Goal: Information Seeking & Learning: Learn about a topic

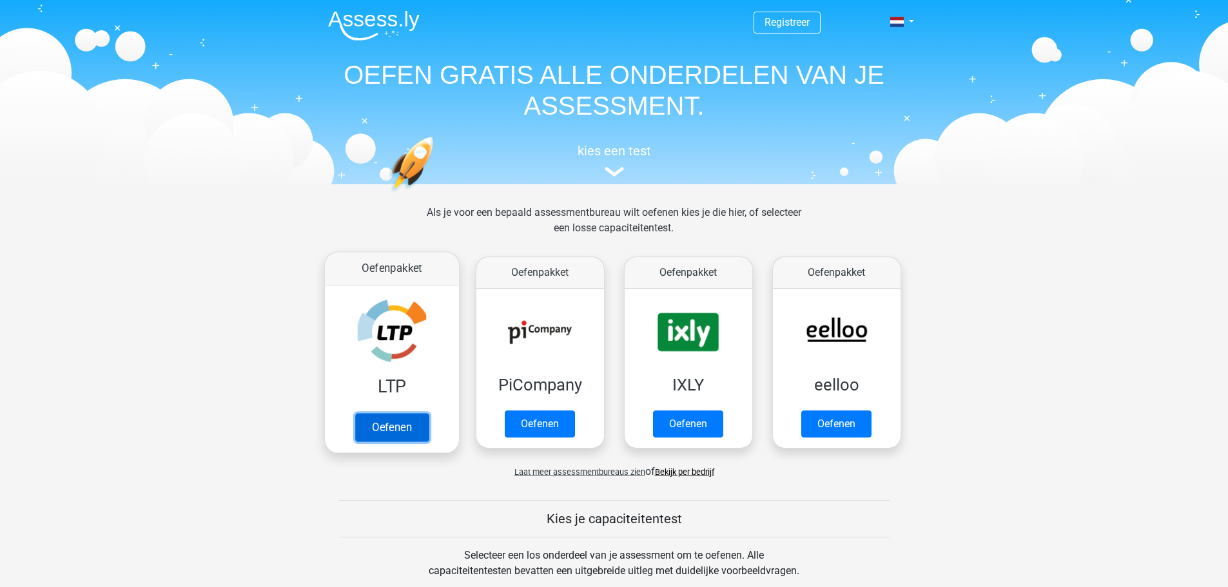
click at [394, 415] on link "Oefenen" at bounding box center [391, 427] width 73 height 28
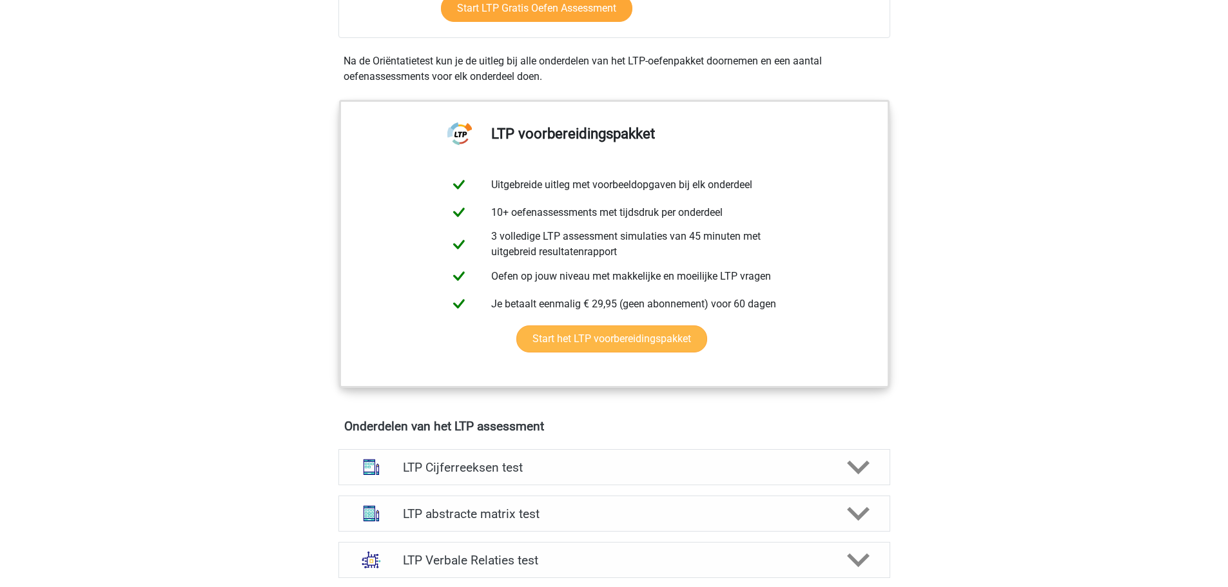
scroll to position [580, 0]
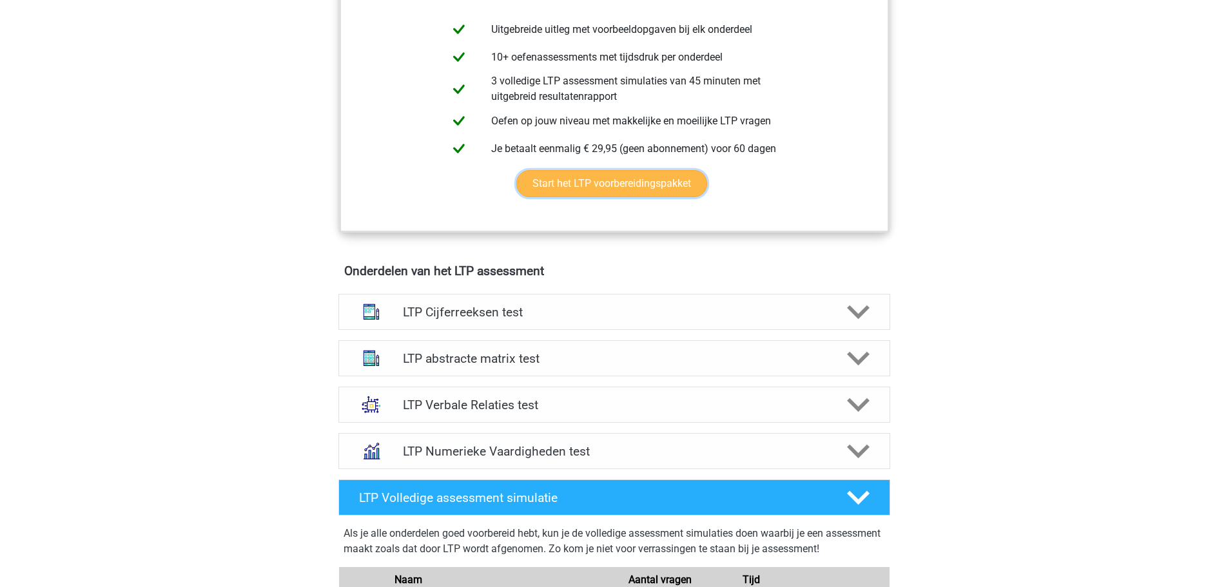
click at [560, 190] on link "Start het LTP voorbereidingspakket" at bounding box center [611, 183] width 191 height 27
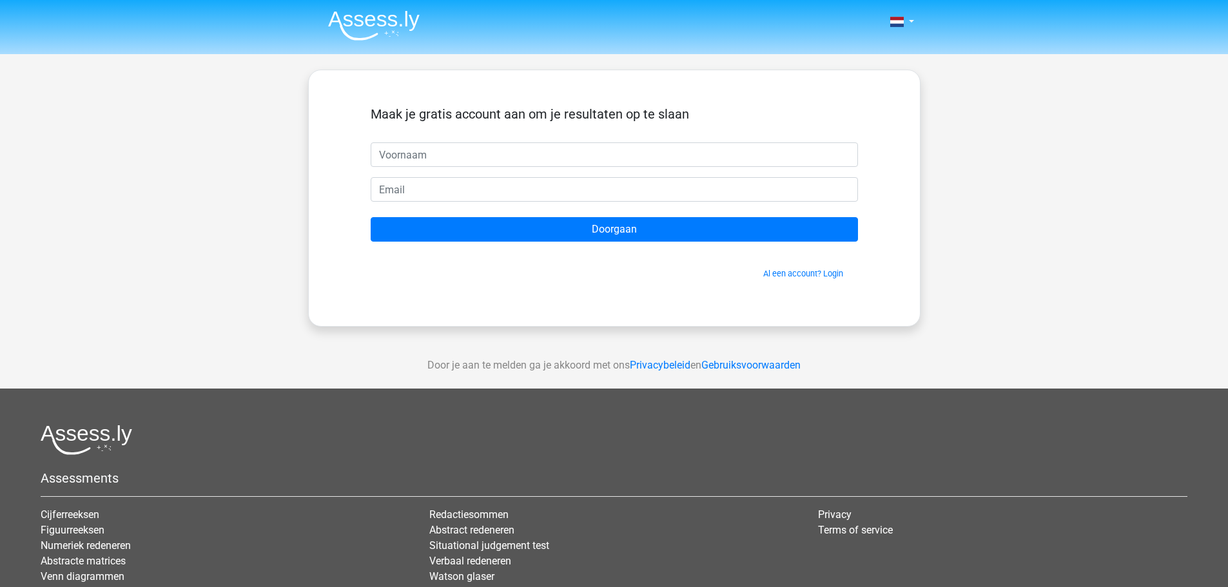
click at [527, 170] on form "Maak je gratis account aan om je resultaten op te slaan Doorgaan Al een account…" at bounding box center [614, 192] width 487 height 173
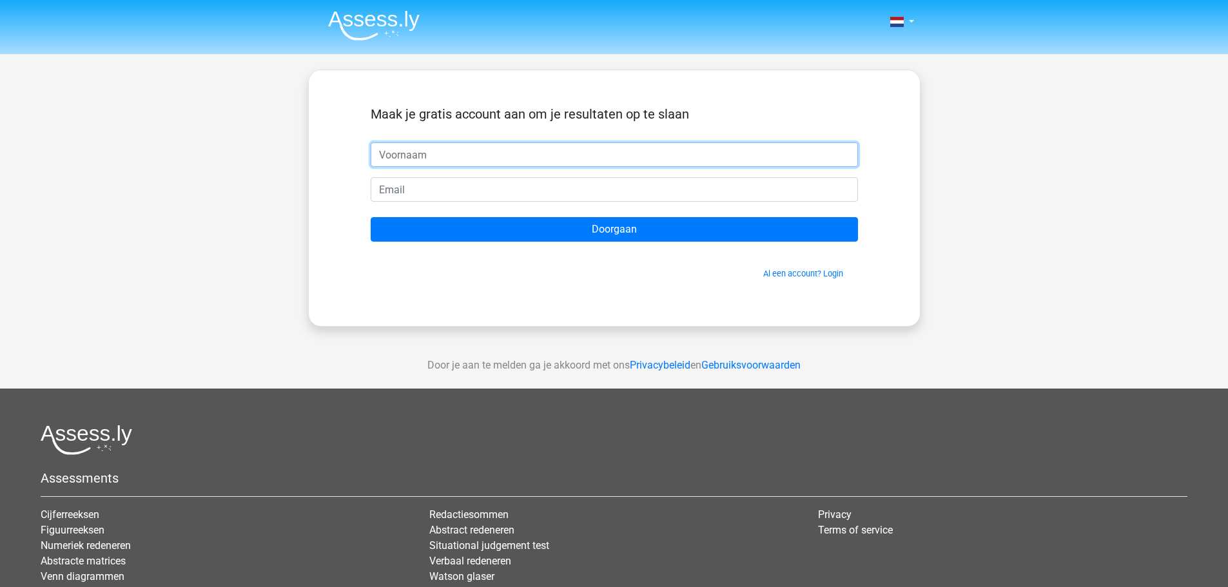
click at [522, 152] on input "text" at bounding box center [614, 154] width 487 height 24
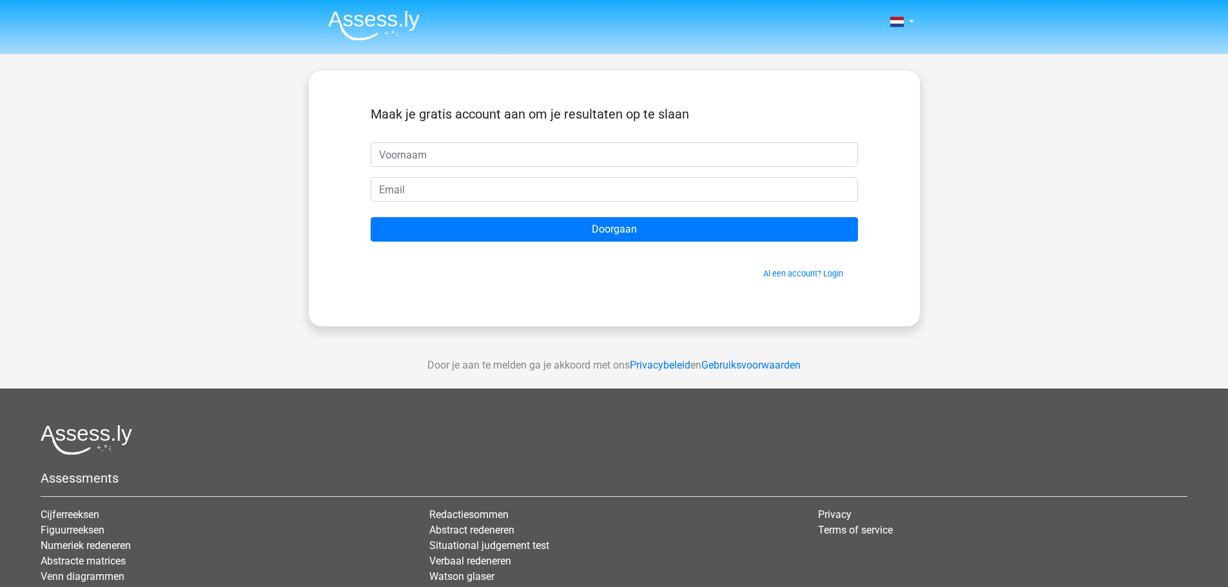
click at [405, 19] on img at bounding box center [374, 25] width 92 height 30
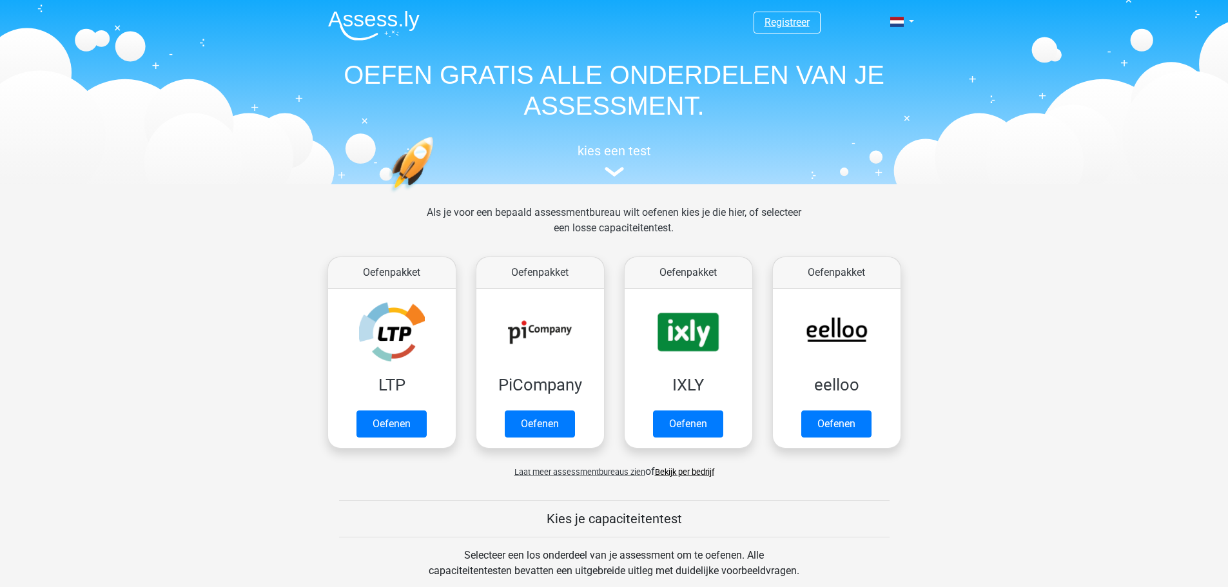
click at [772, 23] on link "Registreer" at bounding box center [786, 22] width 45 height 12
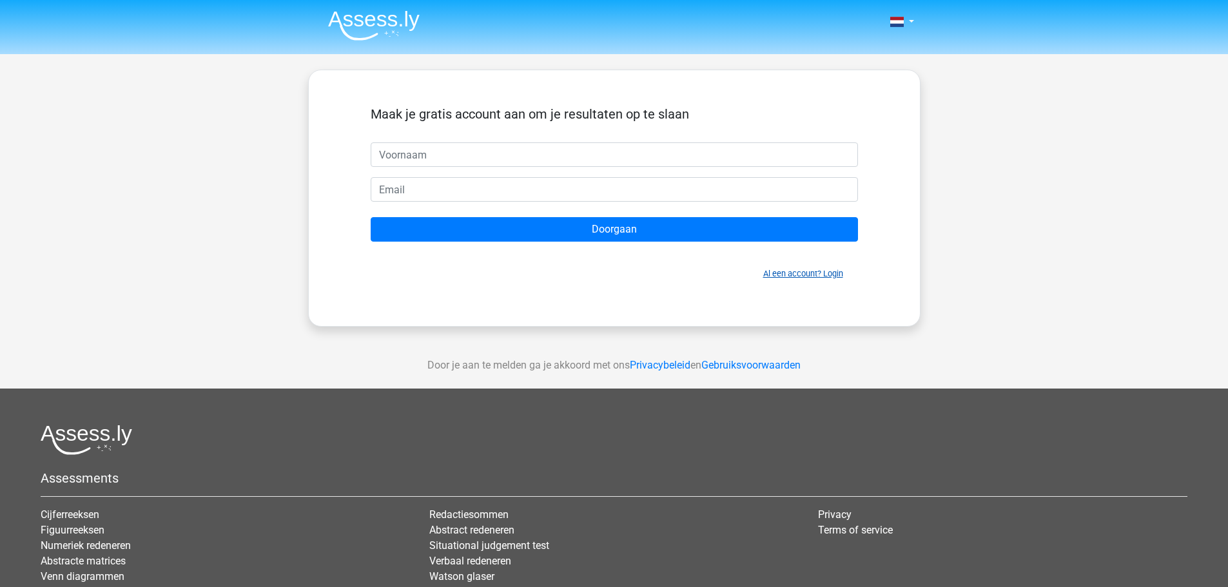
click at [824, 271] on link "Al een account? Login" at bounding box center [803, 274] width 80 height 10
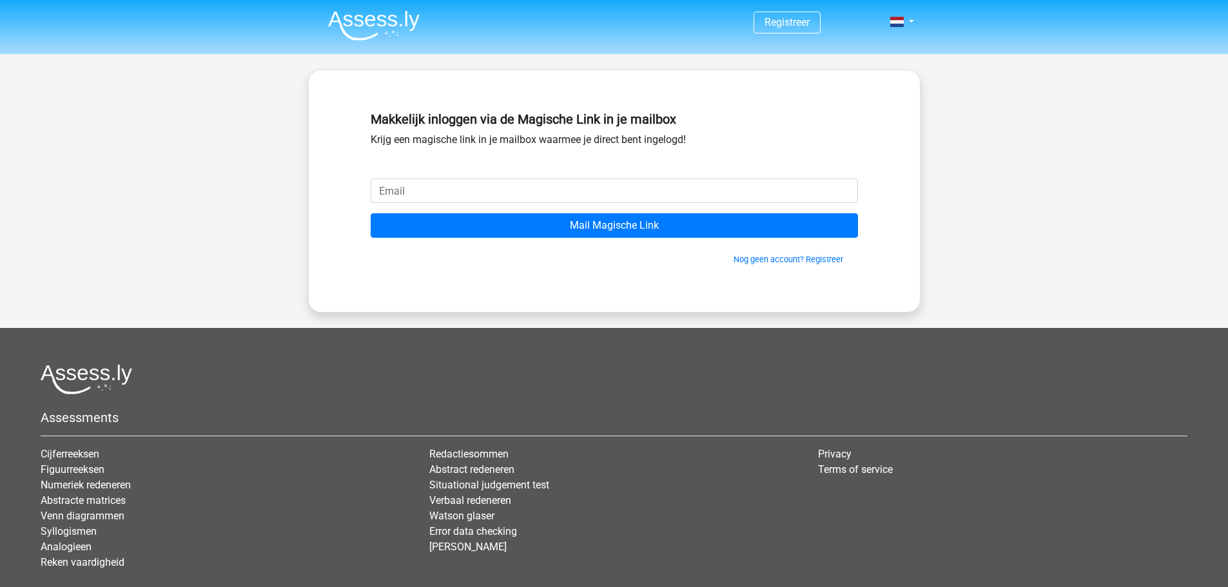
click at [470, 183] on input "email" at bounding box center [614, 191] width 487 height 24
drag, startPoint x: 516, startPoint y: 193, endPoint x: 108, endPoint y: 182, distance: 407.5
click at [50, 176] on div "Registreer" at bounding box center [614, 334] width 1228 height 668
type input "[EMAIL_ADDRESS][DOMAIN_NAME]"
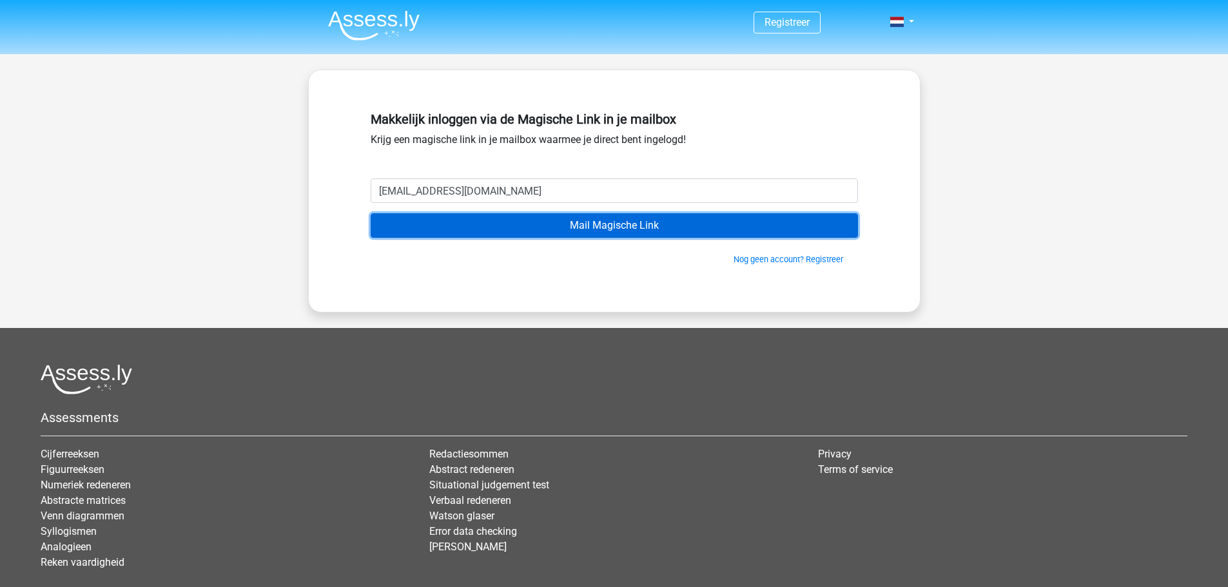
click at [489, 231] on input "Mail Magische Link" at bounding box center [614, 225] width 487 height 24
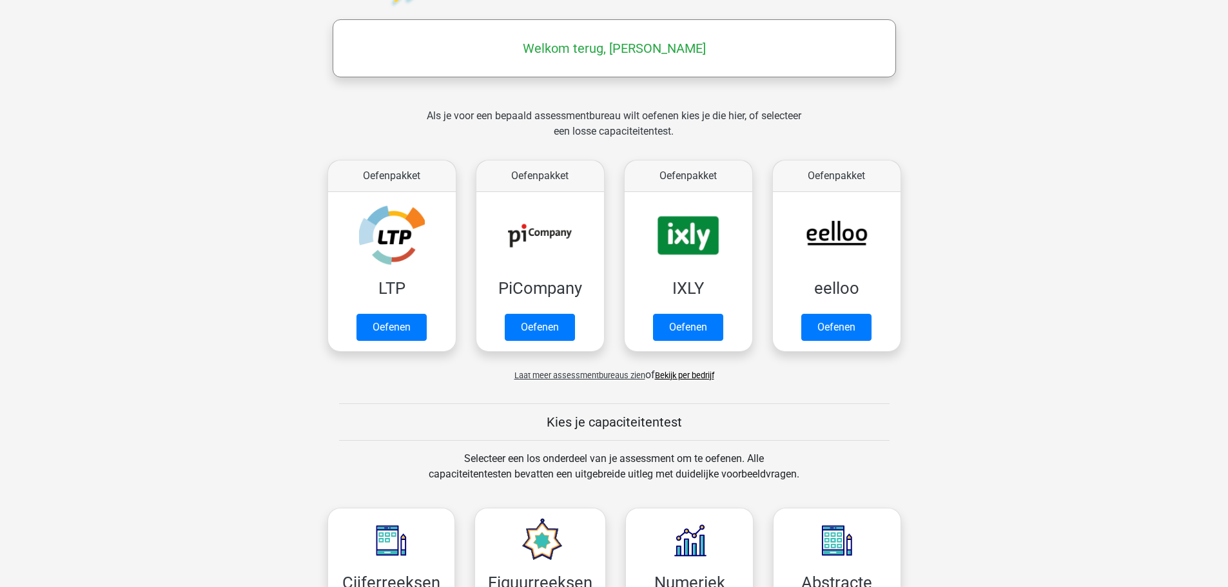
scroll to position [193, 0]
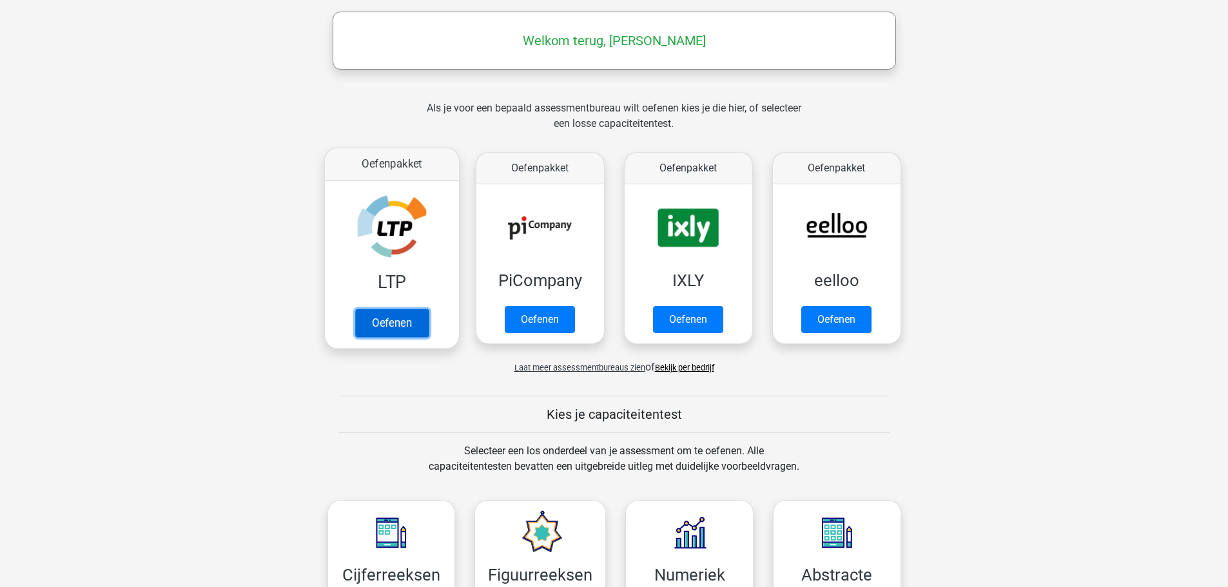
click at [371, 315] on link "Oefenen" at bounding box center [391, 323] width 73 height 28
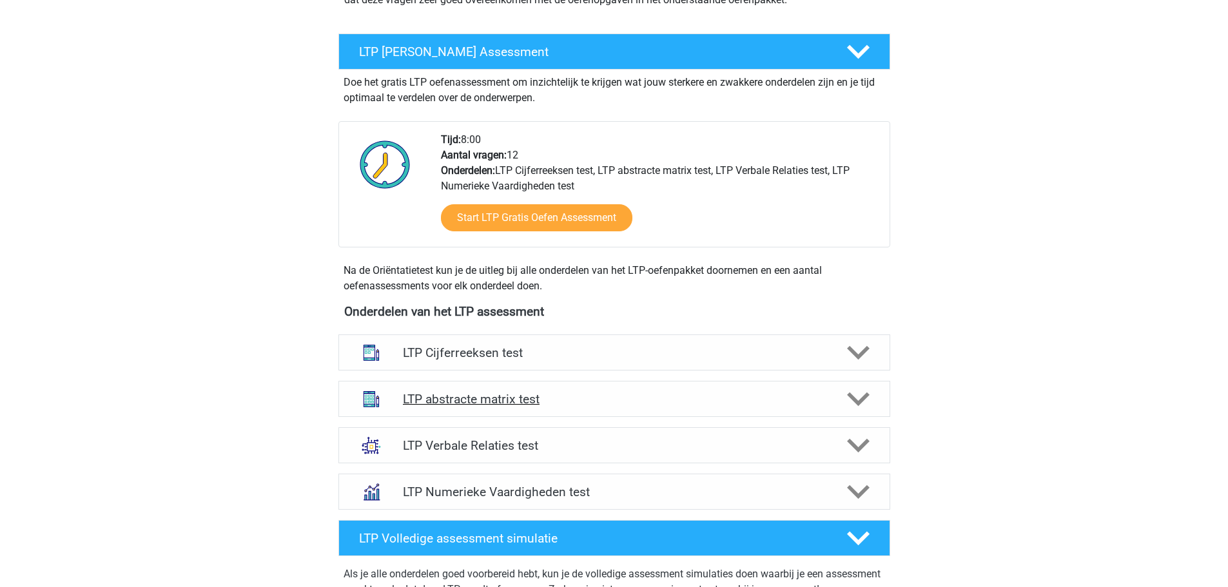
scroll to position [322, 0]
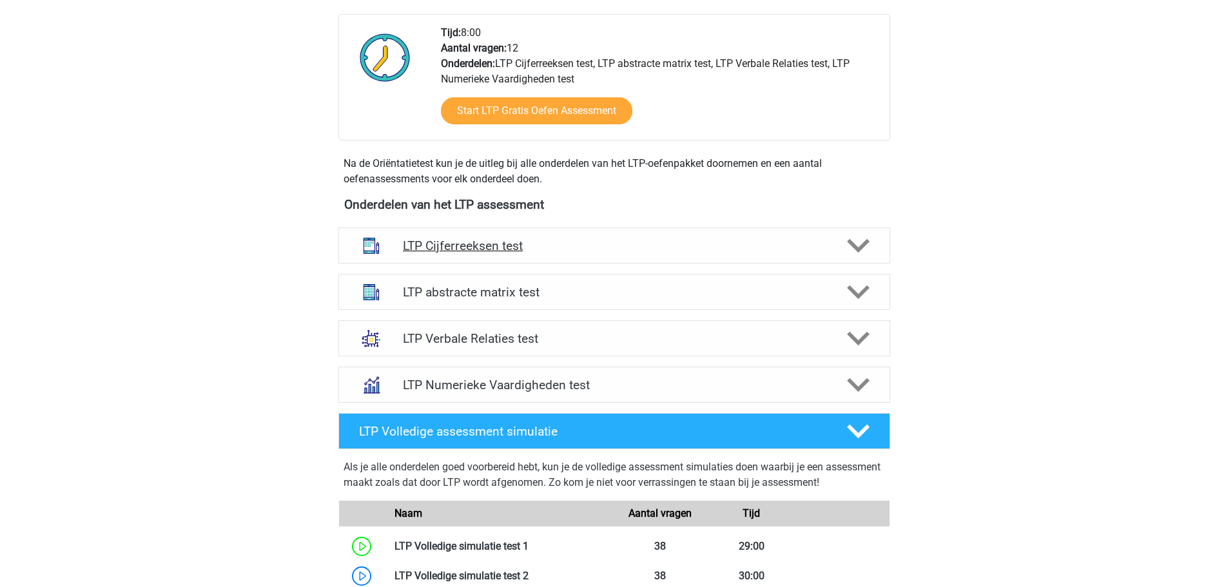
click at [565, 254] on div "LTP Cijferreeksen test" at bounding box center [614, 246] width 552 height 36
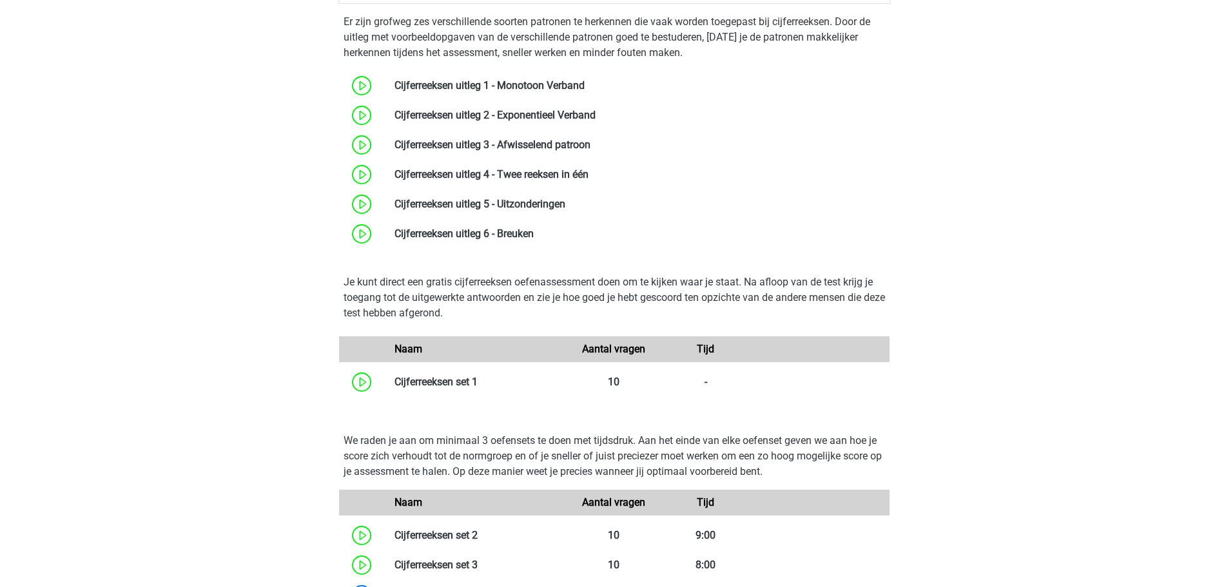
scroll to position [645, 0]
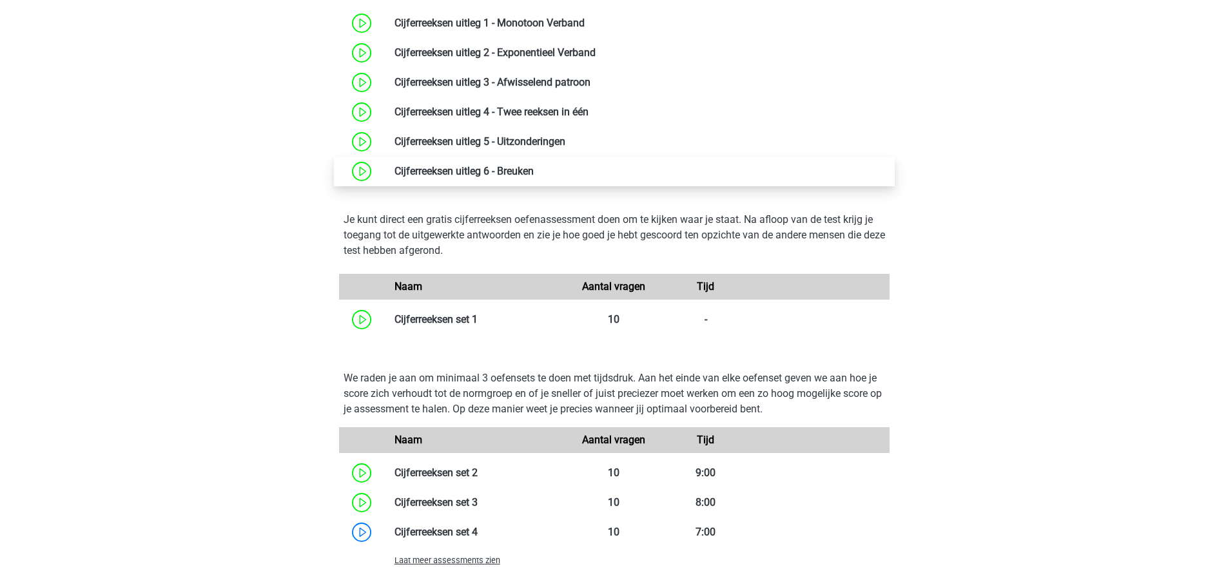
click at [534, 175] on link at bounding box center [534, 171] width 0 height 12
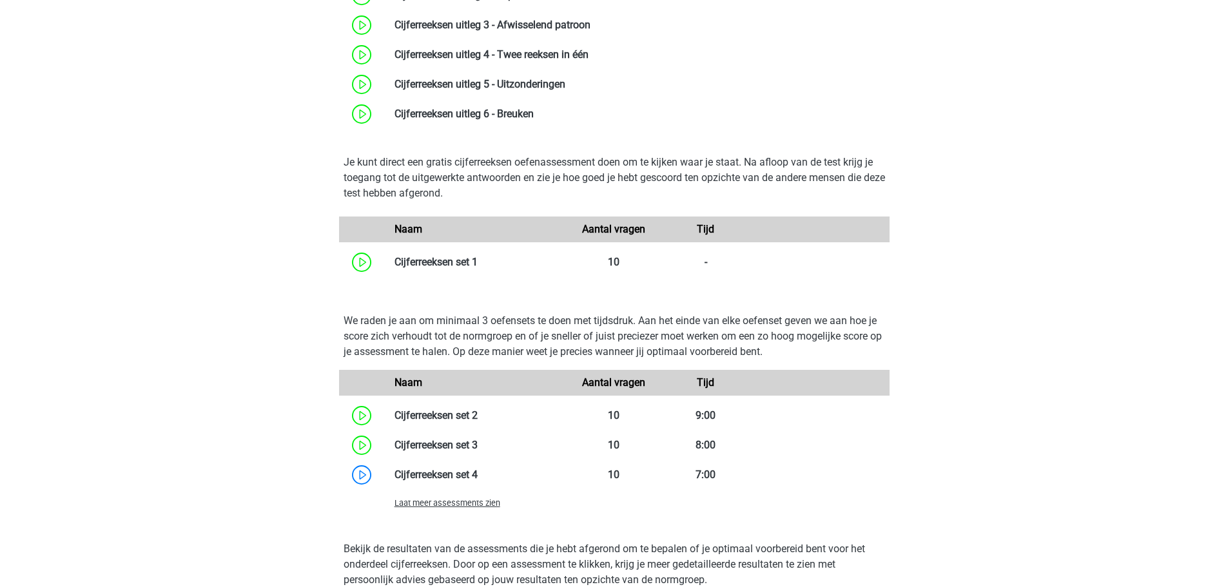
scroll to position [773, 0]
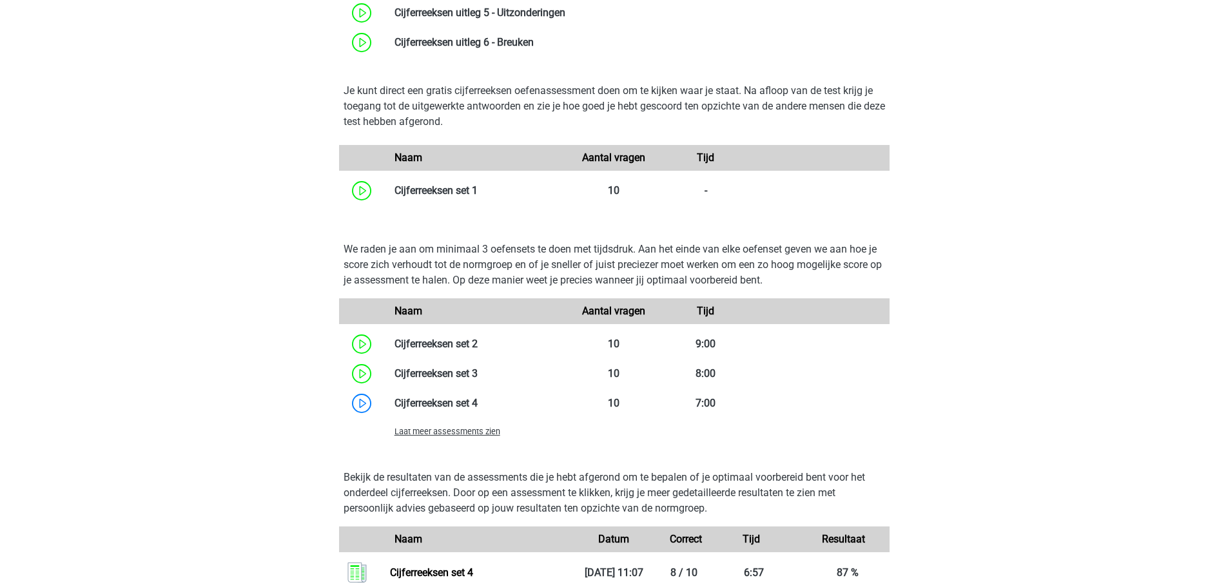
click at [439, 427] on span "Laat meer assessments zien" at bounding box center [447, 432] width 106 height 10
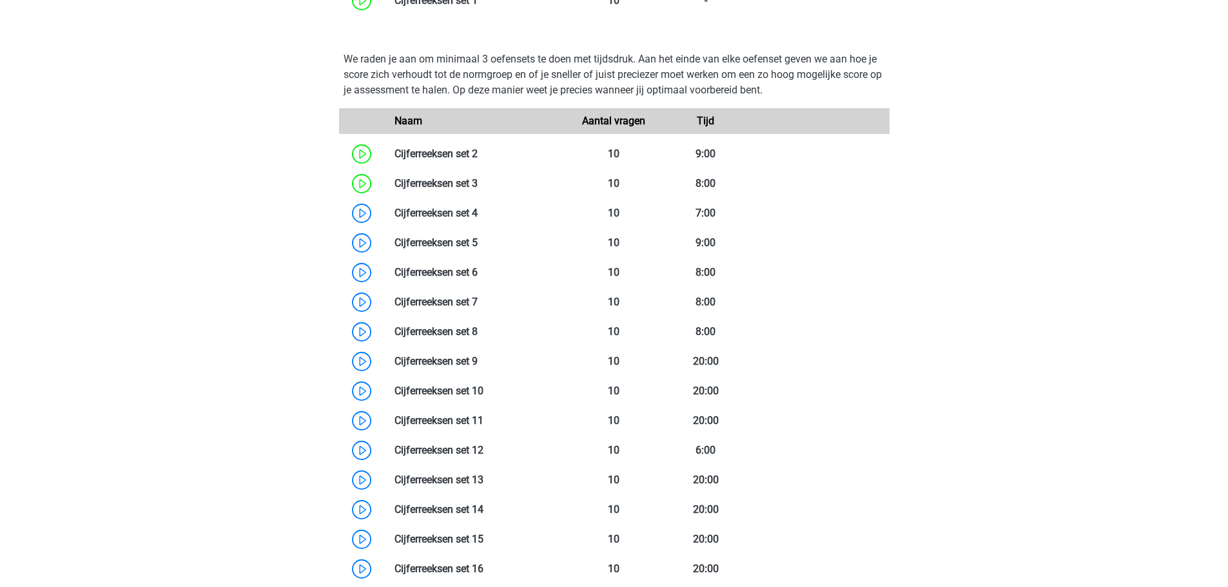
scroll to position [838, 0]
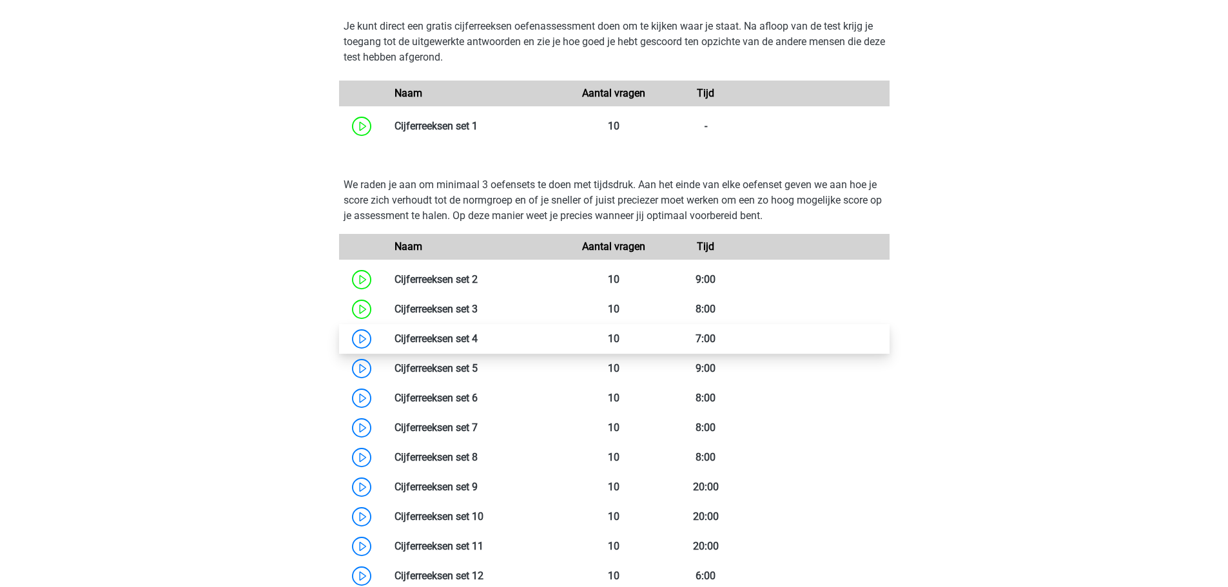
click at [478, 344] on link at bounding box center [478, 339] width 0 height 12
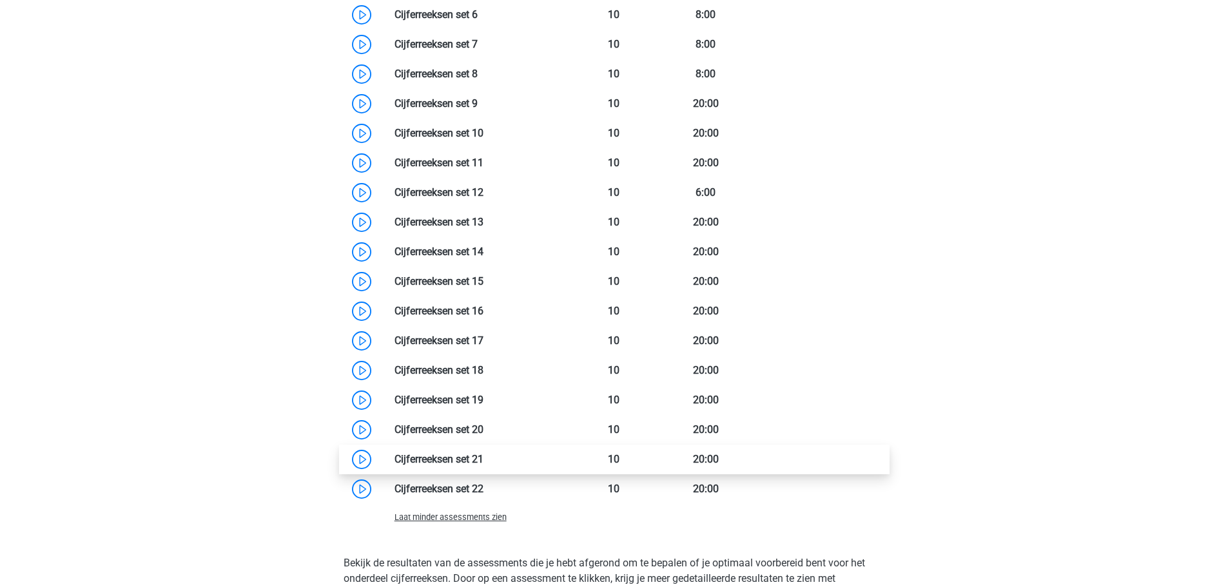
scroll to position [1289, 0]
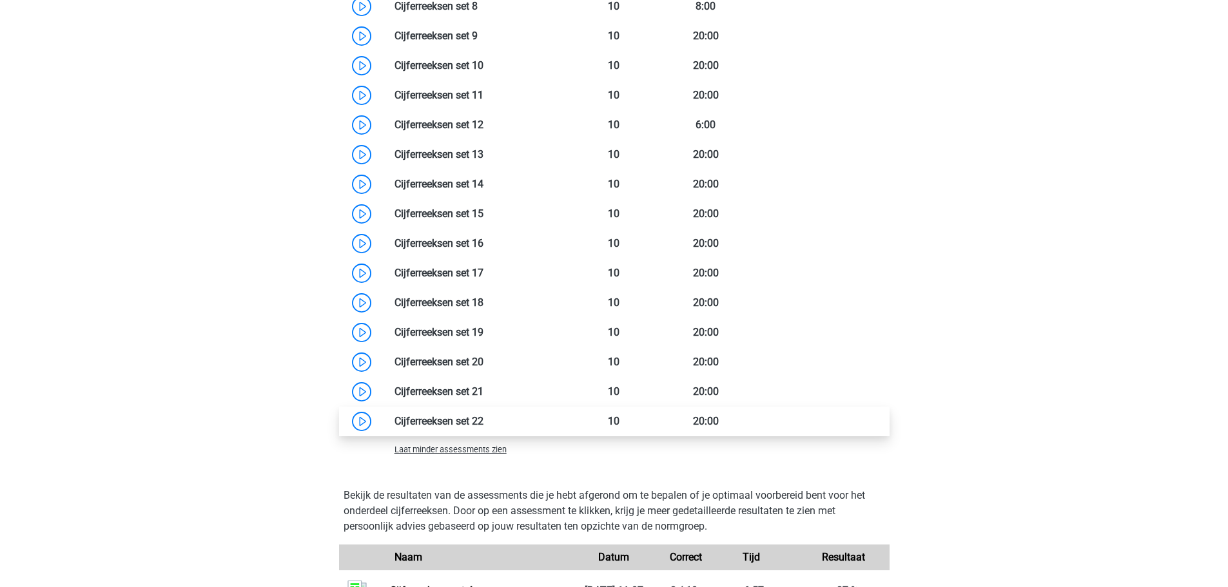
click at [483, 424] on link at bounding box center [483, 421] width 0 height 12
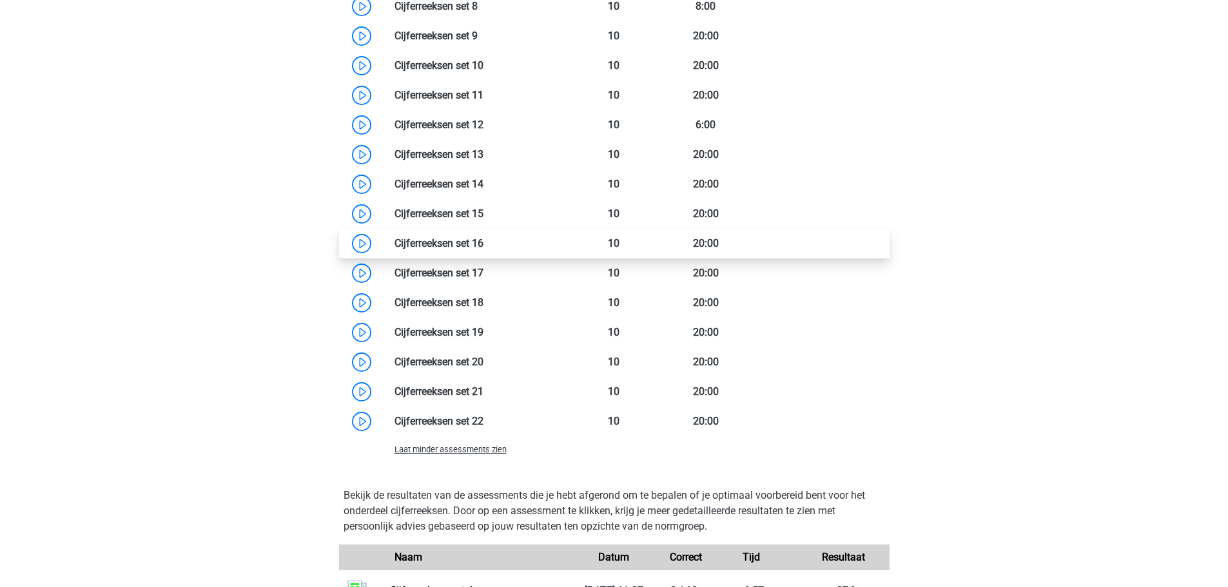
click at [483, 237] on link at bounding box center [483, 243] width 0 height 12
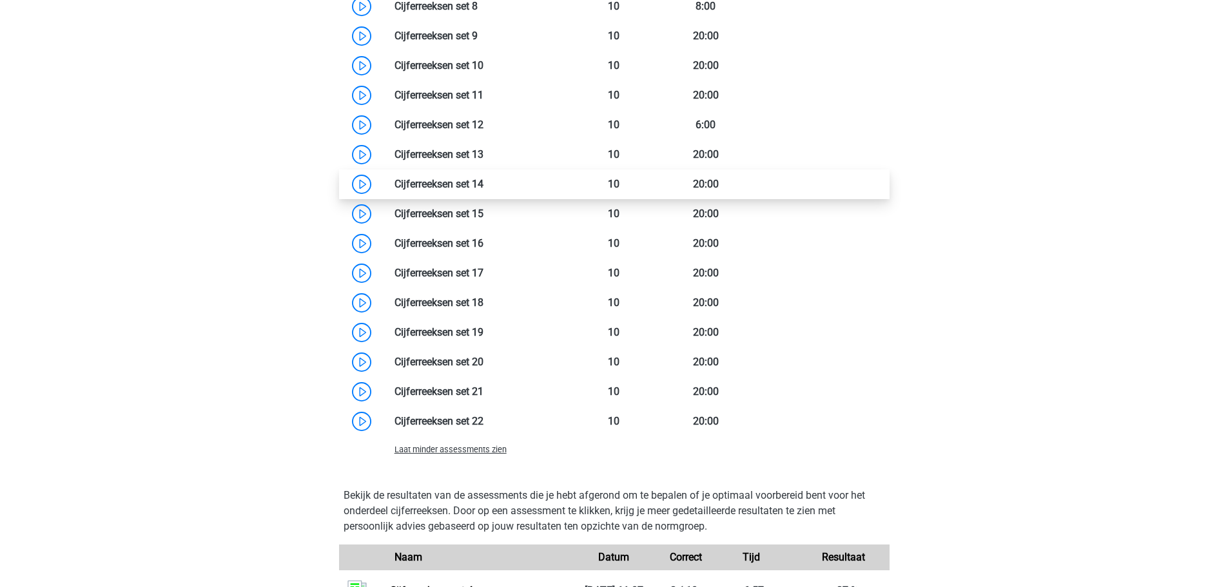
click at [483, 178] on link at bounding box center [483, 184] width 0 height 12
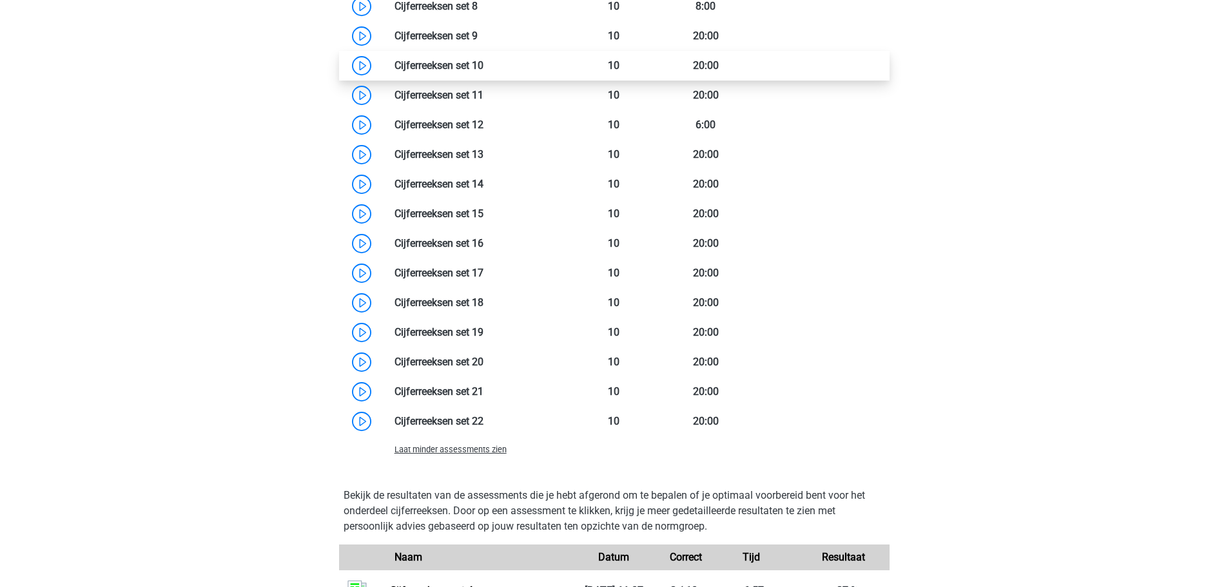
click at [483, 72] on link at bounding box center [483, 65] width 0 height 12
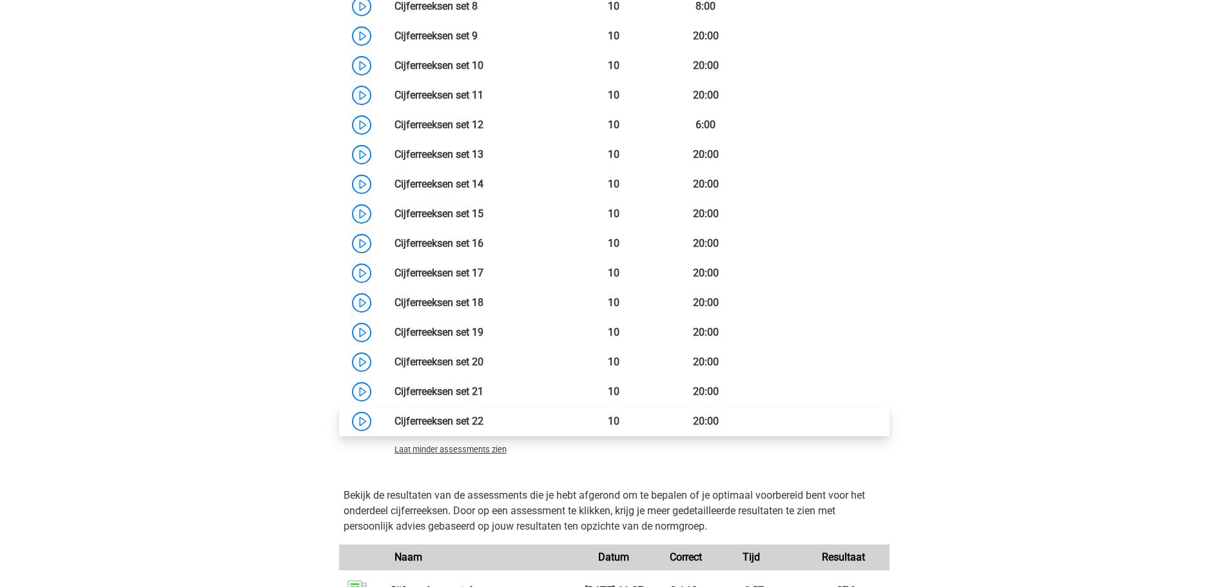
click at [483, 425] on link at bounding box center [483, 421] width 0 height 12
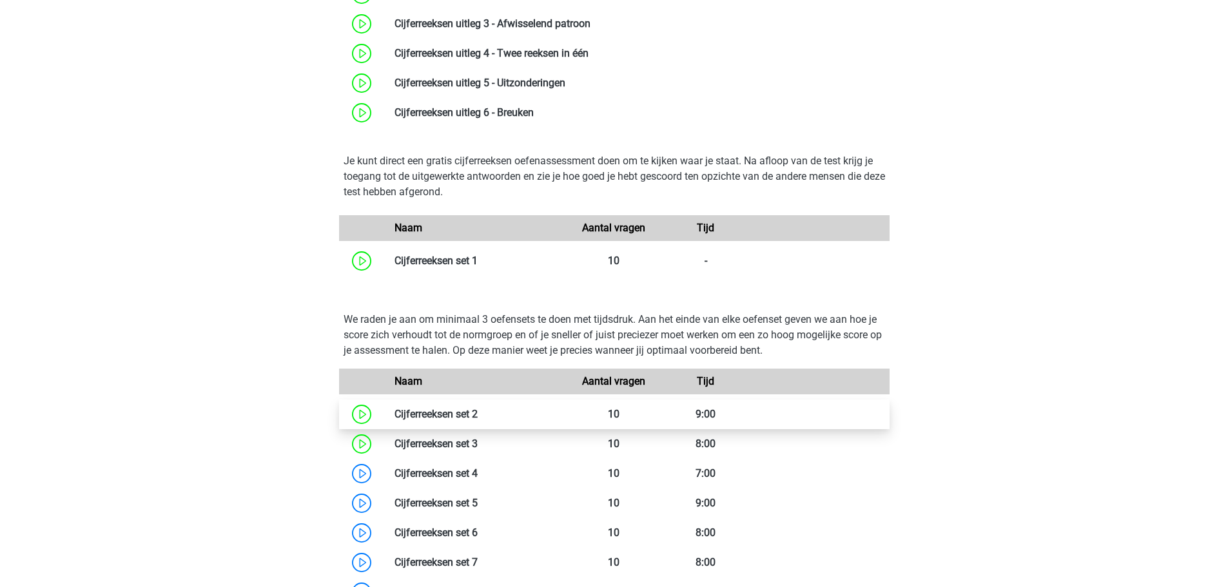
scroll to position [580, 0]
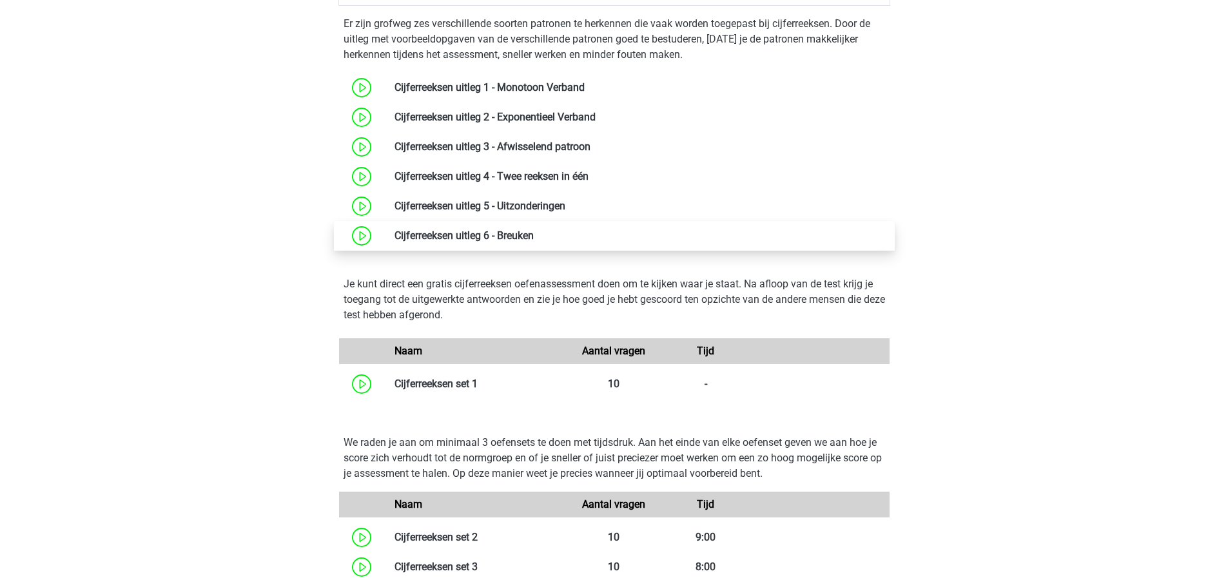
click at [534, 242] on link at bounding box center [534, 235] width 0 height 12
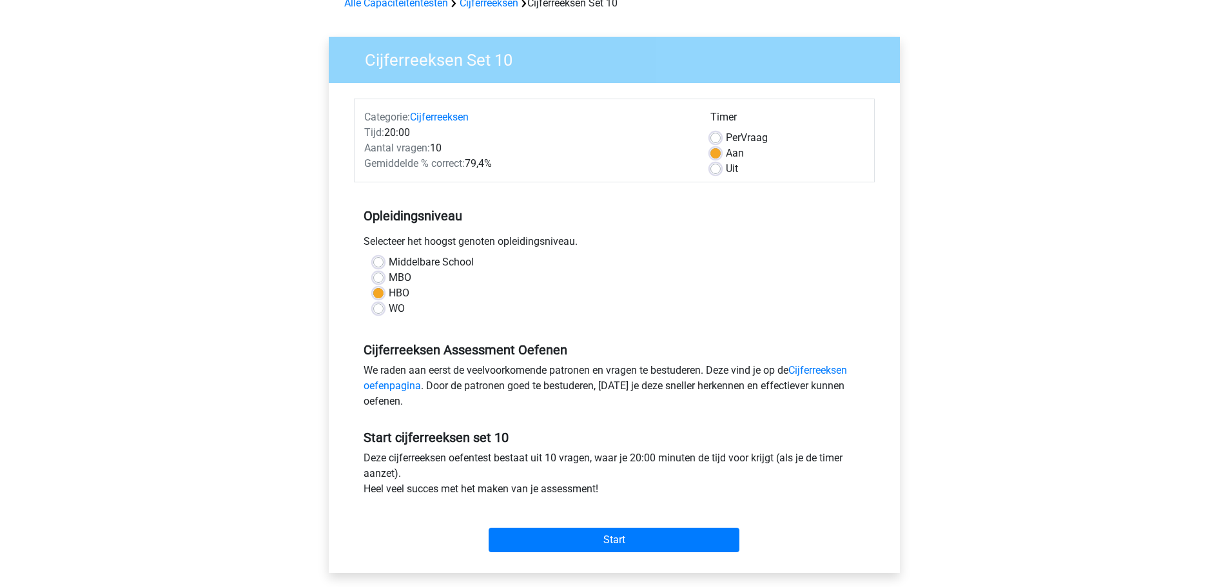
scroll to position [193, 0]
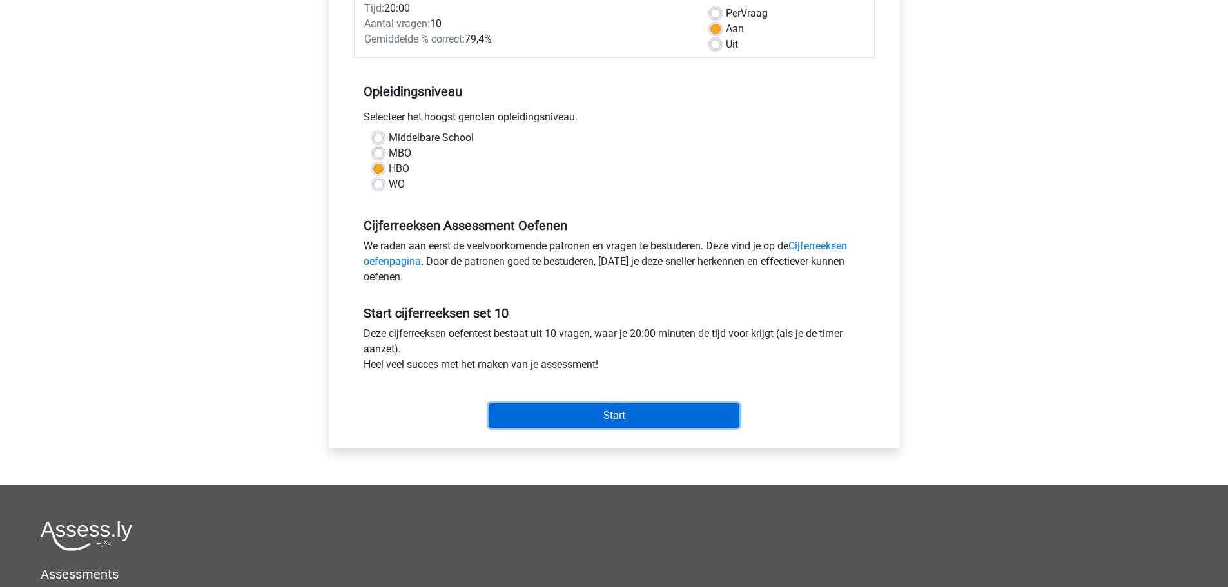
click at [554, 416] on input "Start" at bounding box center [614, 415] width 251 height 24
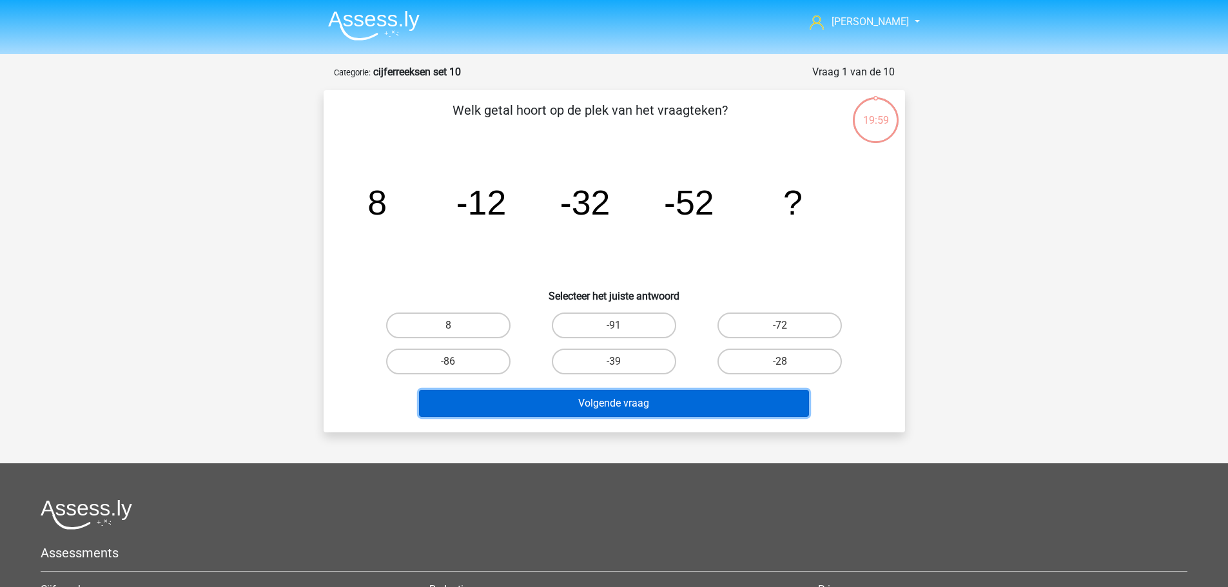
click at [593, 402] on button "Volgende vraag" at bounding box center [614, 403] width 390 height 27
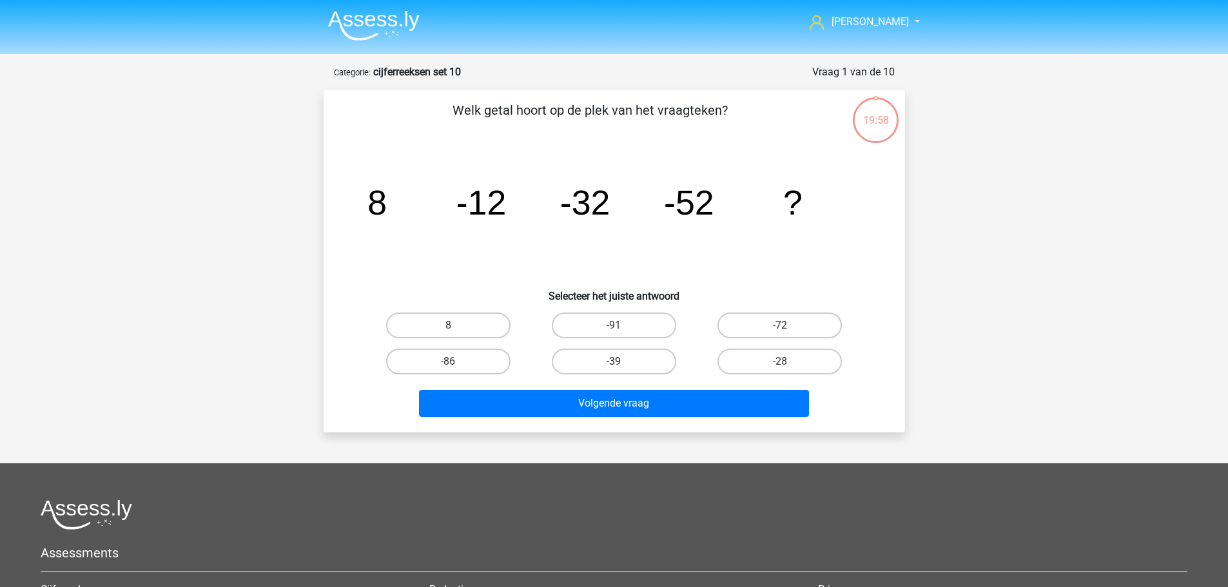
click at [578, 369] on label "-39" at bounding box center [614, 362] width 124 height 26
click at [614, 369] on input "-39" at bounding box center [618, 366] width 8 height 8
radio input "true"
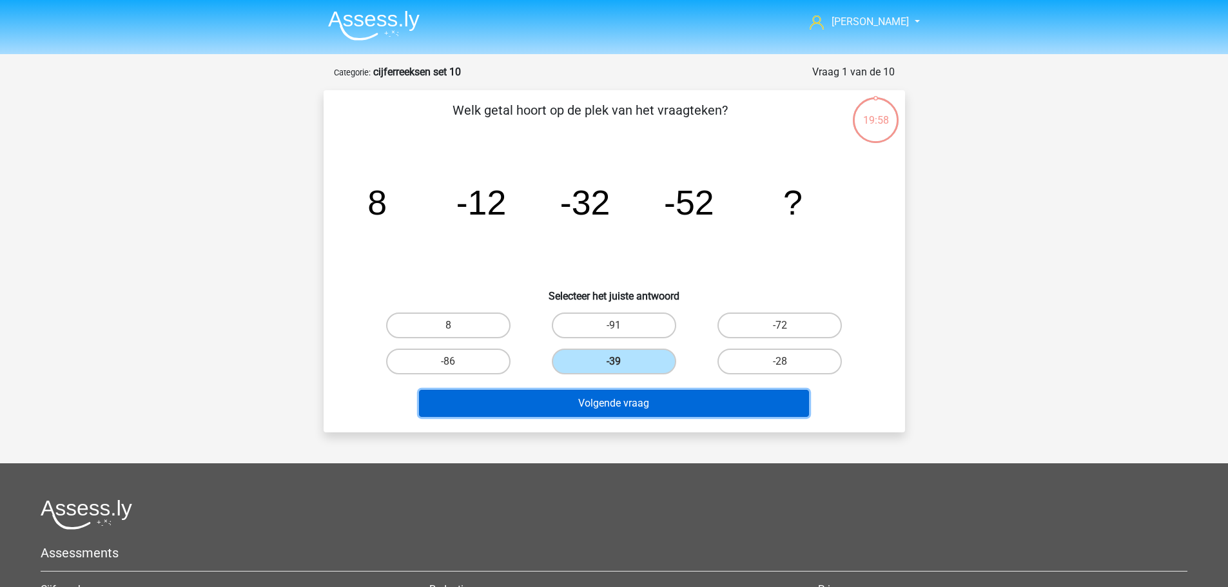
click at [586, 403] on button "Volgende vraag" at bounding box center [614, 403] width 390 height 27
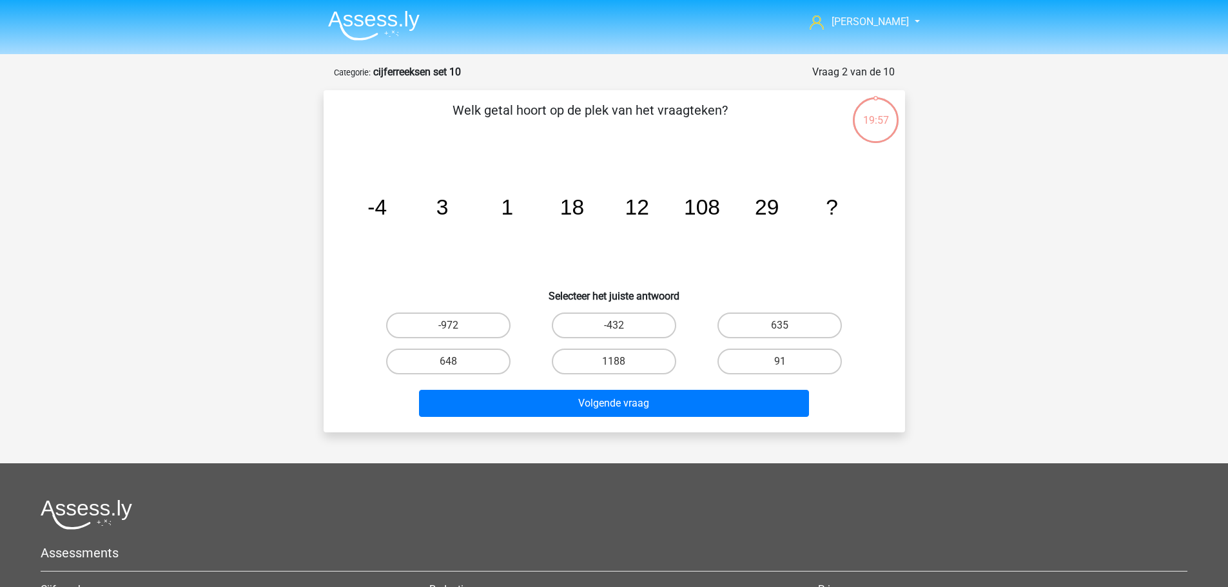
scroll to position [64, 0]
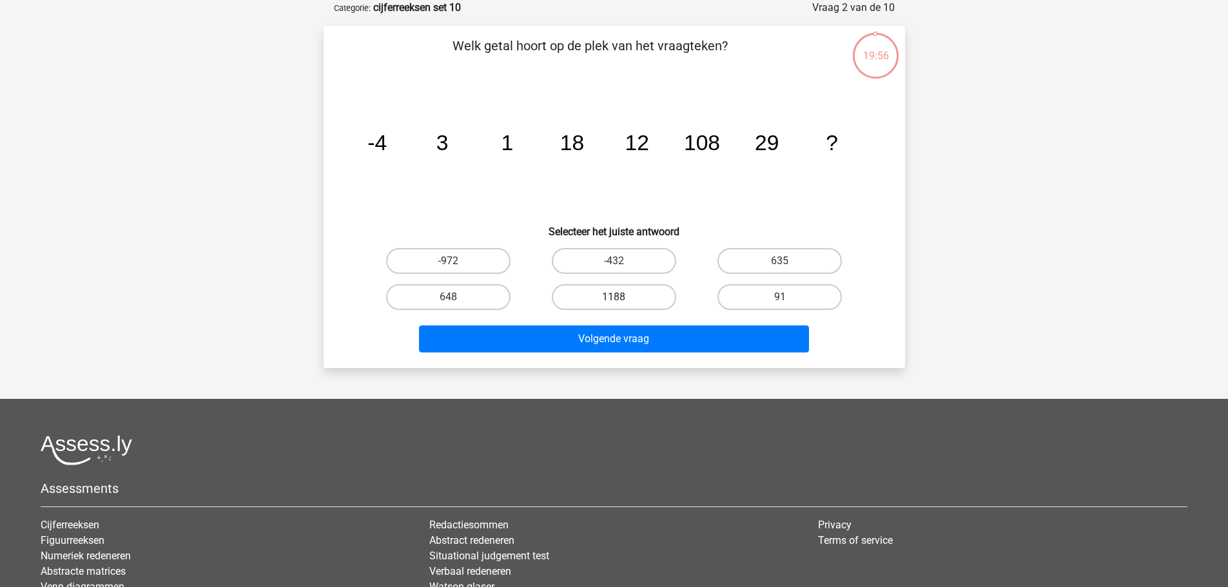
click at [593, 305] on label "1188" at bounding box center [614, 297] width 124 height 26
click at [614, 305] on input "1188" at bounding box center [618, 301] width 8 height 8
radio input "true"
click at [599, 324] on div "Volgende vraag" at bounding box center [614, 336] width 540 height 43
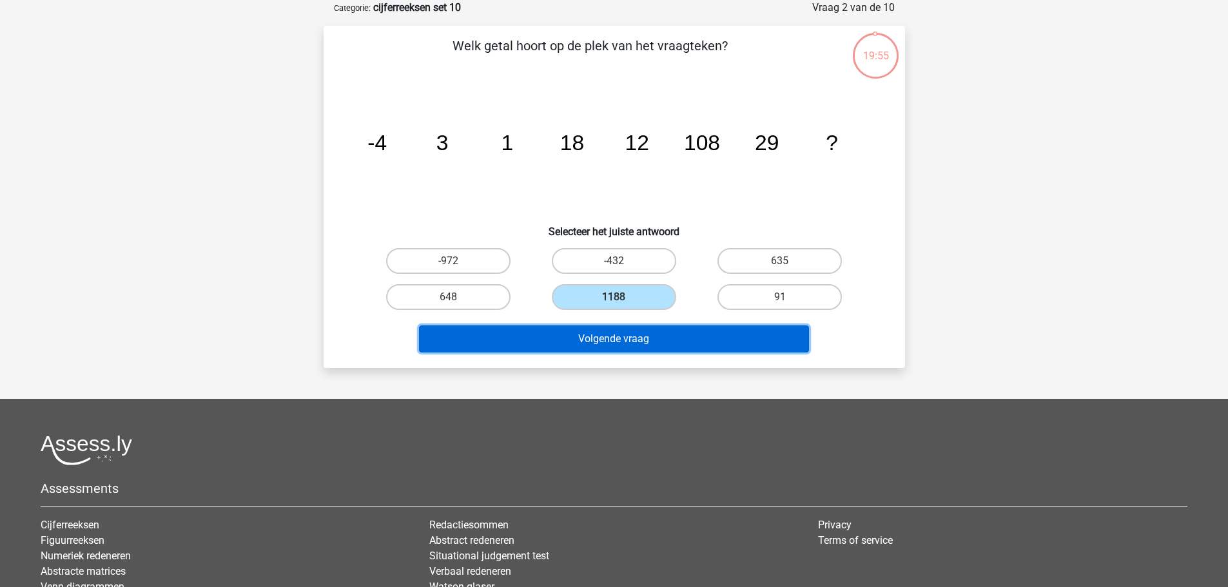
click at [595, 344] on button "Volgende vraag" at bounding box center [614, 339] width 390 height 27
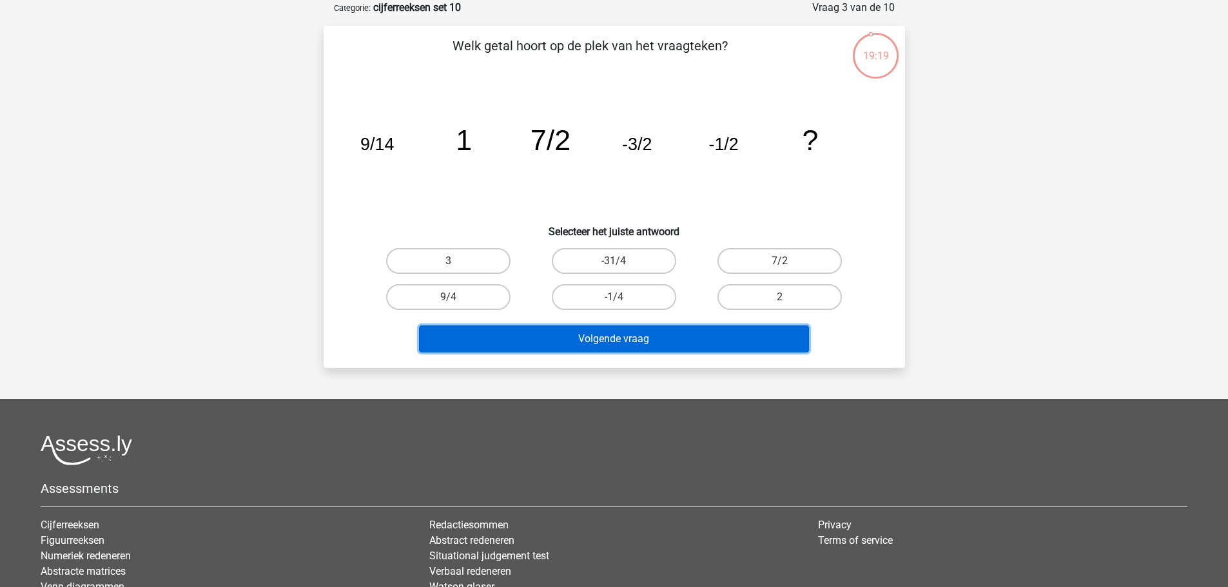
click at [543, 336] on button "Volgende vraag" at bounding box center [614, 339] width 390 height 27
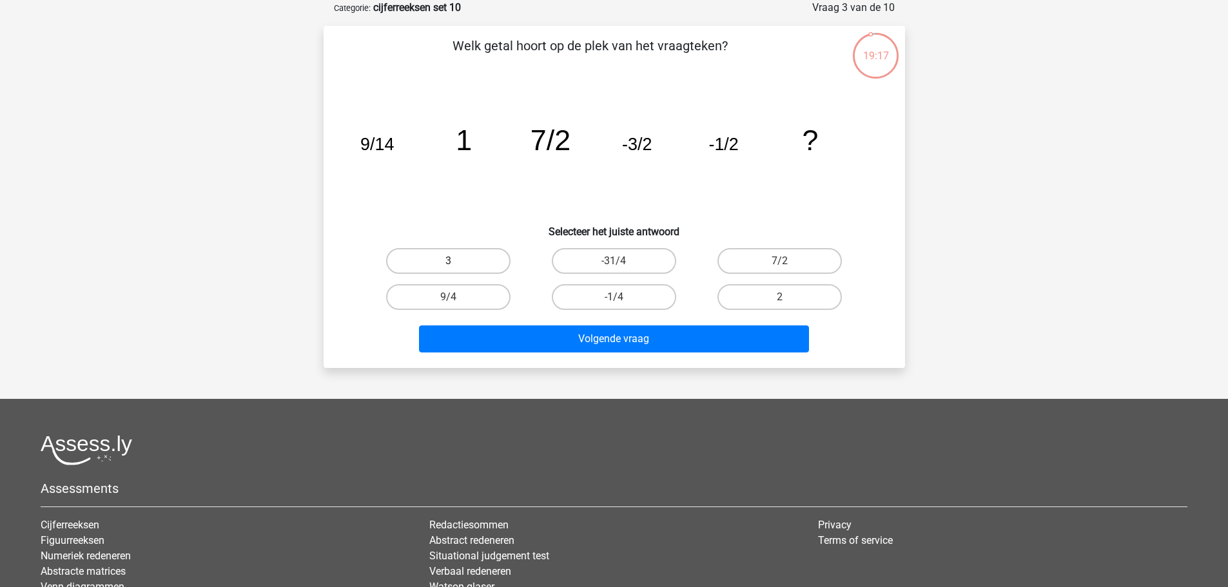
click at [488, 273] on label "3" at bounding box center [448, 261] width 124 height 26
click at [456, 269] on input "3" at bounding box center [452, 265] width 8 height 8
radio input "true"
click at [533, 324] on div "Volgende vraag" at bounding box center [614, 336] width 540 height 43
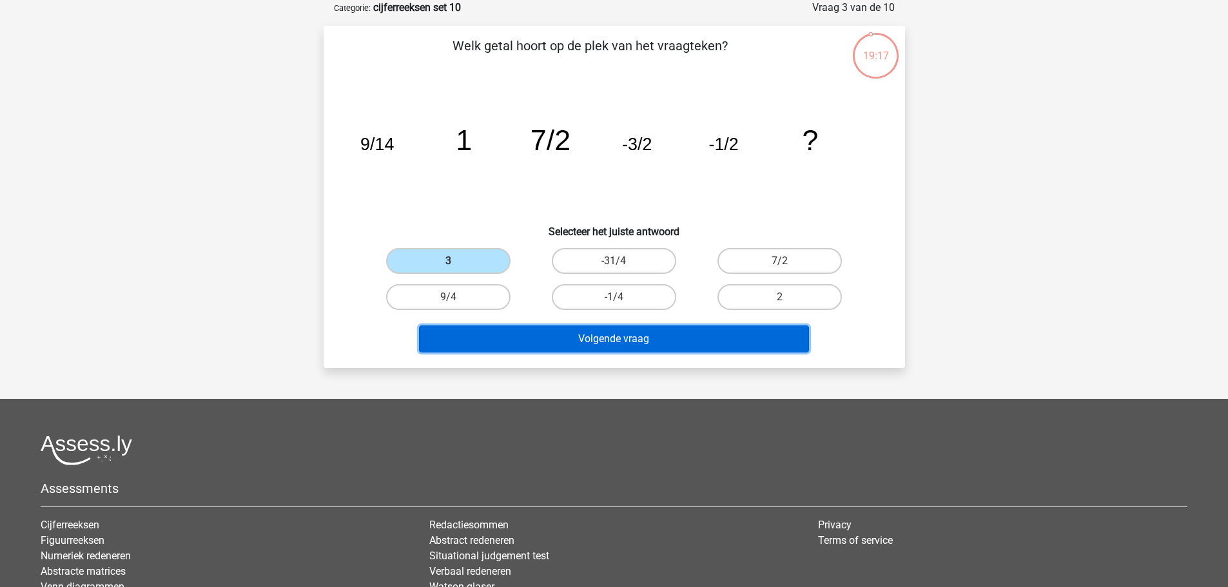
click at [540, 342] on button "Volgende vraag" at bounding box center [614, 339] width 390 height 27
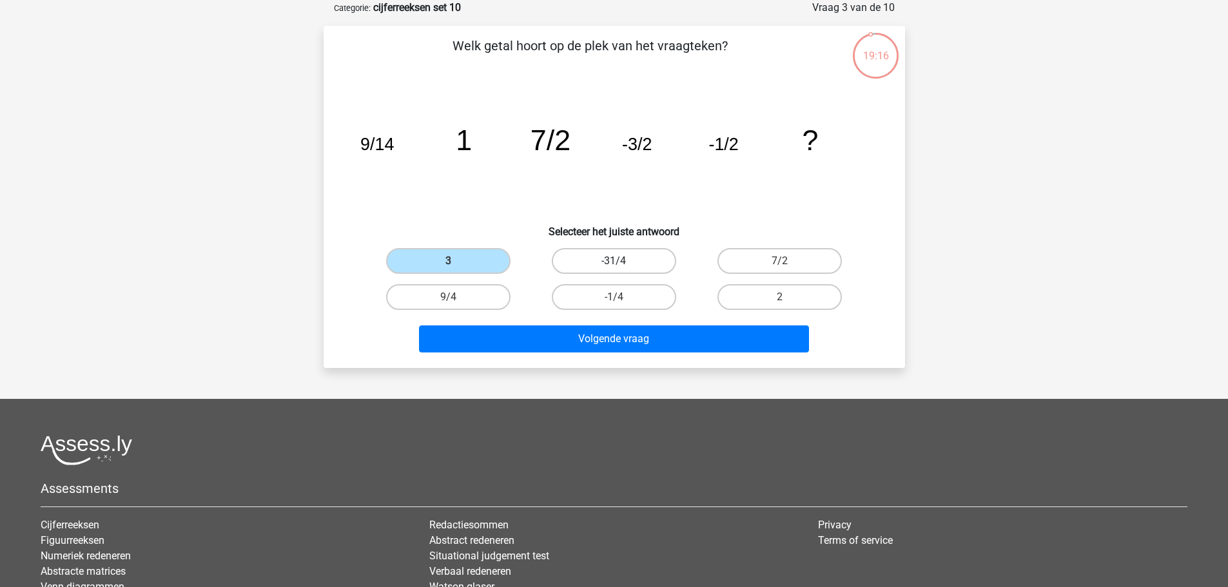
click at [582, 256] on label "-31/4" at bounding box center [614, 261] width 124 height 26
click at [614, 261] on input "-31/4" at bounding box center [618, 265] width 8 height 8
radio input "true"
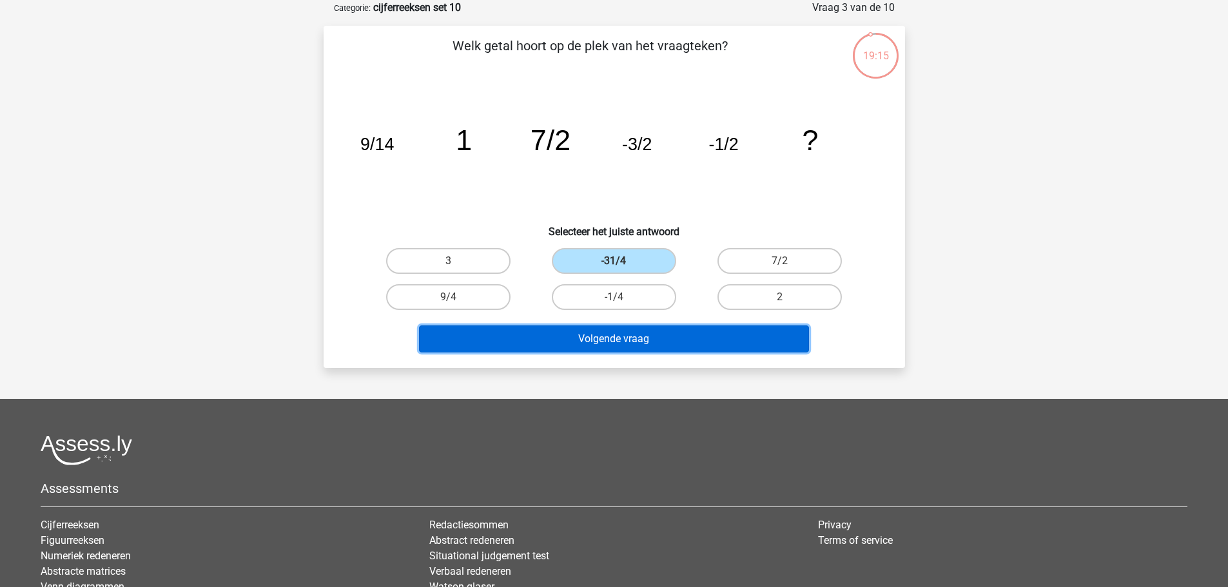
click at [609, 331] on button "Volgende vraag" at bounding box center [614, 339] width 390 height 27
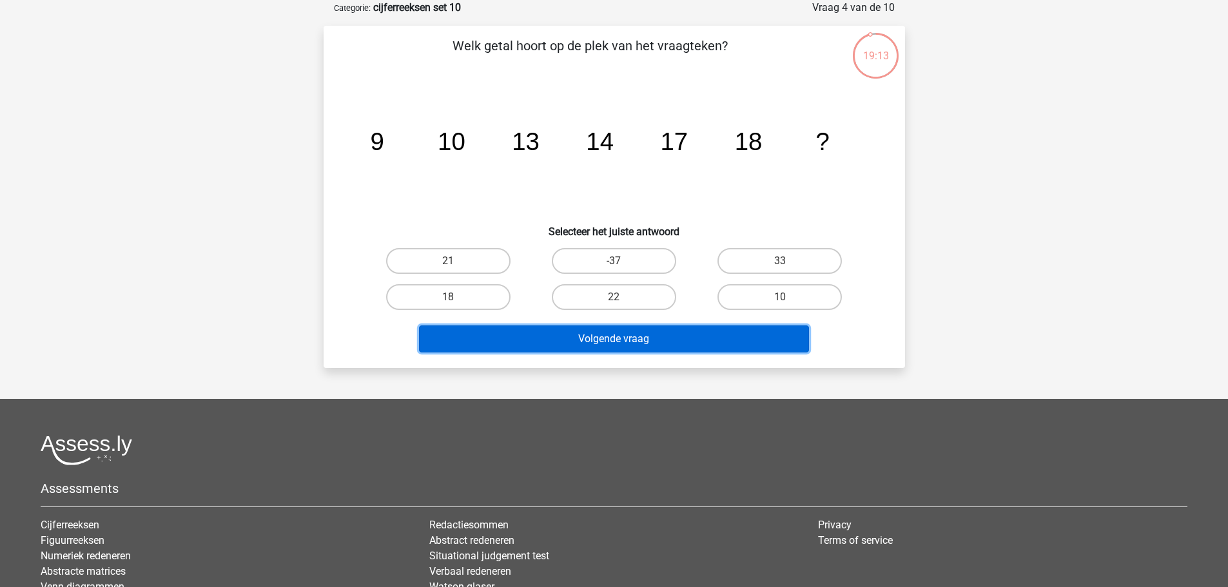
click at [609, 331] on button "Volgende vraag" at bounding box center [614, 339] width 390 height 27
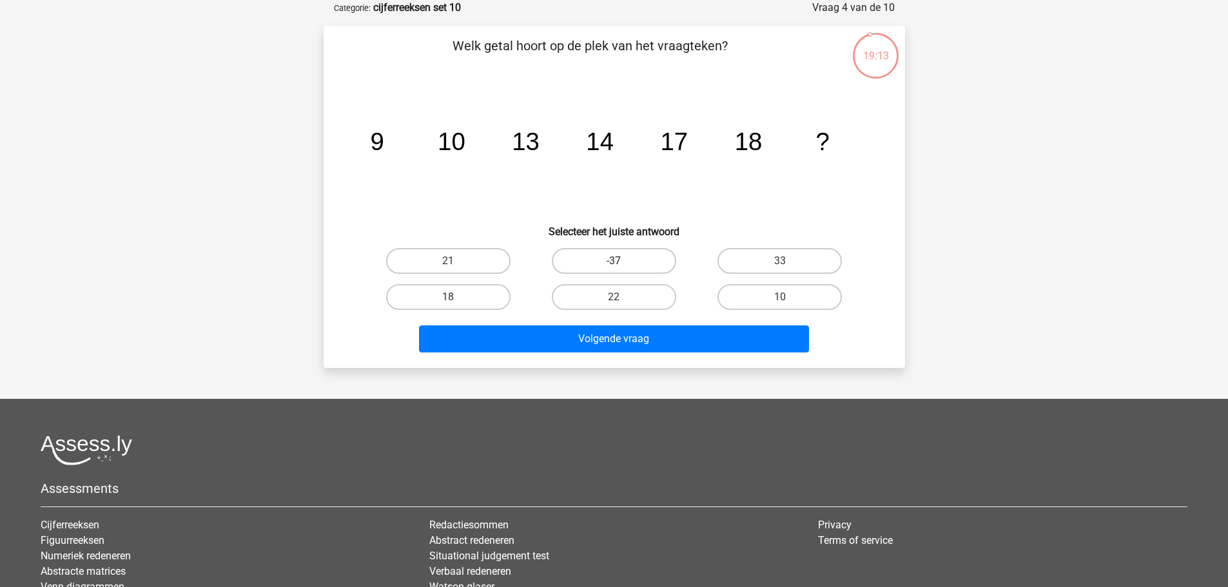
click at [609, 267] on label "-37" at bounding box center [614, 261] width 124 height 26
click at [614, 267] on input "-37" at bounding box center [618, 265] width 8 height 8
radio input "true"
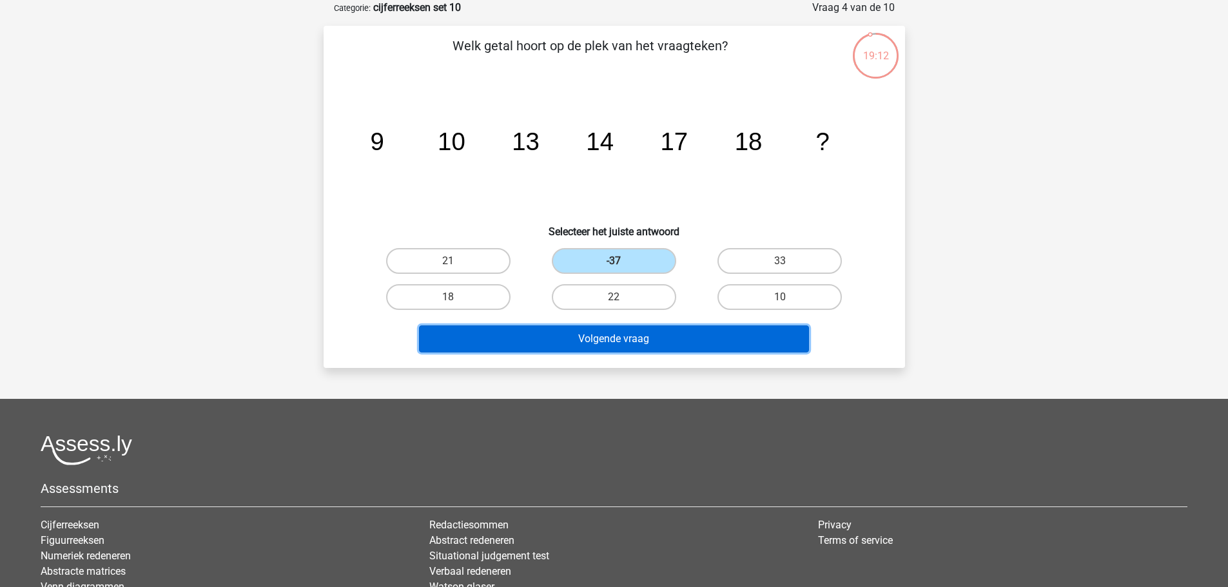
click at [624, 340] on button "Volgende vraag" at bounding box center [614, 339] width 390 height 27
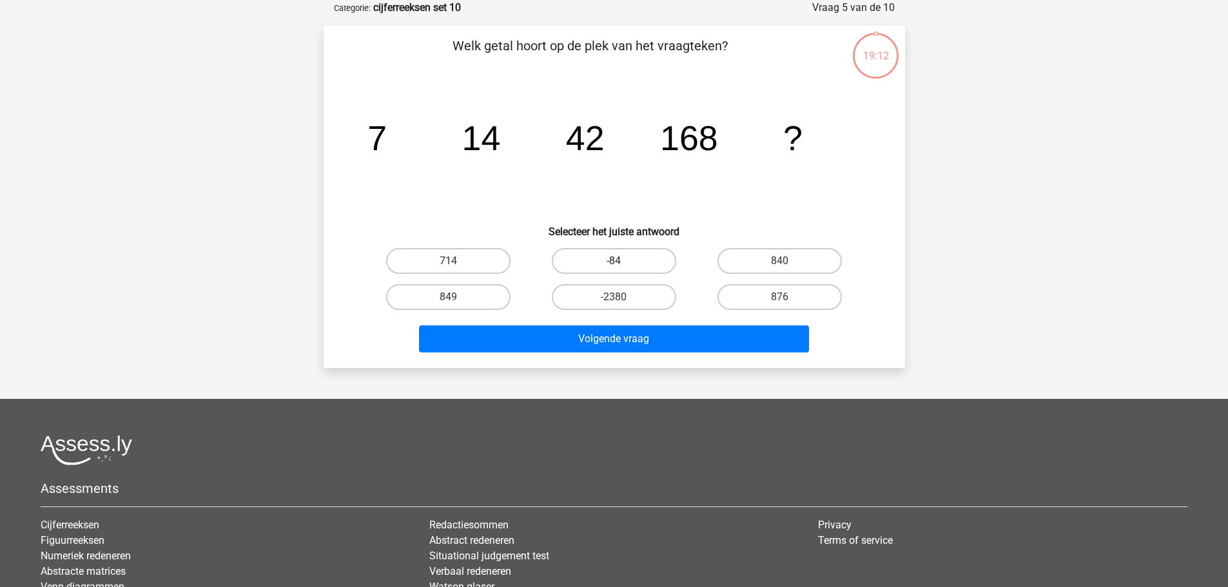
click at [612, 254] on label "-84" at bounding box center [614, 261] width 124 height 26
click at [614, 261] on input "-84" at bounding box center [618, 265] width 8 height 8
radio input "true"
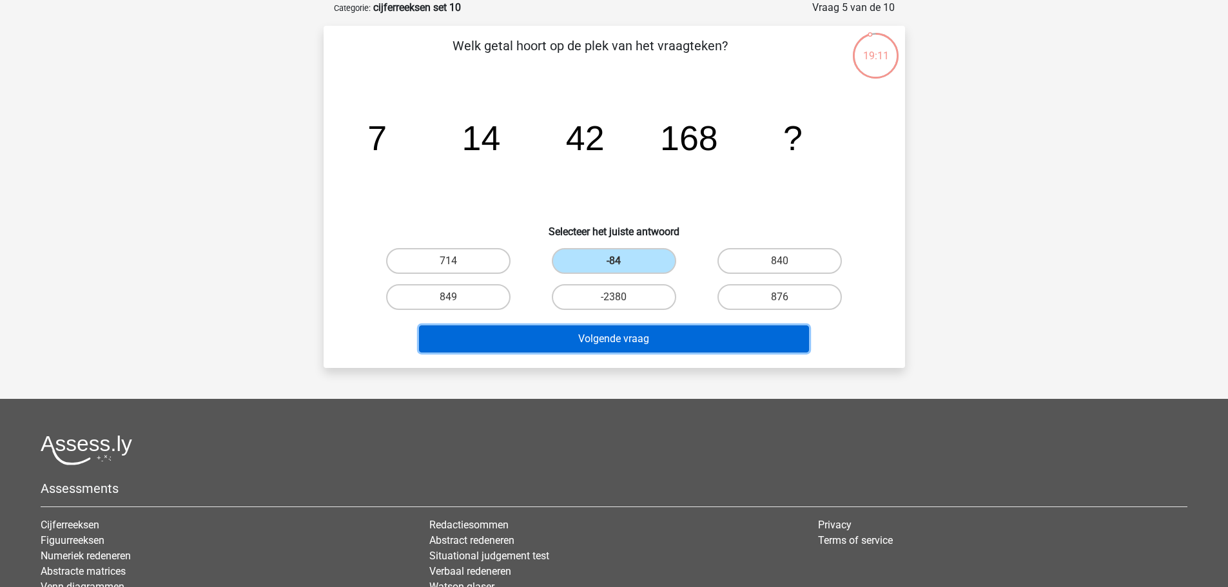
click at [636, 335] on button "Volgende vraag" at bounding box center [614, 339] width 390 height 27
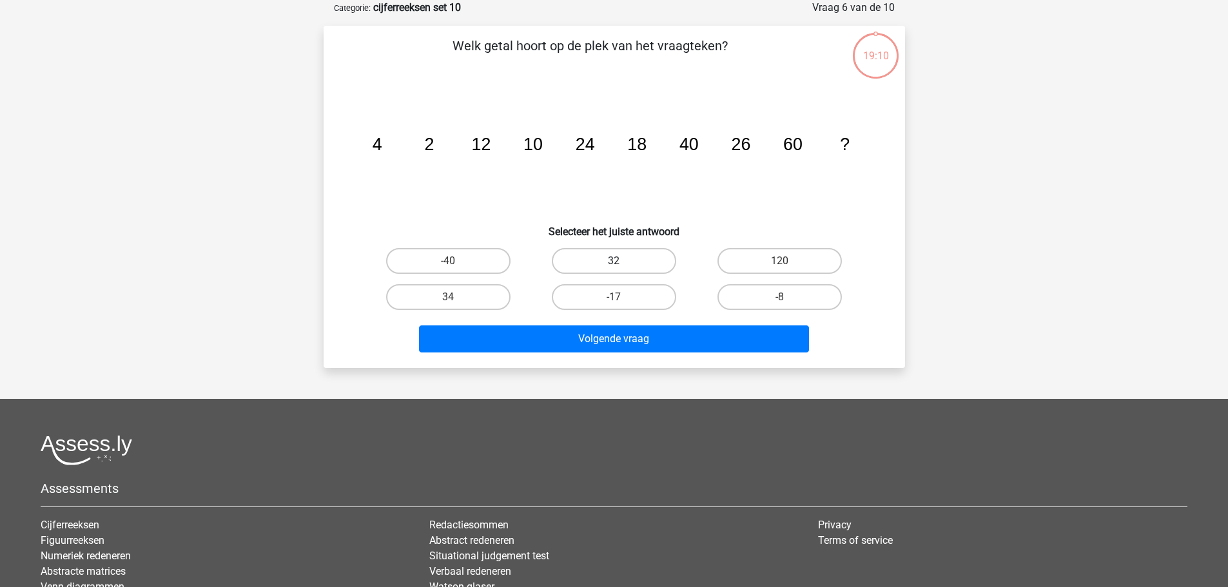
click at [607, 258] on label "32" at bounding box center [614, 261] width 124 height 26
click at [614, 261] on input "32" at bounding box center [618, 265] width 8 height 8
radio input "true"
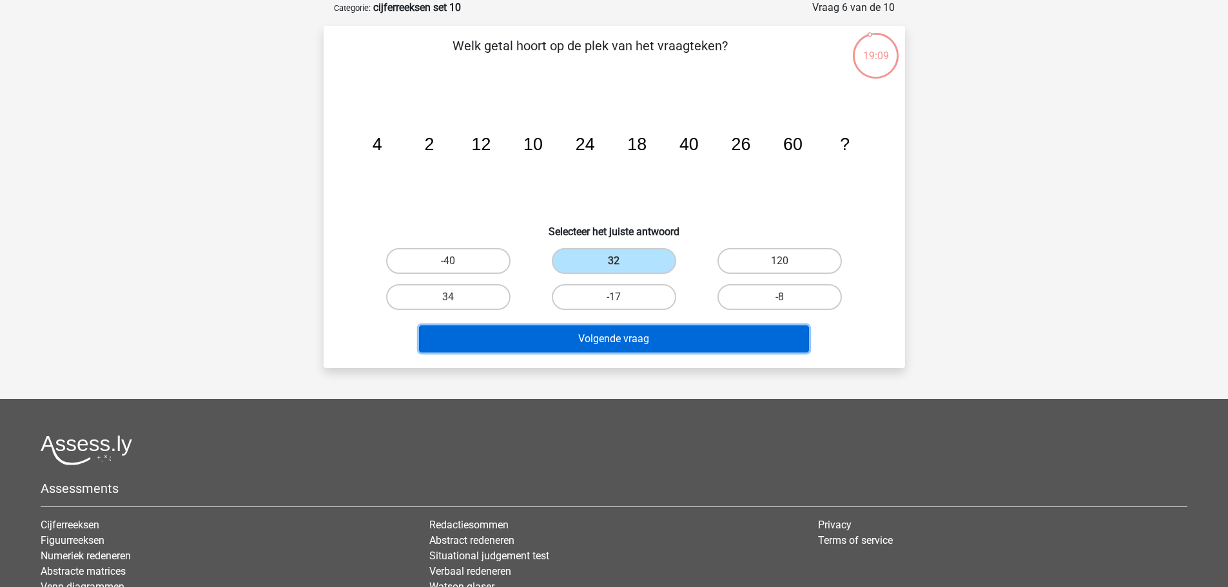
click at [629, 340] on button "Volgende vraag" at bounding box center [614, 339] width 390 height 27
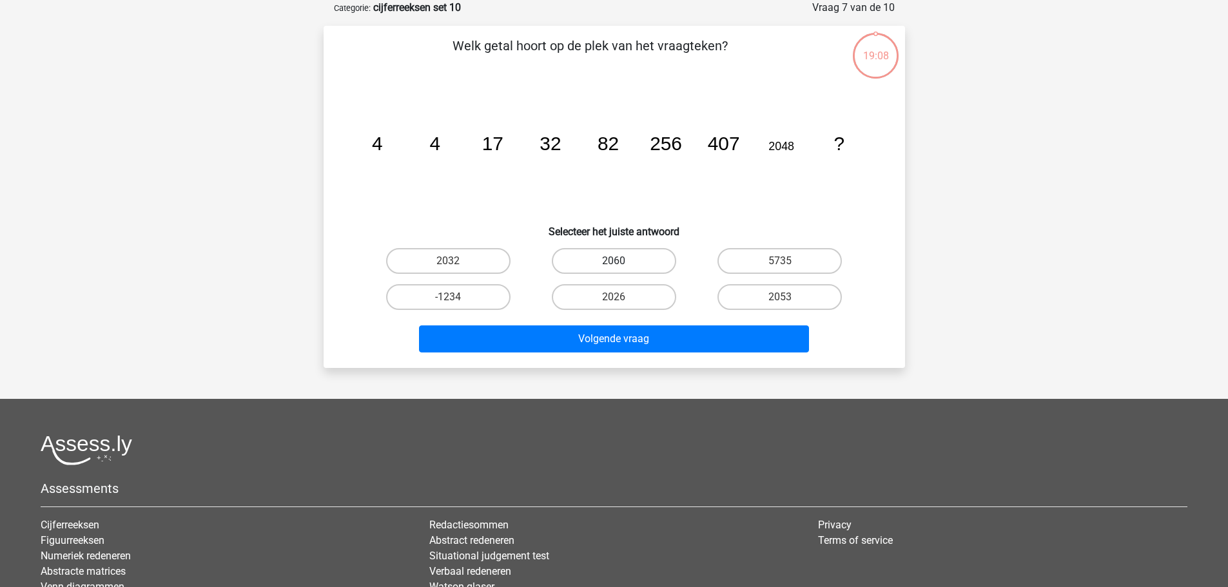
click at [614, 258] on label "2060" at bounding box center [614, 261] width 124 height 26
click at [614, 261] on input "2060" at bounding box center [618, 265] width 8 height 8
radio input "true"
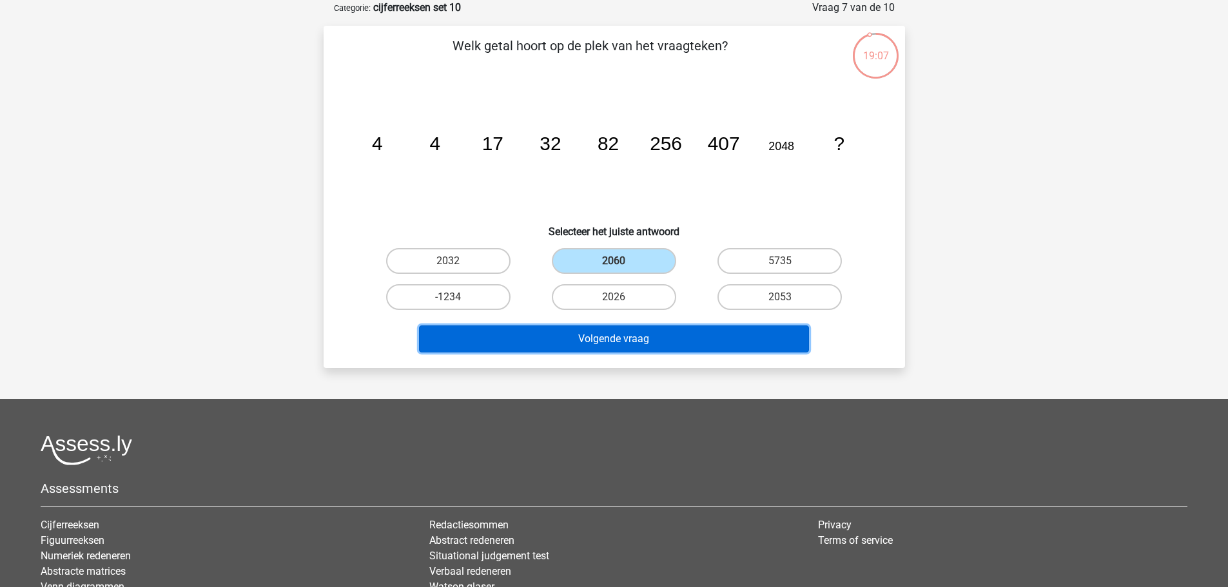
click at [626, 329] on button "Volgende vraag" at bounding box center [614, 339] width 390 height 27
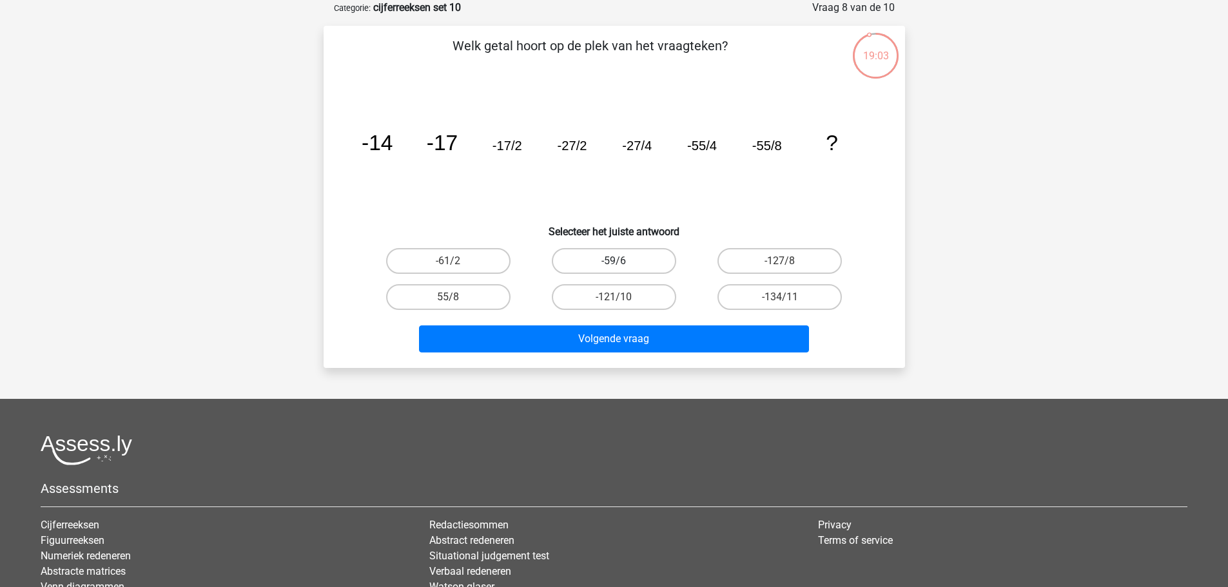
click at [607, 255] on label "-59/6" at bounding box center [614, 261] width 124 height 26
click at [614, 261] on input "-59/6" at bounding box center [618, 265] width 8 height 8
radio input "true"
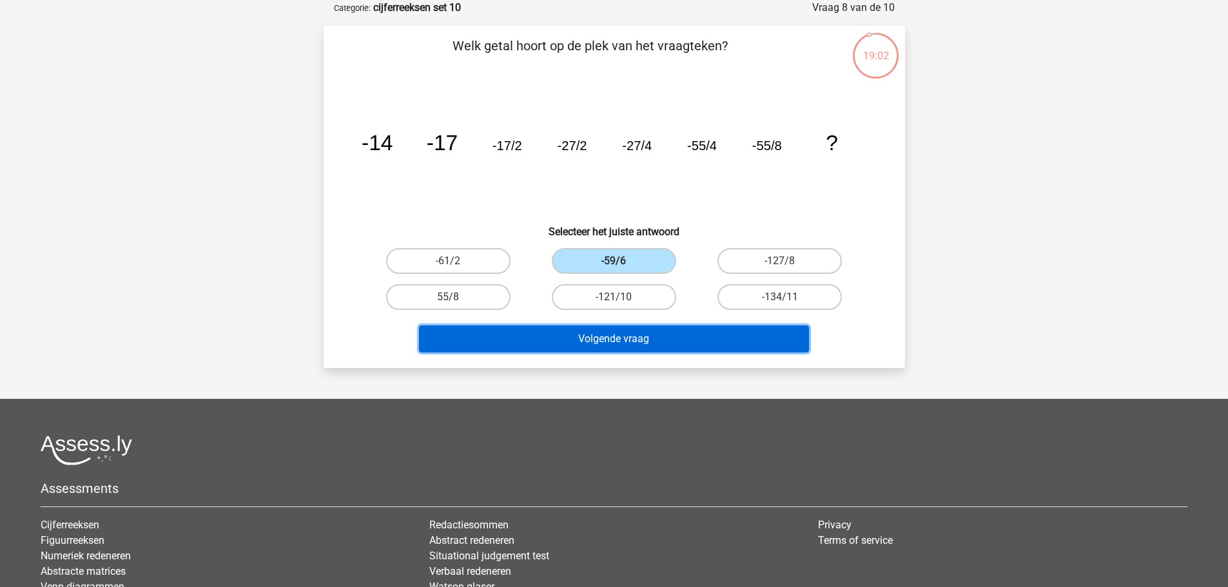
click at [626, 333] on button "Volgende vraag" at bounding box center [614, 339] width 390 height 27
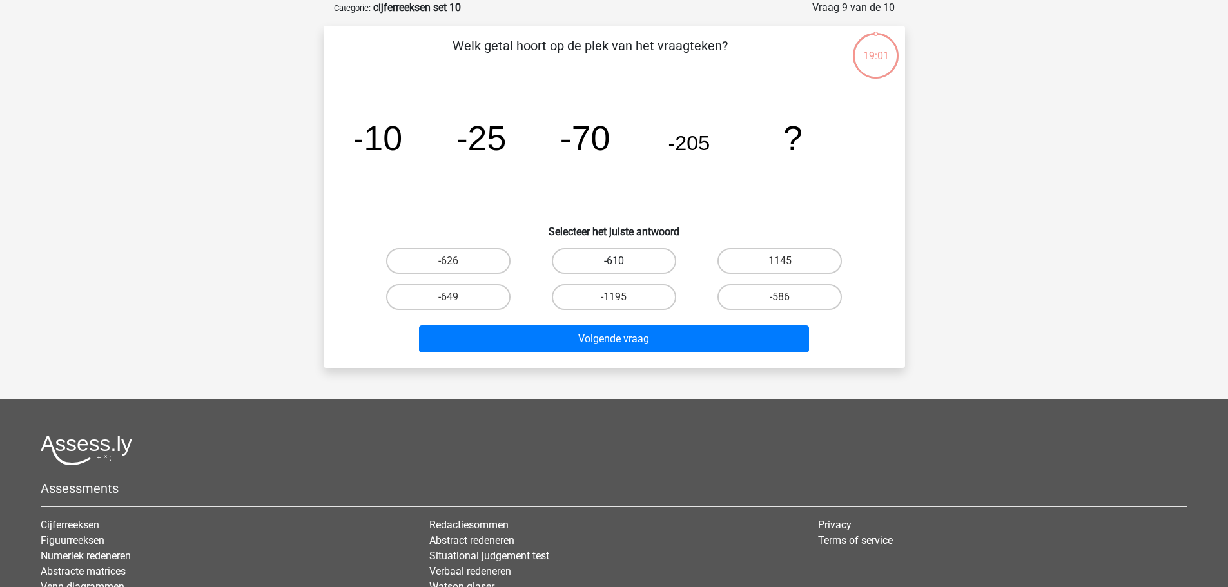
click at [616, 255] on label "-610" at bounding box center [614, 261] width 124 height 26
click at [616, 261] on input "-610" at bounding box center [618, 265] width 8 height 8
radio input "true"
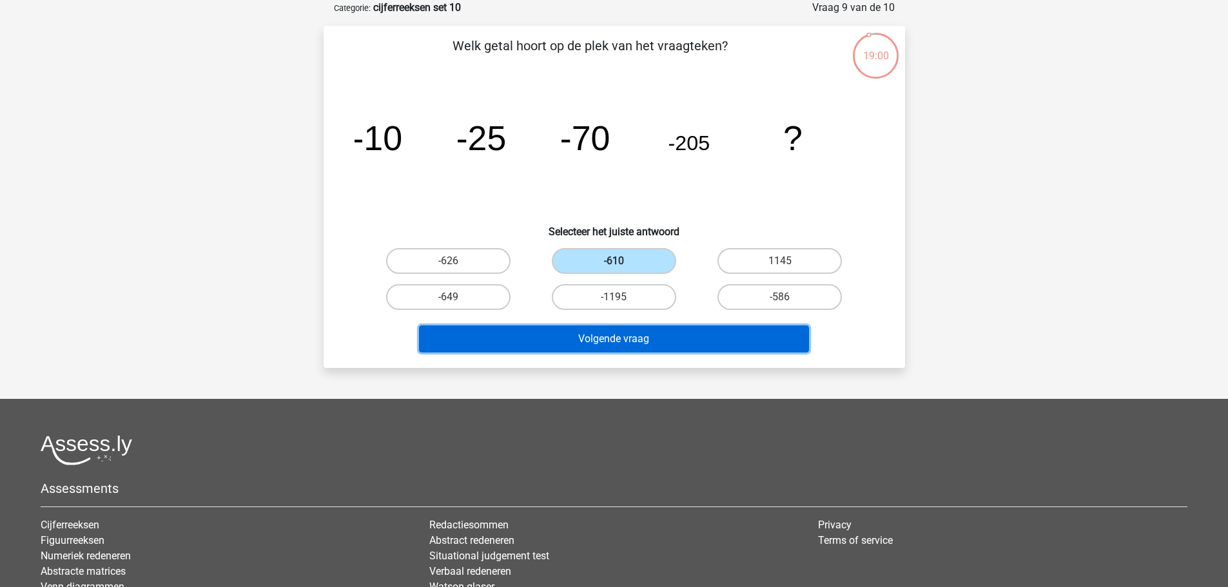
click at [631, 345] on button "Volgende vraag" at bounding box center [614, 339] width 390 height 27
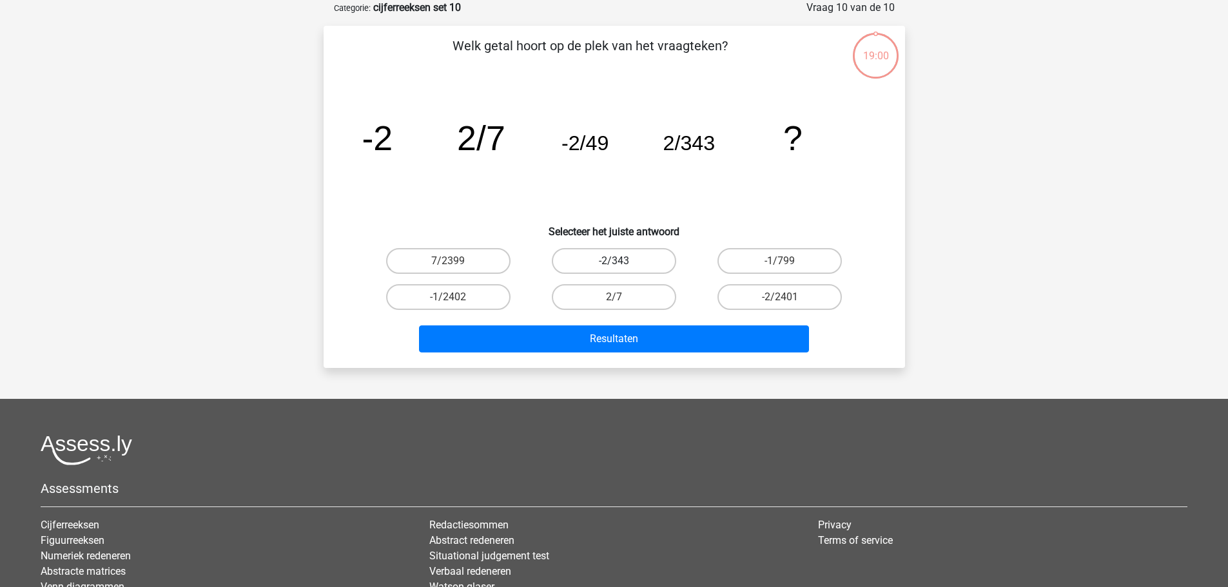
click at [616, 257] on label "-2/343" at bounding box center [614, 261] width 124 height 26
click at [616, 261] on input "-2/343" at bounding box center [618, 265] width 8 height 8
radio input "true"
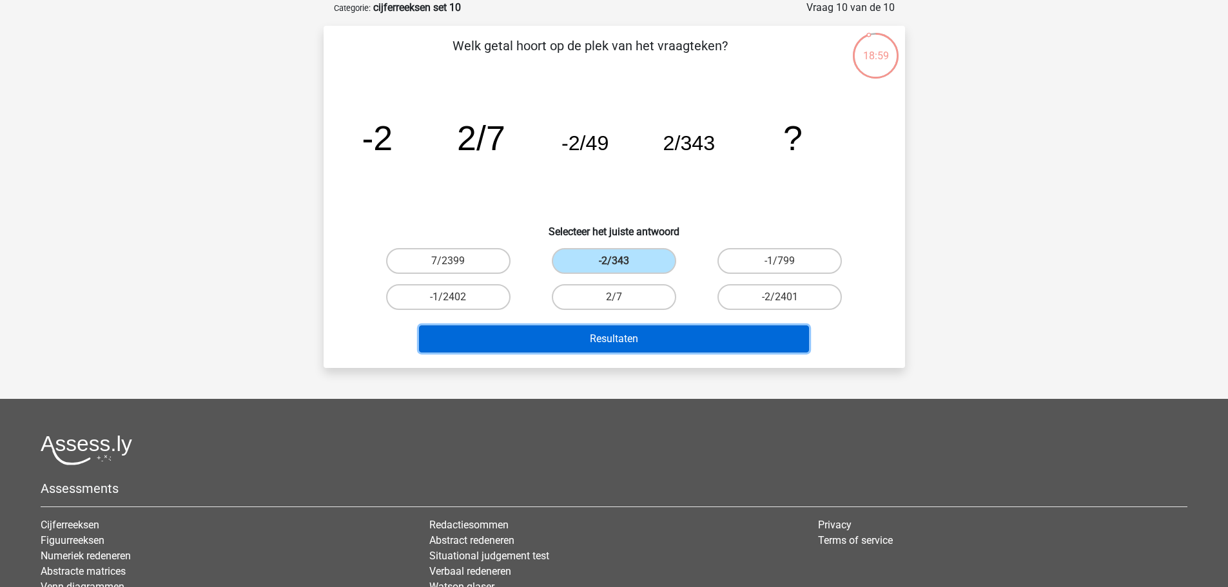
click at [623, 335] on button "Resultaten" at bounding box center [614, 339] width 390 height 27
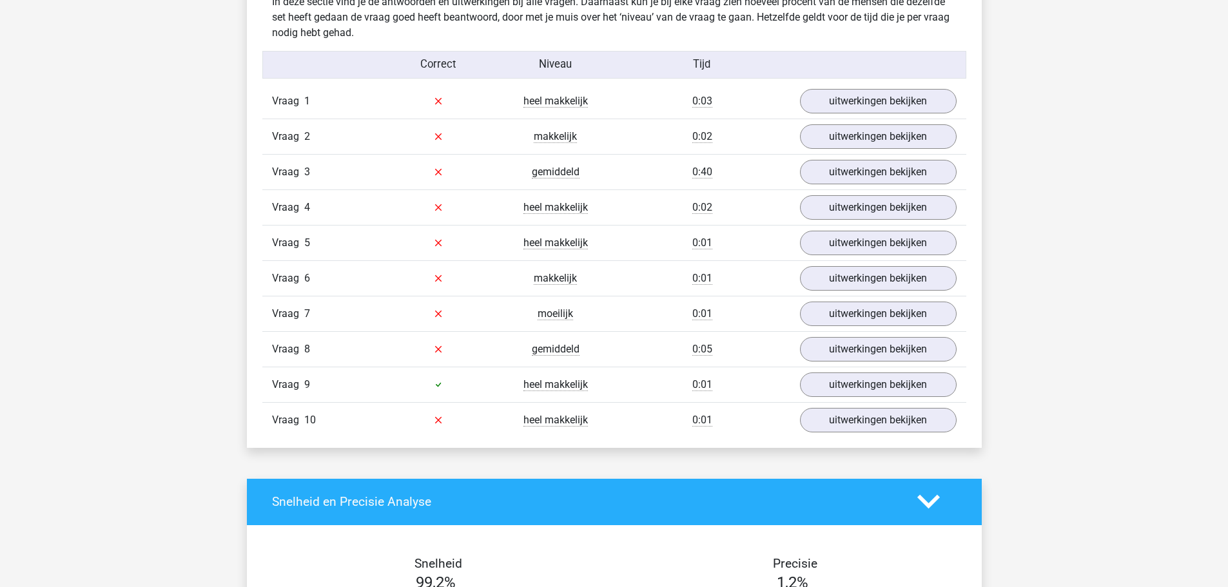
scroll to position [451, 0]
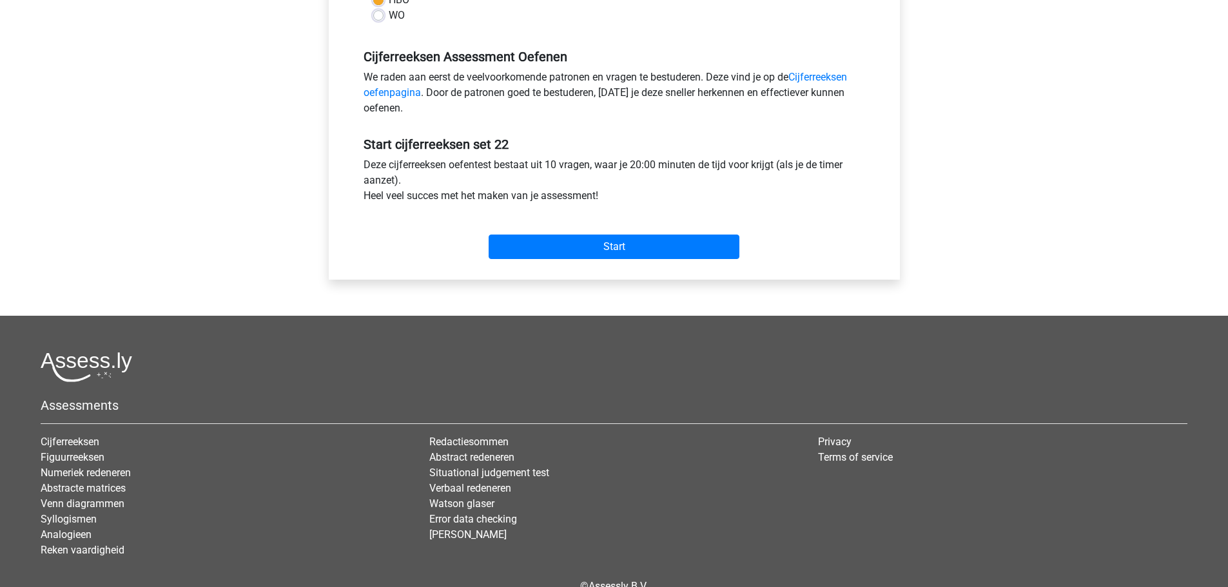
scroll to position [431, 0]
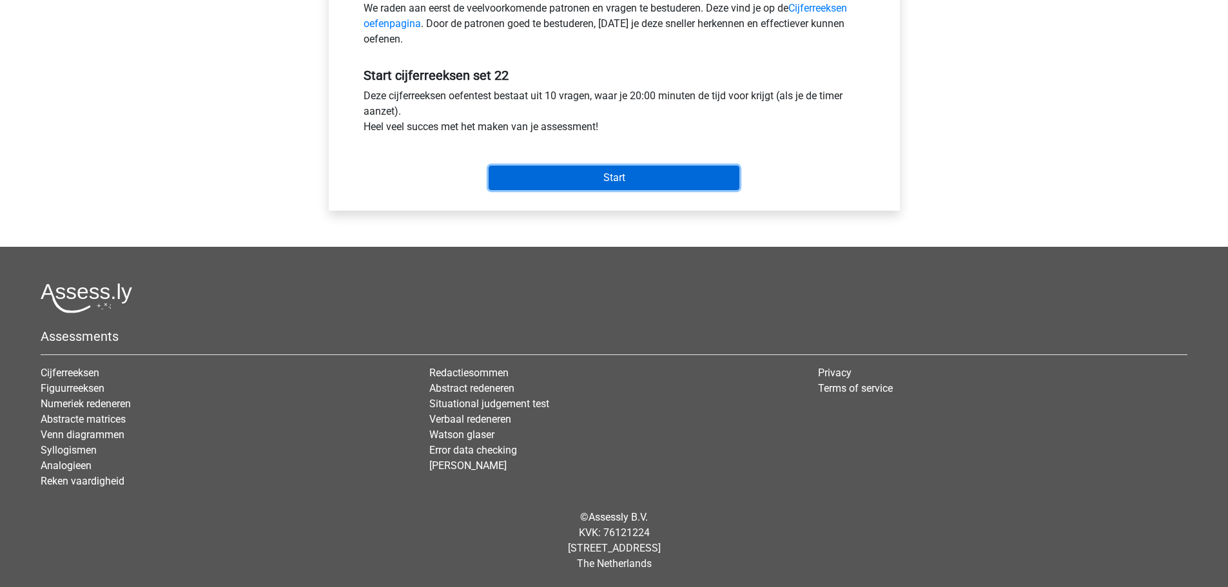
click at [532, 167] on input "Start" at bounding box center [614, 178] width 251 height 24
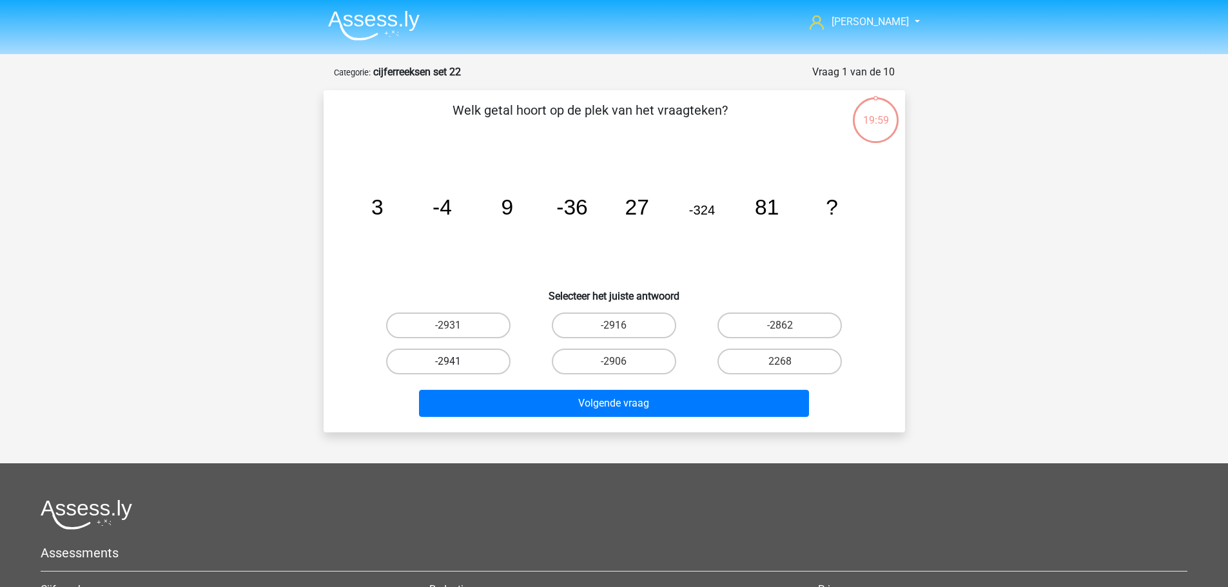
click at [488, 353] on label "-2941" at bounding box center [448, 362] width 124 height 26
click at [456, 362] on input "-2941" at bounding box center [452, 366] width 8 height 8
radio input "true"
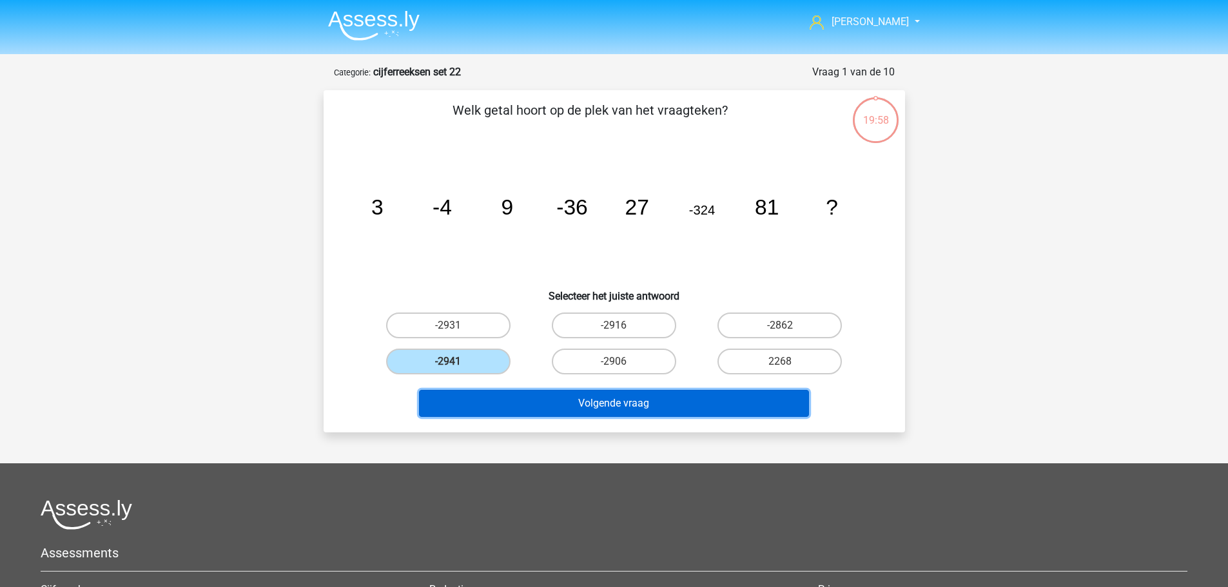
click at [527, 414] on button "Volgende vraag" at bounding box center [614, 403] width 390 height 27
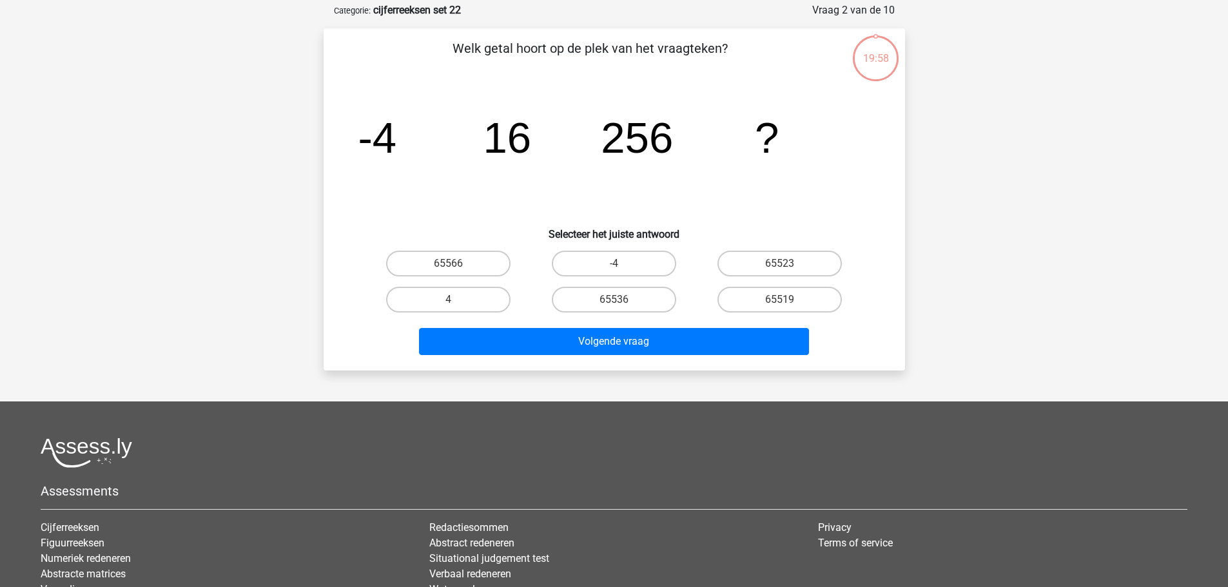
scroll to position [64, 0]
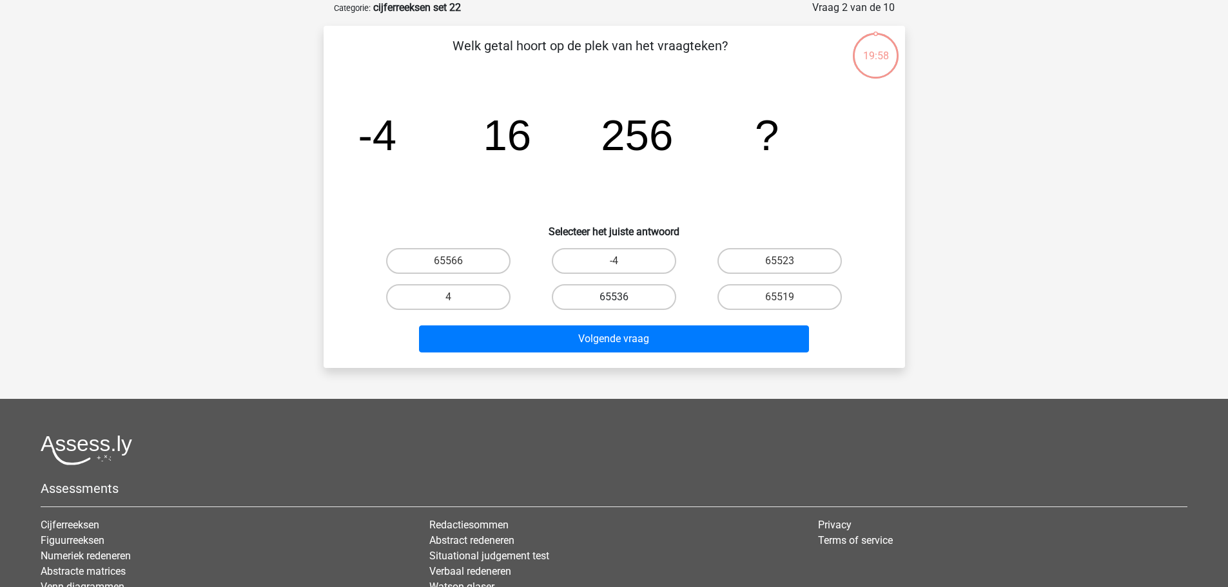
click at [588, 293] on label "65536" at bounding box center [614, 297] width 124 height 26
click at [614, 297] on input "65536" at bounding box center [618, 301] width 8 height 8
radio input "true"
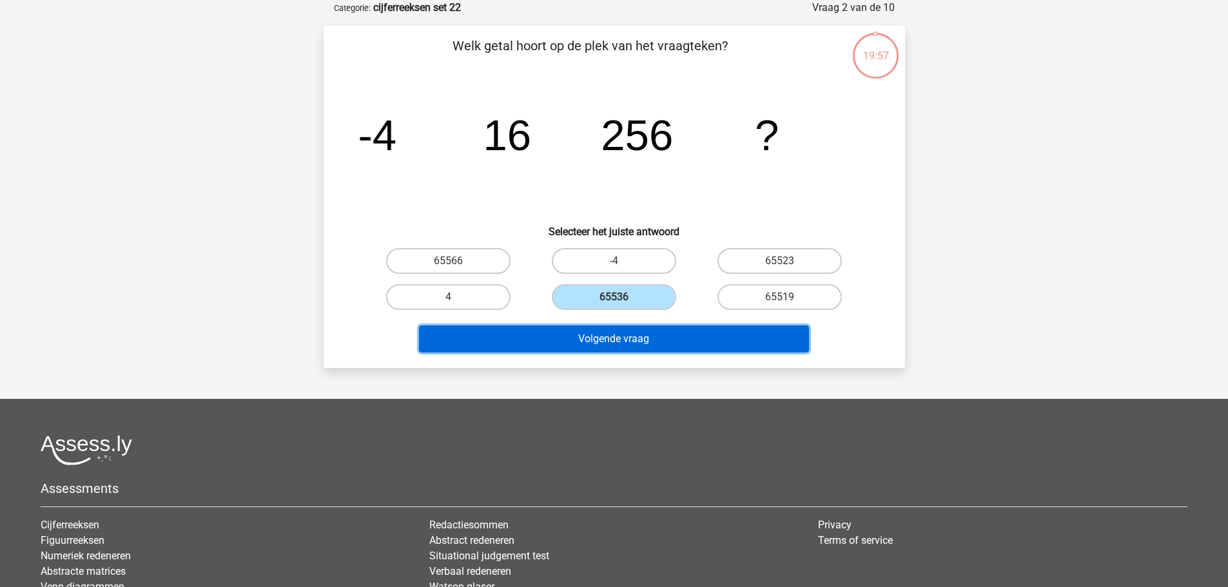
click at [587, 340] on button "Volgende vraag" at bounding box center [614, 339] width 390 height 27
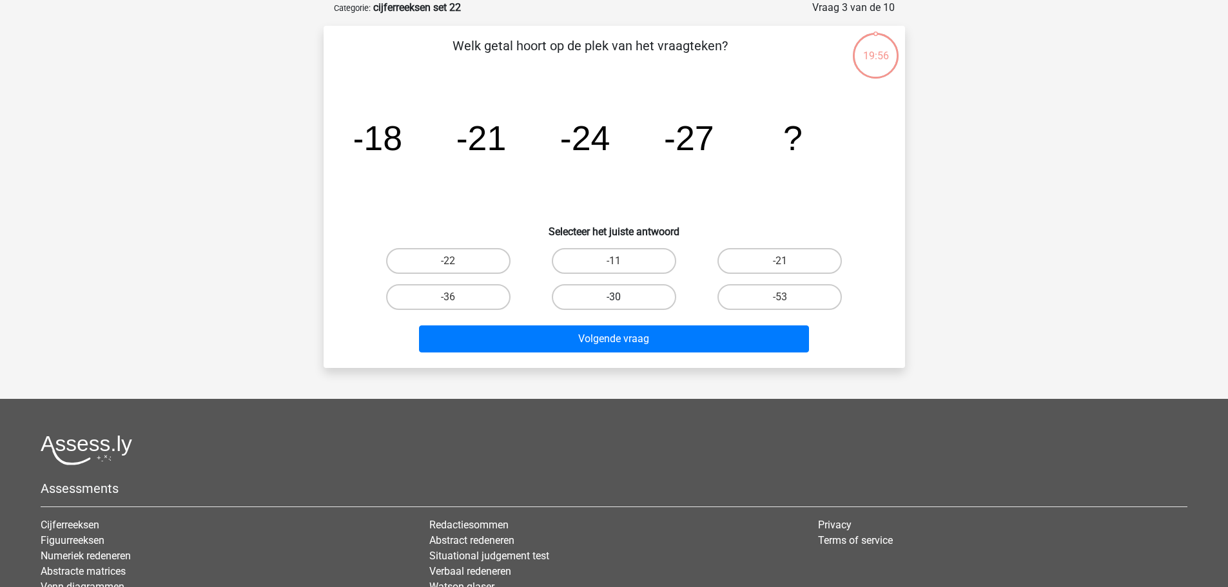
click at [596, 303] on label "-30" at bounding box center [614, 297] width 124 height 26
click at [614, 303] on input "-30" at bounding box center [618, 301] width 8 height 8
radio input "true"
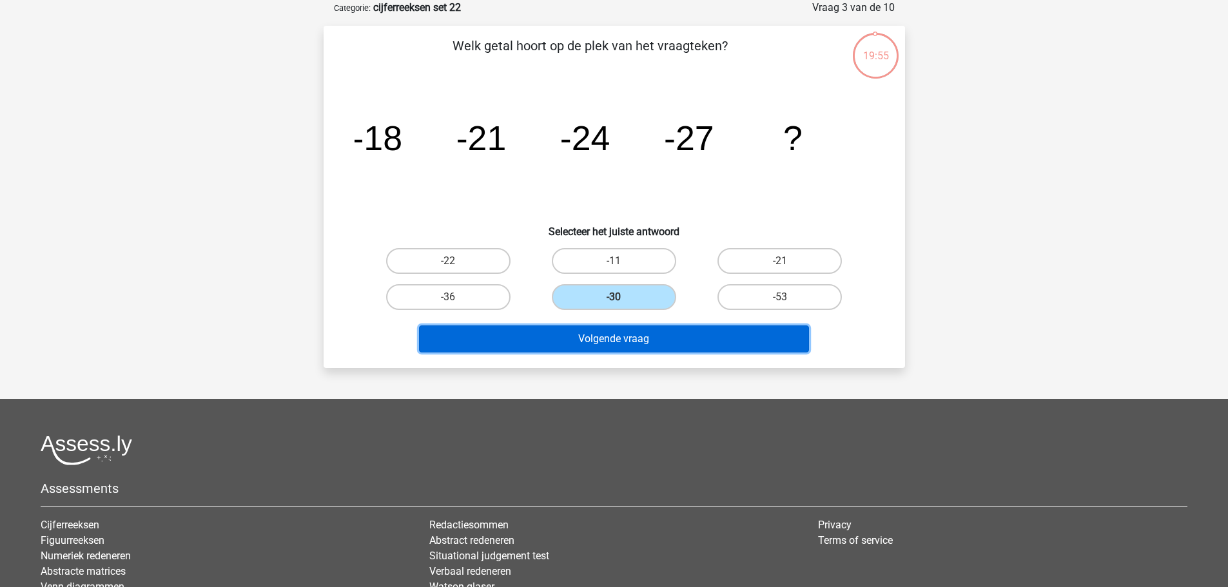
click at [596, 338] on button "Volgende vraag" at bounding box center [614, 339] width 390 height 27
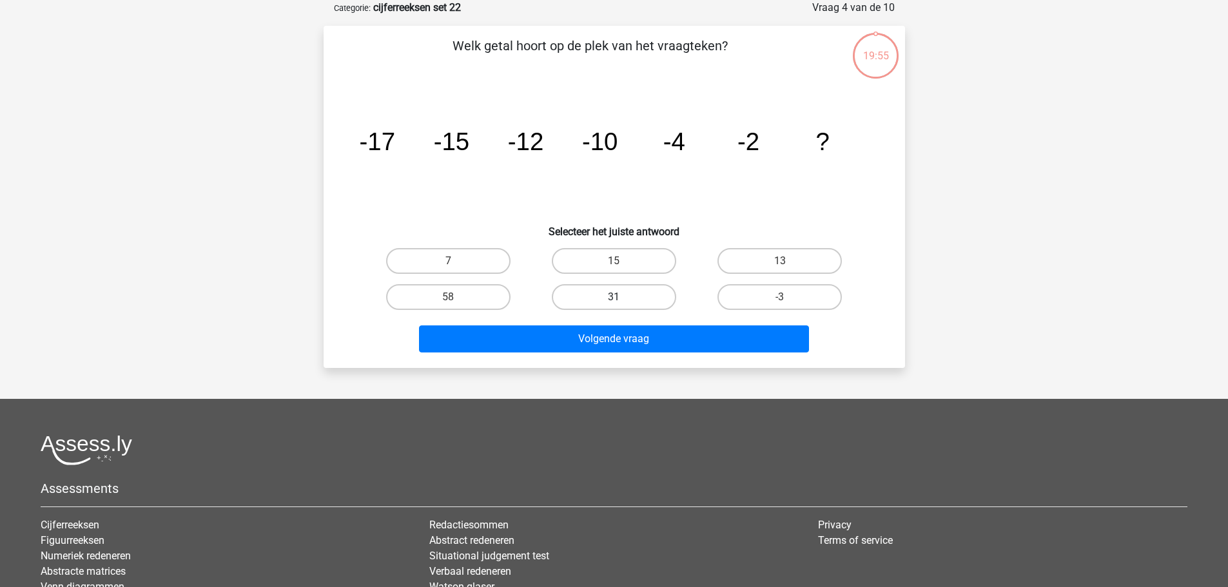
click at [602, 302] on label "31" at bounding box center [614, 297] width 124 height 26
click at [614, 302] on input "31" at bounding box center [618, 301] width 8 height 8
radio input "true"
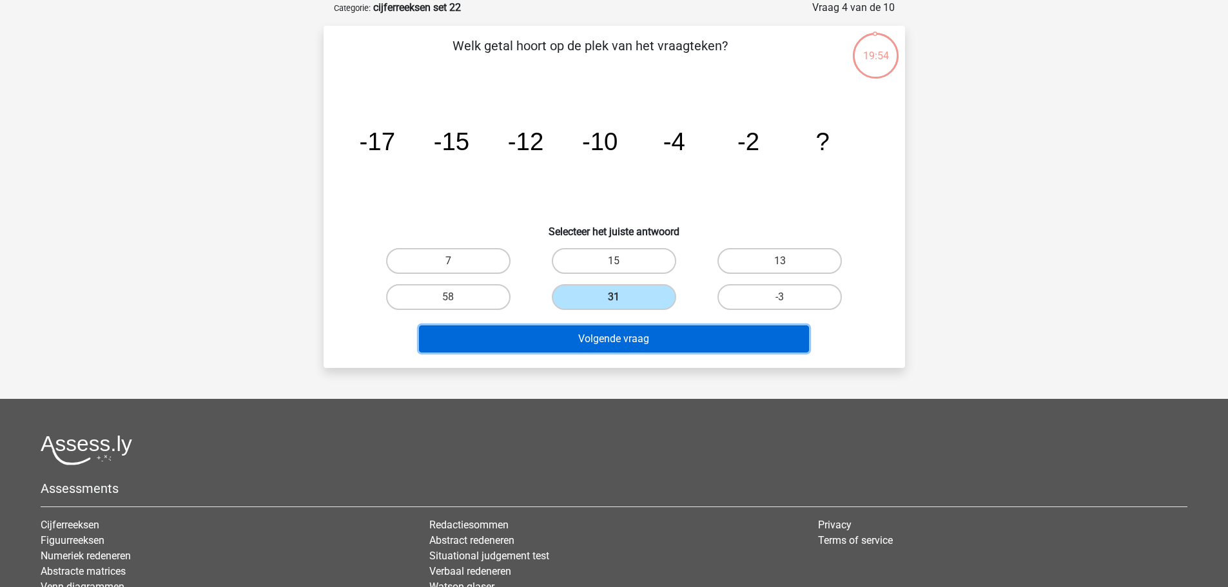
click at [602, 339] on button "Volgende vraag" at bounding box center [614, 339] width 390 height 27
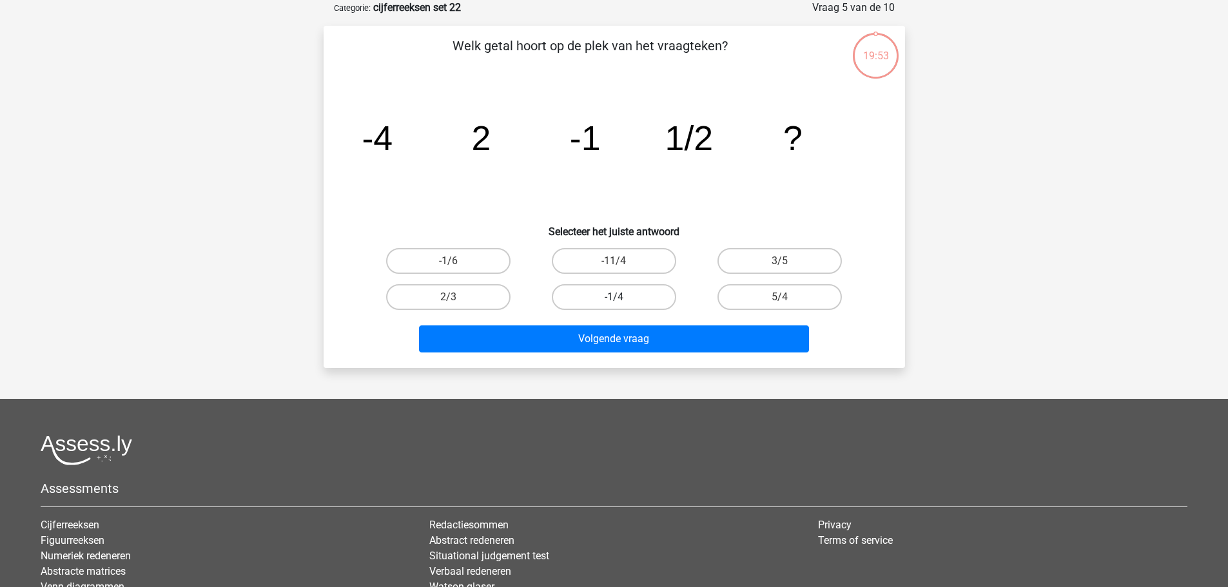
click at [599, 291] on label "-1/4" at bounding box center [614, 297] width 124 height 26
click at [614, 297] on input "-1/4" at bounding box center [618, 301] width 8 height 8
radio input "true"
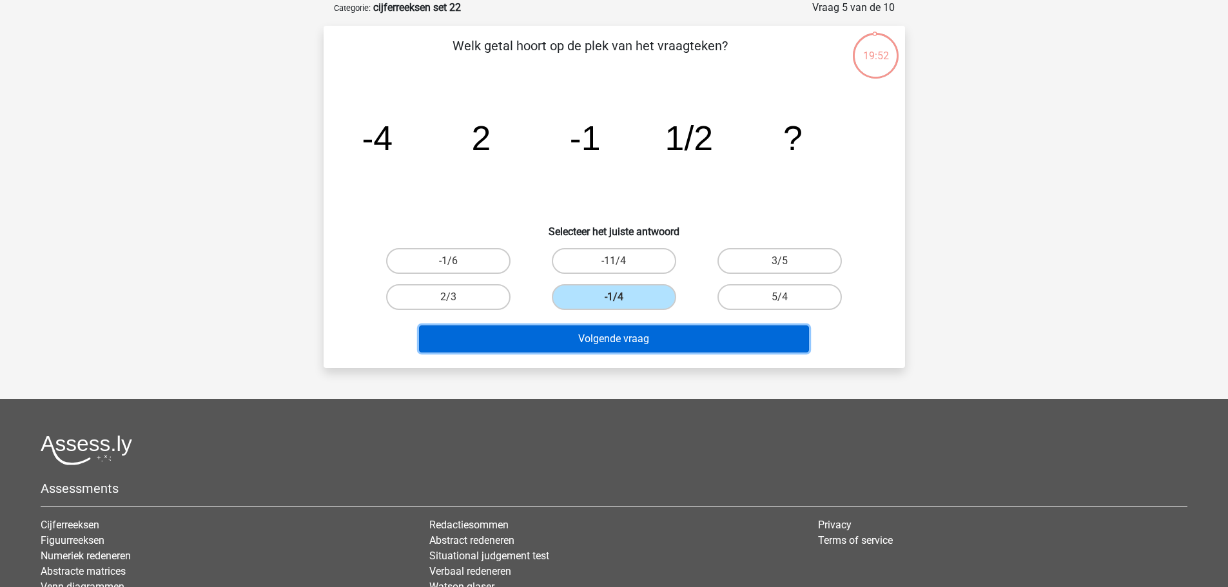
click at [598, 329] on button "Volgende vraag" at bounding box center [614, 339] width 390 height 27
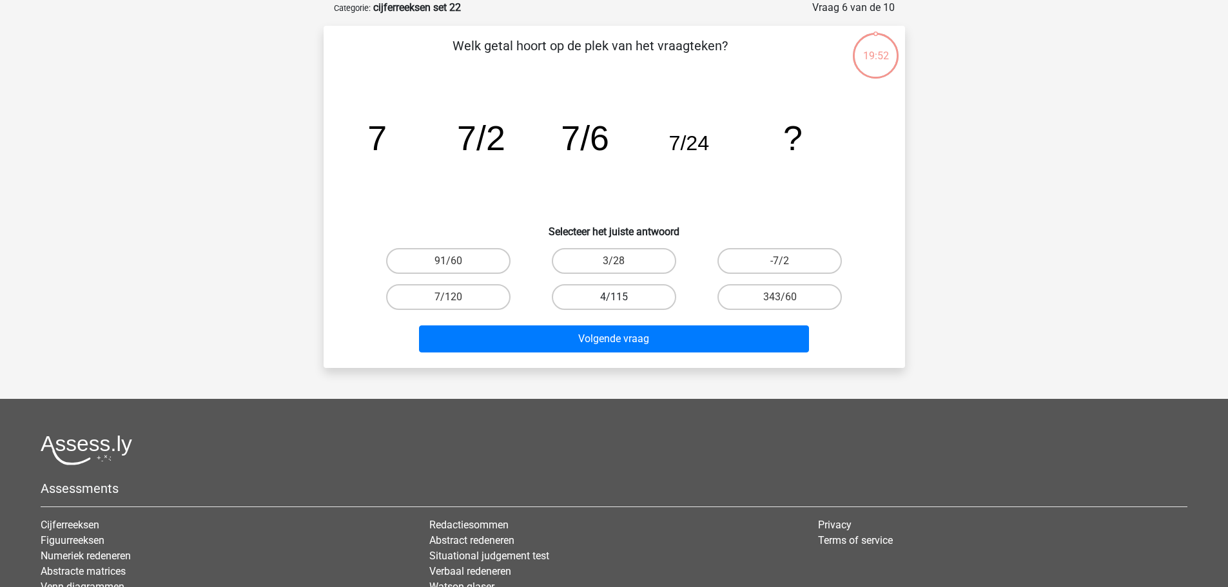
click at [601, 292] on label "4/115" at bounding box center [614, 297] width 124 height 26
click at [614, 297] on input "4/115" at bounding box center [618, 301] width 8 height 8
radio input "true"
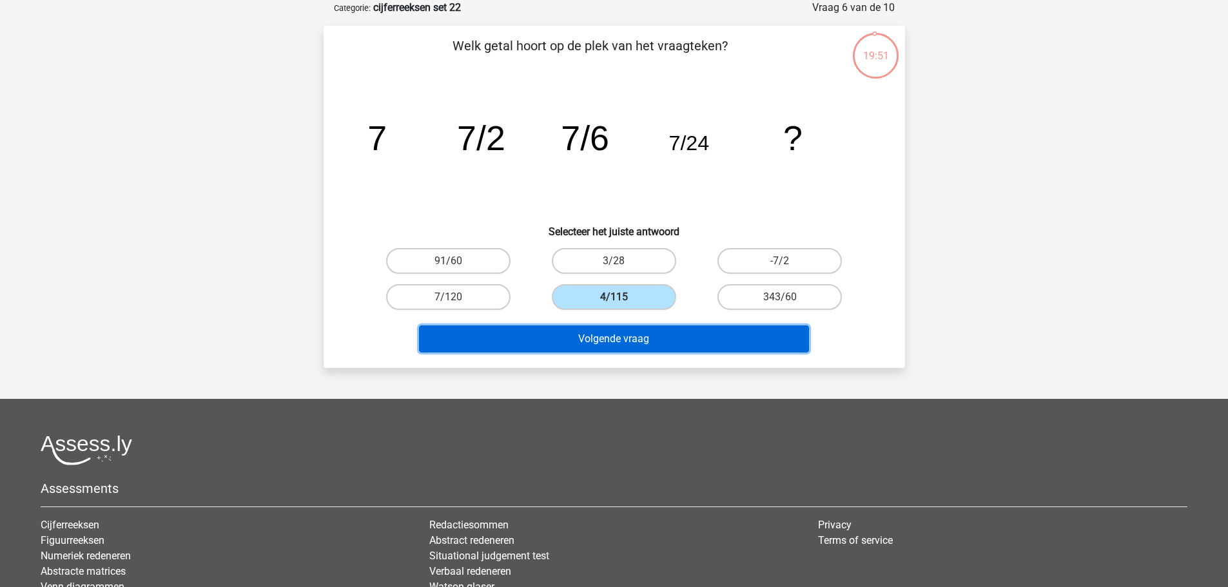
click at [611, 333] on button "Volgende vraag" at bounding box center [614, 339] width 390 height 27
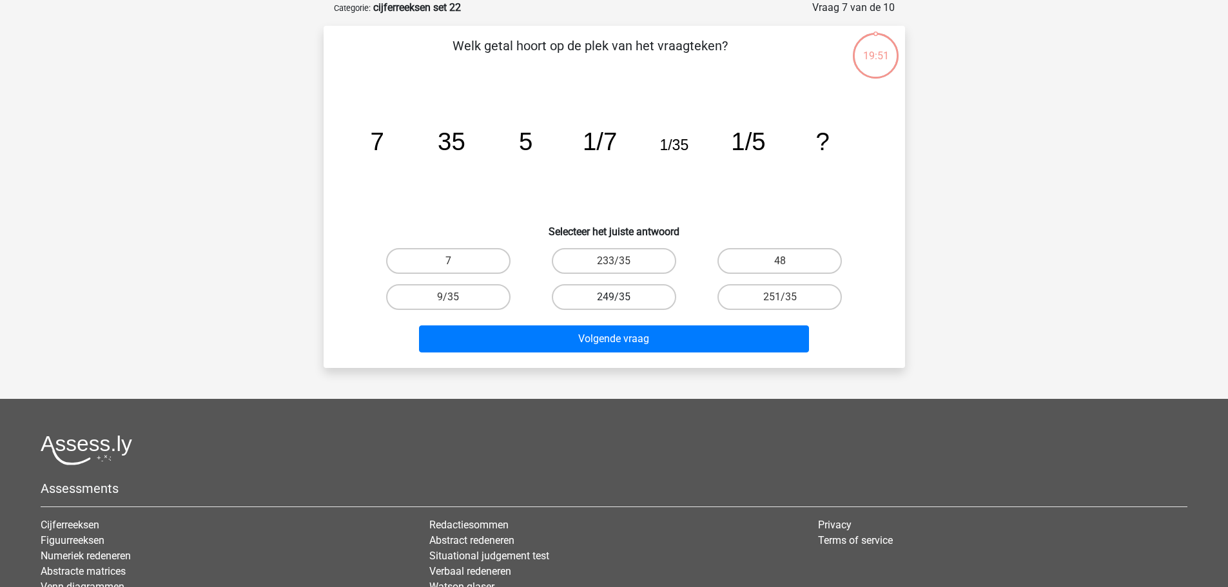
click at [608, 292] on label "249/35" at bounding box center [614, 297] width 124 height 26
click at [614, 297] on input "249/35" at bounding box center [618, 301] width 8 height 8
radio input "true"
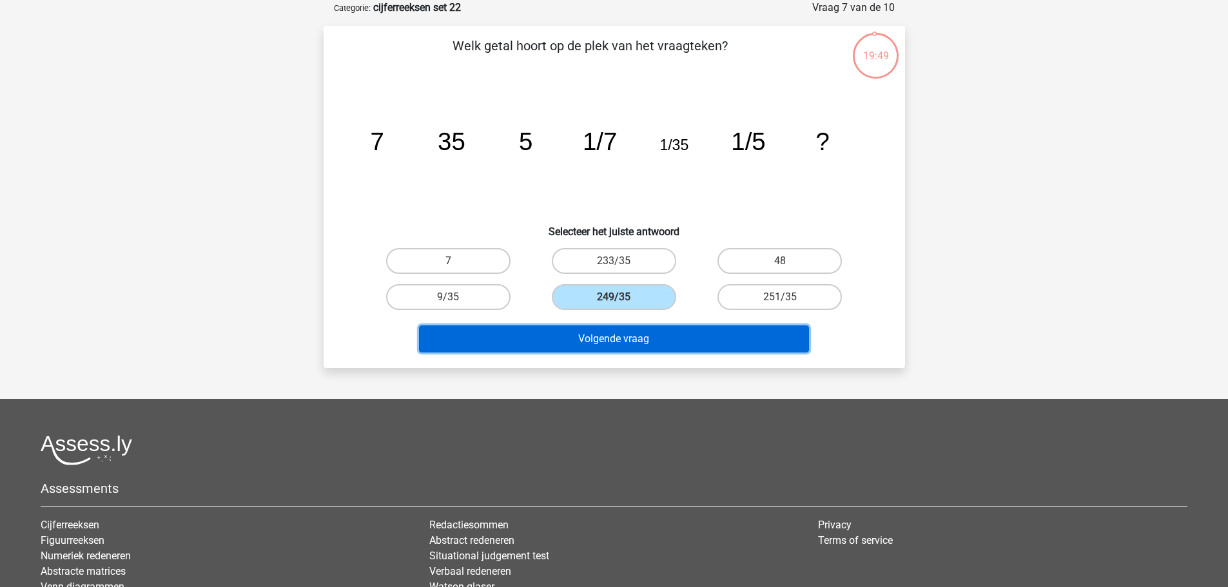
click at [603, 344] on button "Volgende vraag" at bounding box center [614, 339] width 390 height 27
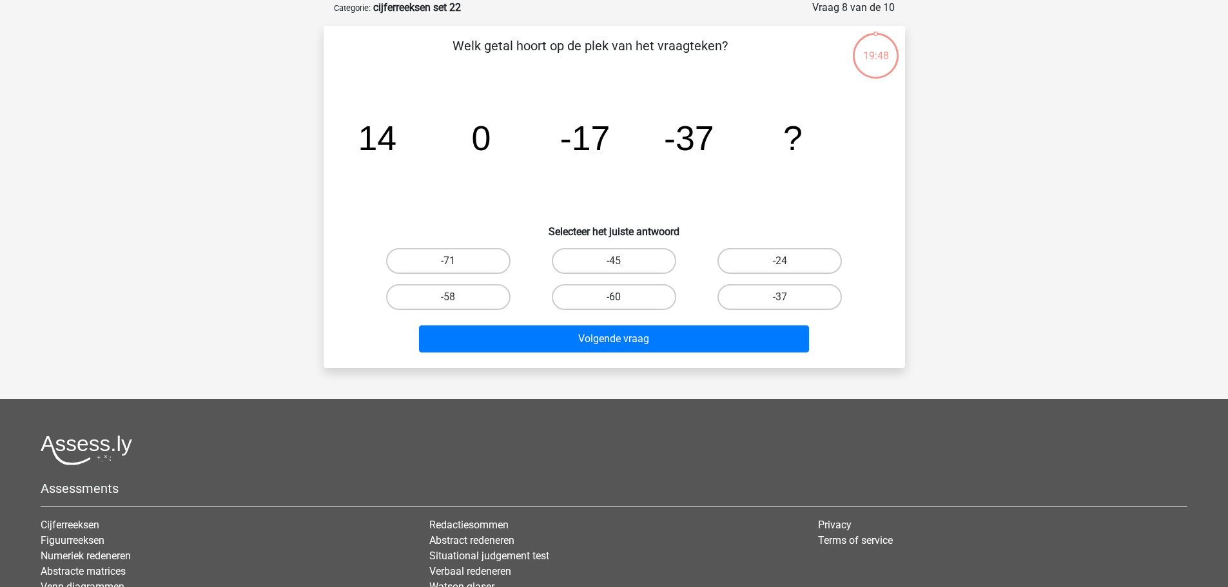
click at [603, 293] on label "-60" at bounding box center [614, 297] width 124 height 26
click at [614, 297] on input "-60" at bounding box center [618, 301] width 8 height 8
radio input "true"
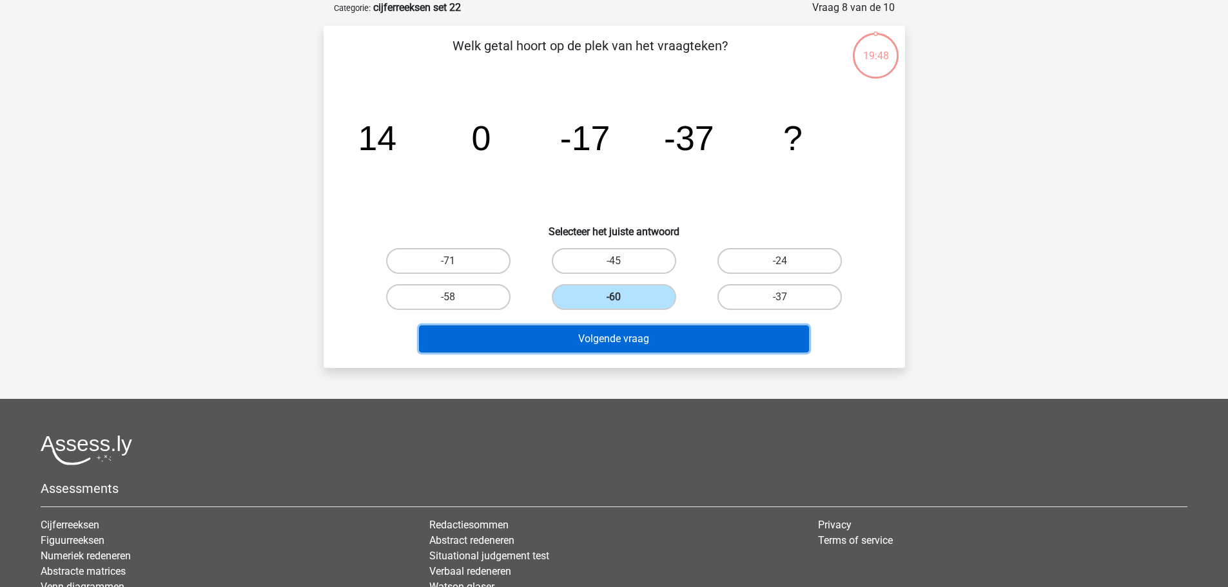
click at [606, 336] on button "Volgende vraag" at bounding box center [614, 339] width 390 height 27
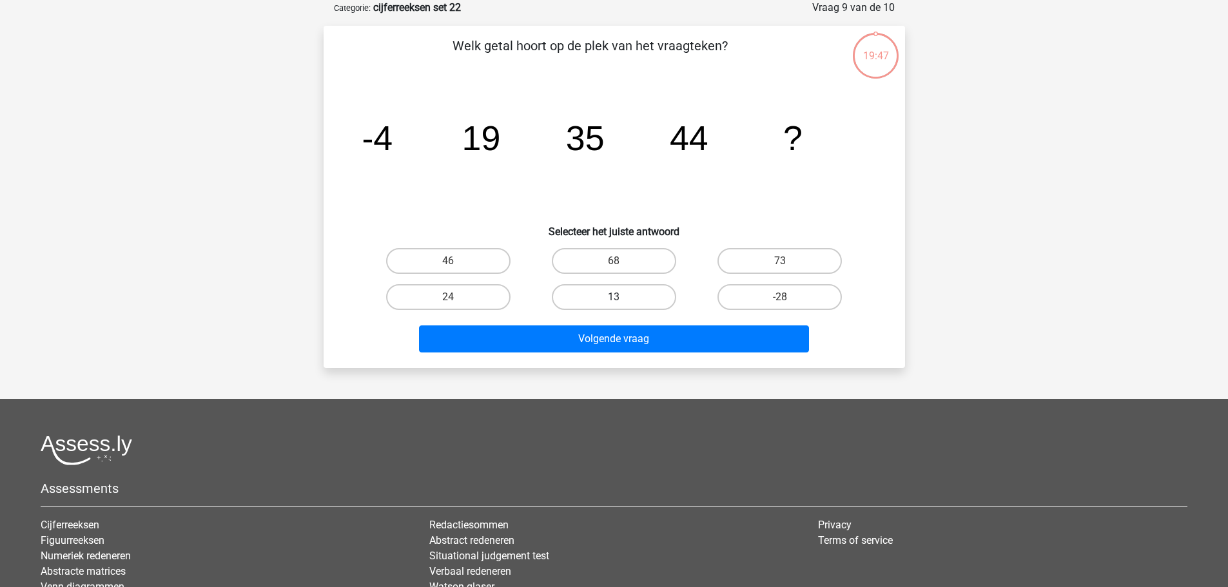
click at [605, 306] on label "13" at bounding box center [614, 297] width 124 height 26
click at [614, 306] on input "13" at bounding box center [618, 301] width 8 height 8
radio input "true"
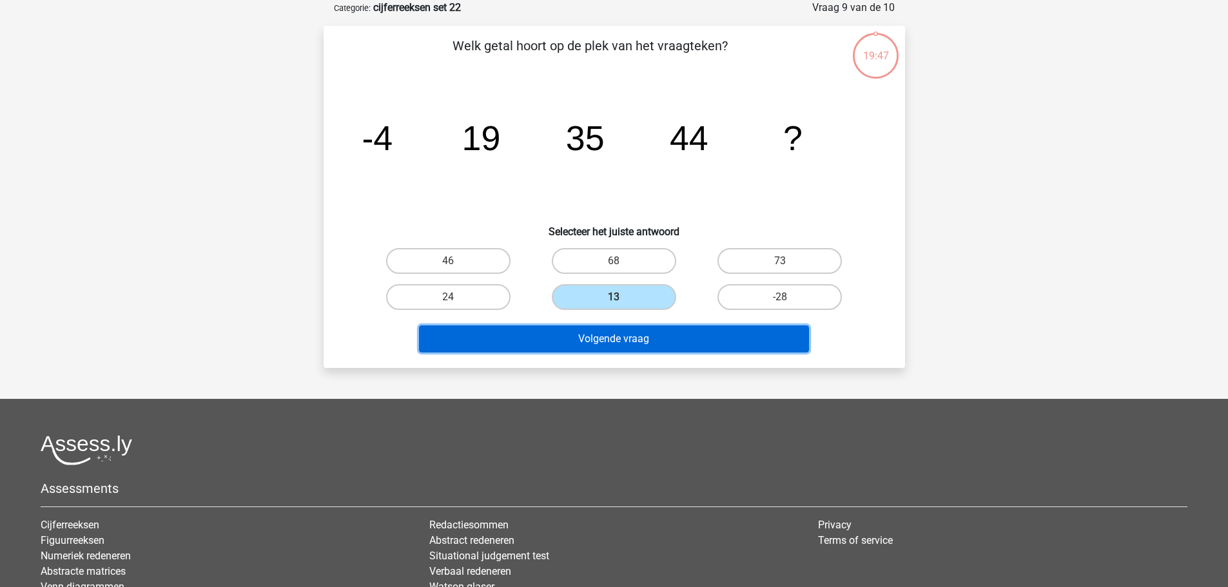
click at [607, 339] on button "Volgende vraag" at bounding box center [614, 339] width 390 height 27
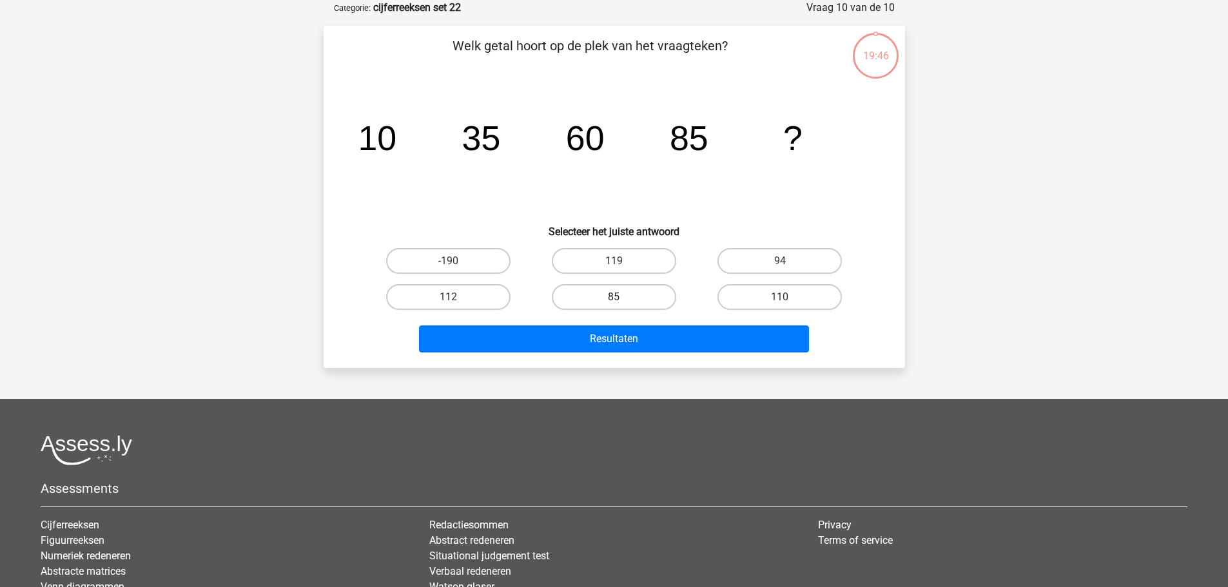
click at [607, 304] on label "85" at bounding box center [614, 297] width 124 height 26
click at [614, 304] on input "85" at bounding box center [618, 301] width 8 height 8
radio input "true"
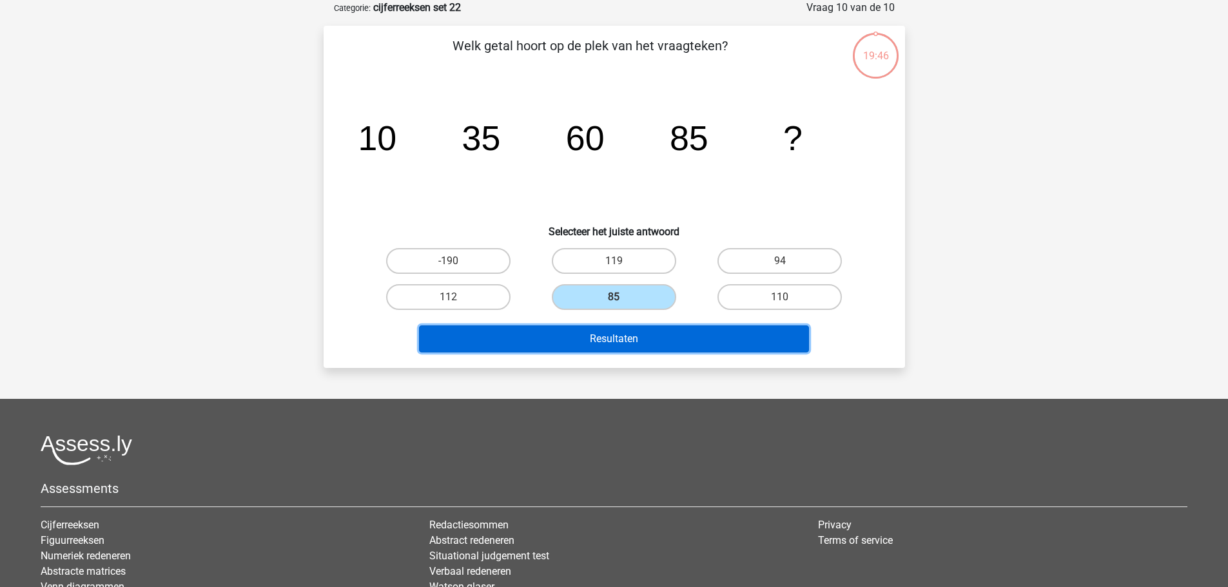
click at [613, 344] on button "Resultaten" at bounding box center [614, 339] width 390 height 27
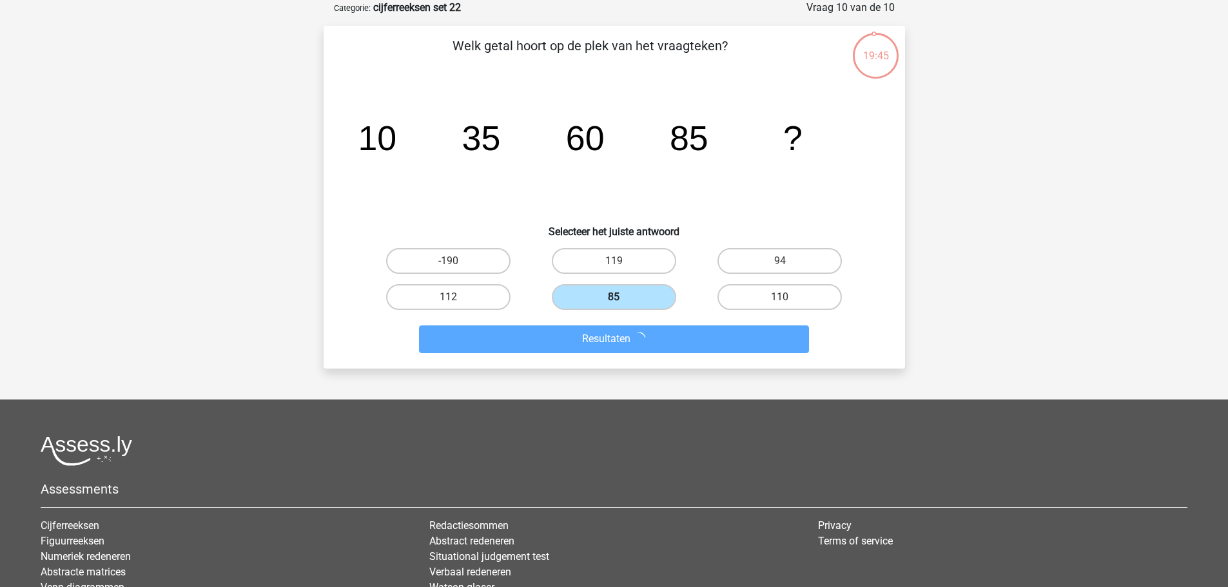
click at [603, 291] on label "85" at bounding box center [614, 297] width 124 height 26
click at [614, 297] on input "85" at bounding box center [618, 301] width 8 height 8
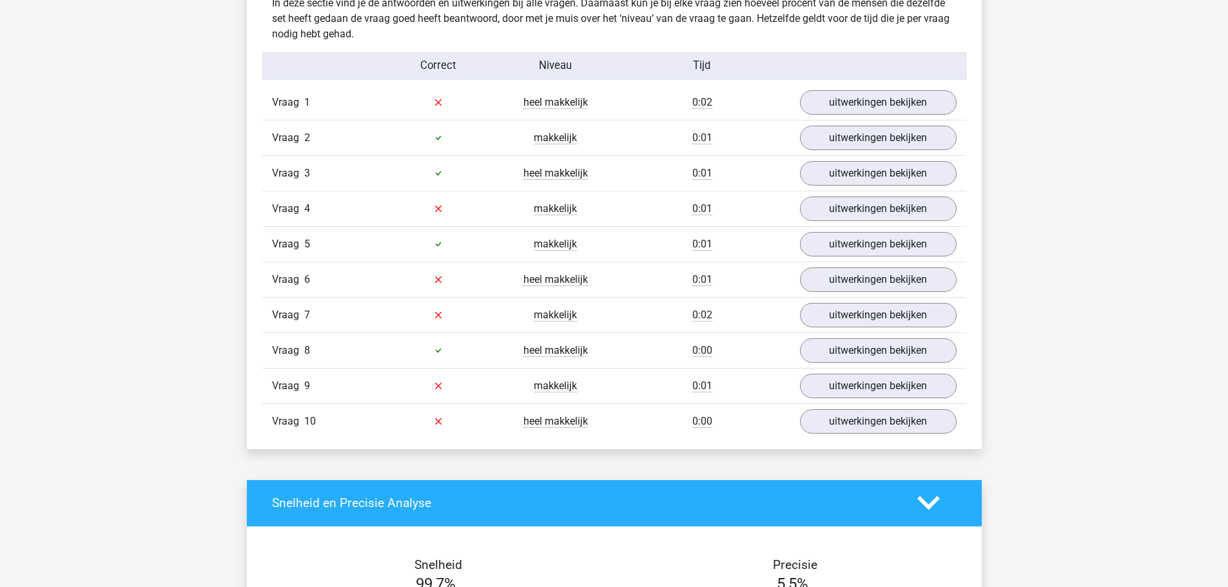
scroll to position [773, 0]
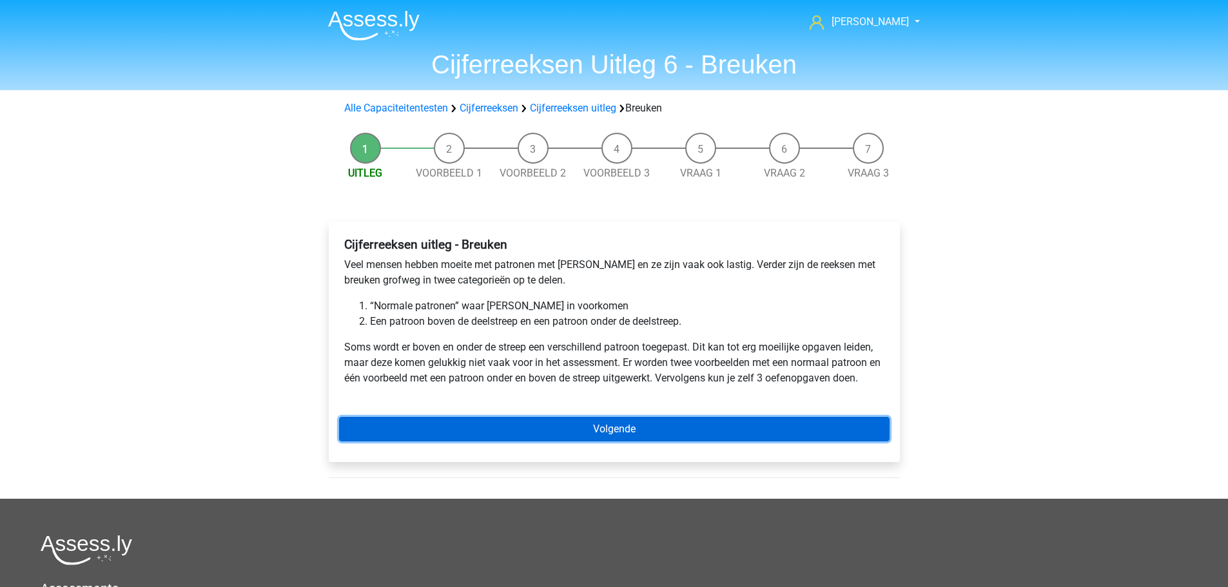
click at [578, 426] on link "Volgende" at bounding box center [614, 429] width 550 height 24
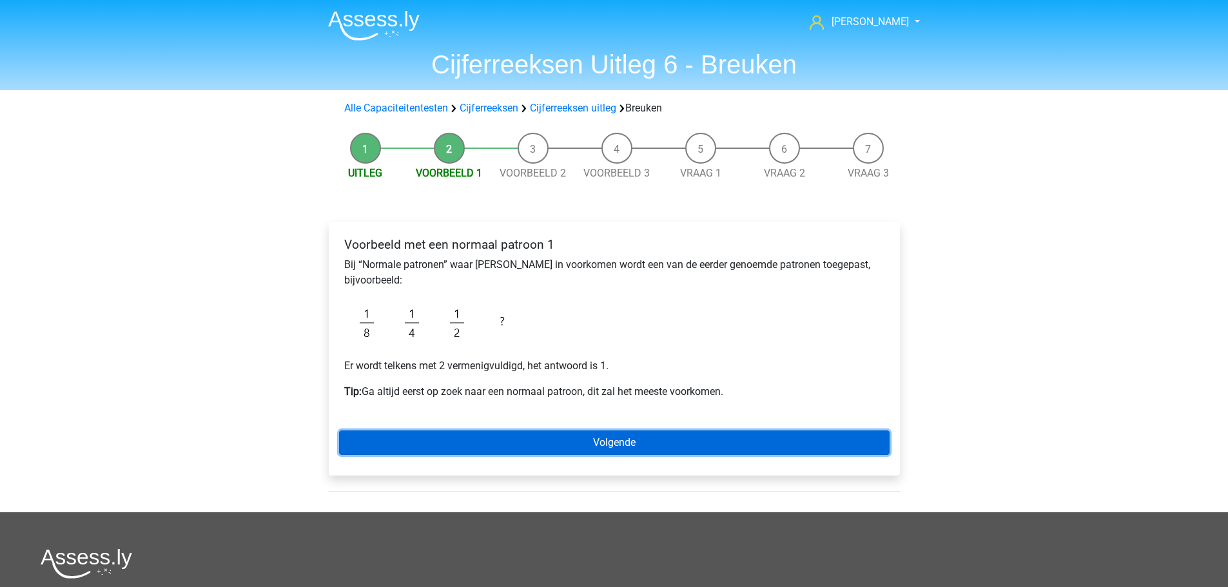
click at [589, 436] on link "Volgende" at bounding box center [614, 443] width 550 height 24
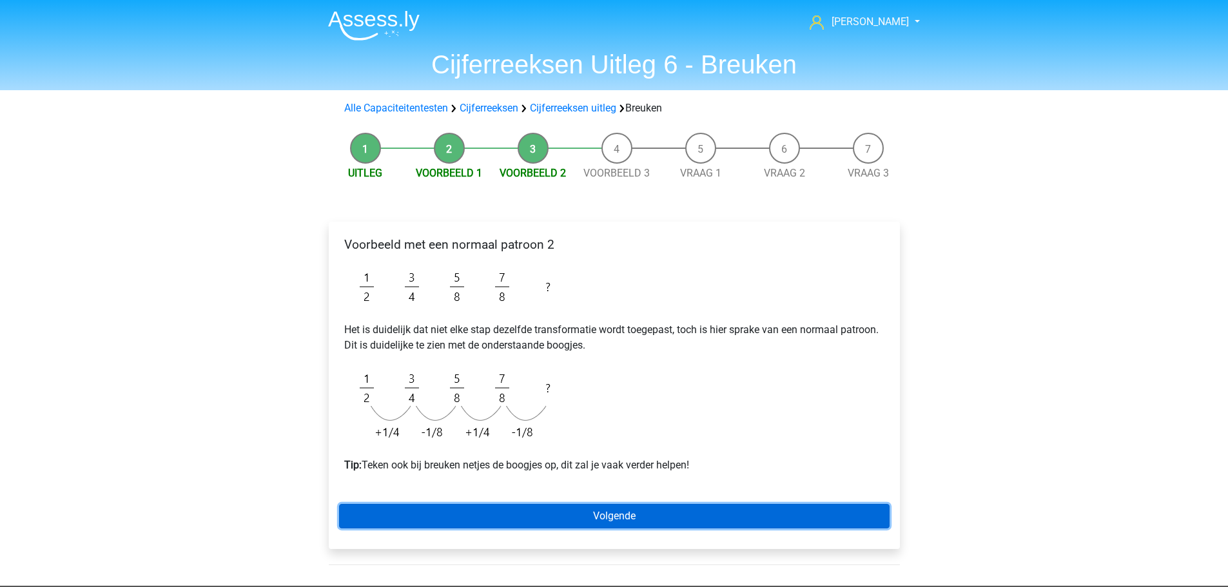
click at [590, 512] on link "Volgende" at bounding box center [614, 516] width 550 height 24
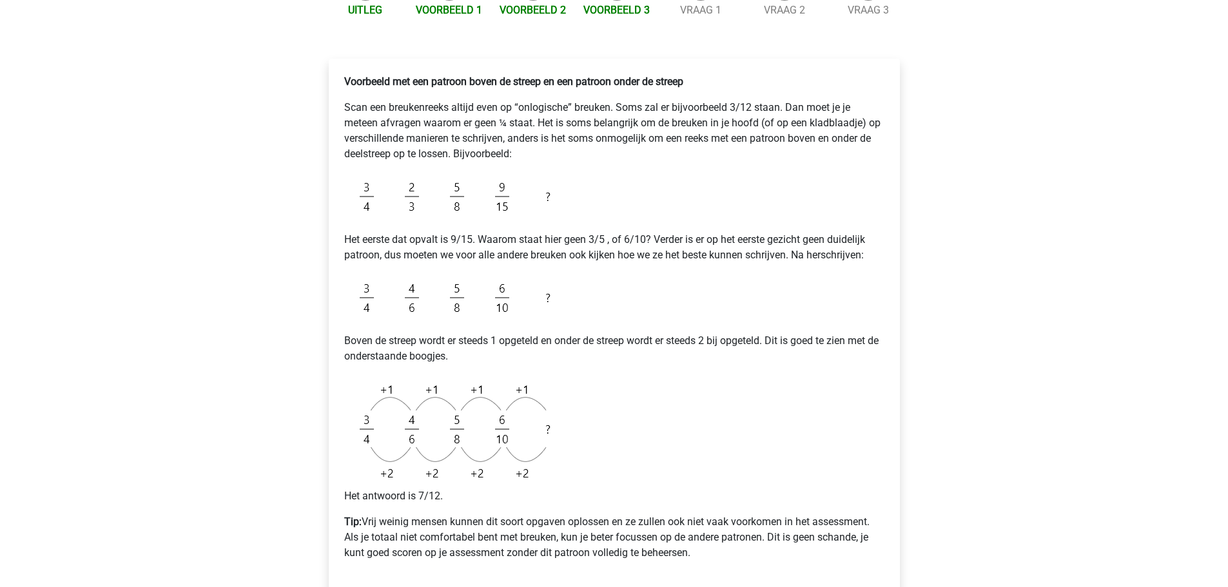
scroll to position [258, 0]
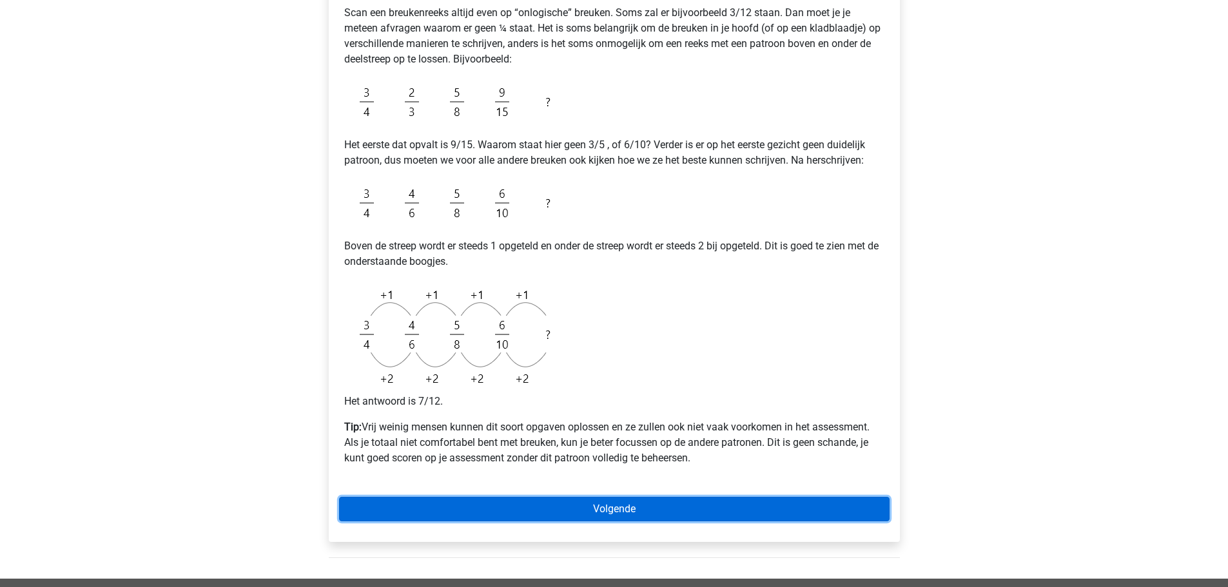
click at [599, 510] on link "Volgende" at bounding box center [614, 509] width 550 height 24
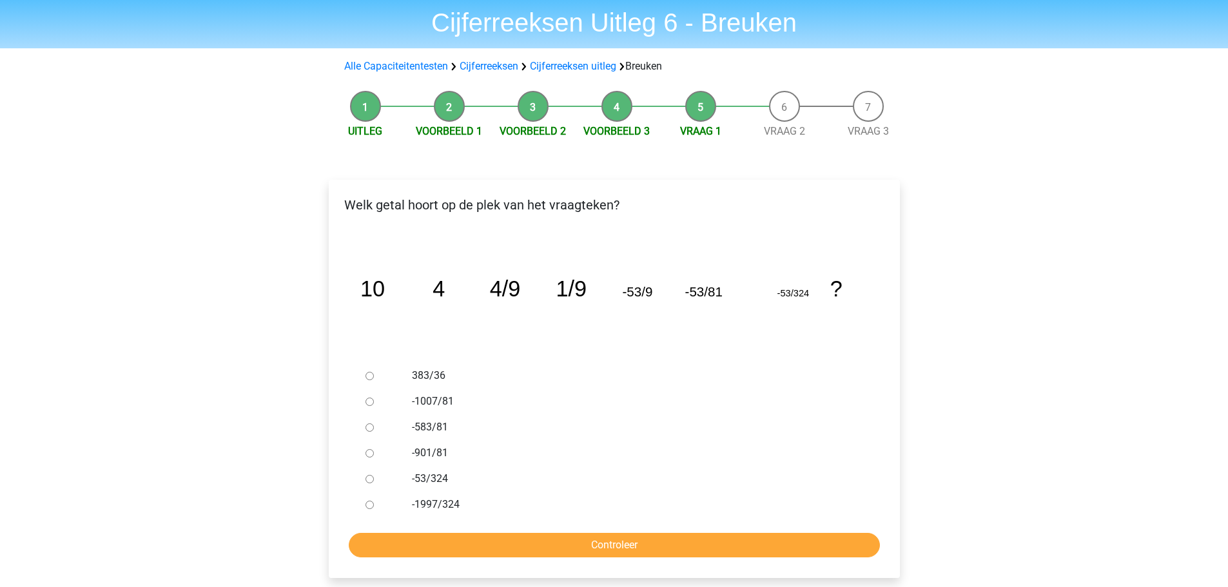
scroll to position [64, 0]
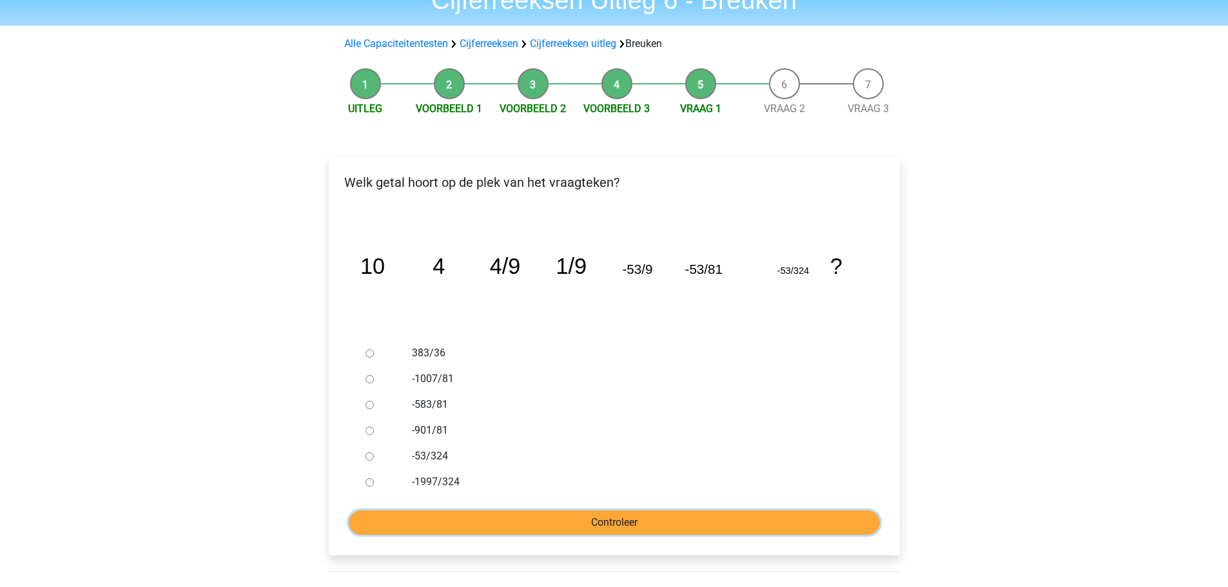
click at [706, 528] on input "Controleer" at bounding box center [614, 522] width 531 height 24
click at [160, 326] on div "Gijs [EMAIL_ADDRESS][DOMAIN_NAME] Nederlands English" at bounding box center [614, 434] width 1228 height 997
click at [91, 274] on div "Gijs [EMAIL_ADDRESS][DOMAIN_NAME] Nederlands English" at bounding box center [614, 434] width 1228 height 997
click at [369, 481] on input "-1997/324" at bounding box center [369, 482] width 8 height 8
radio input "true"
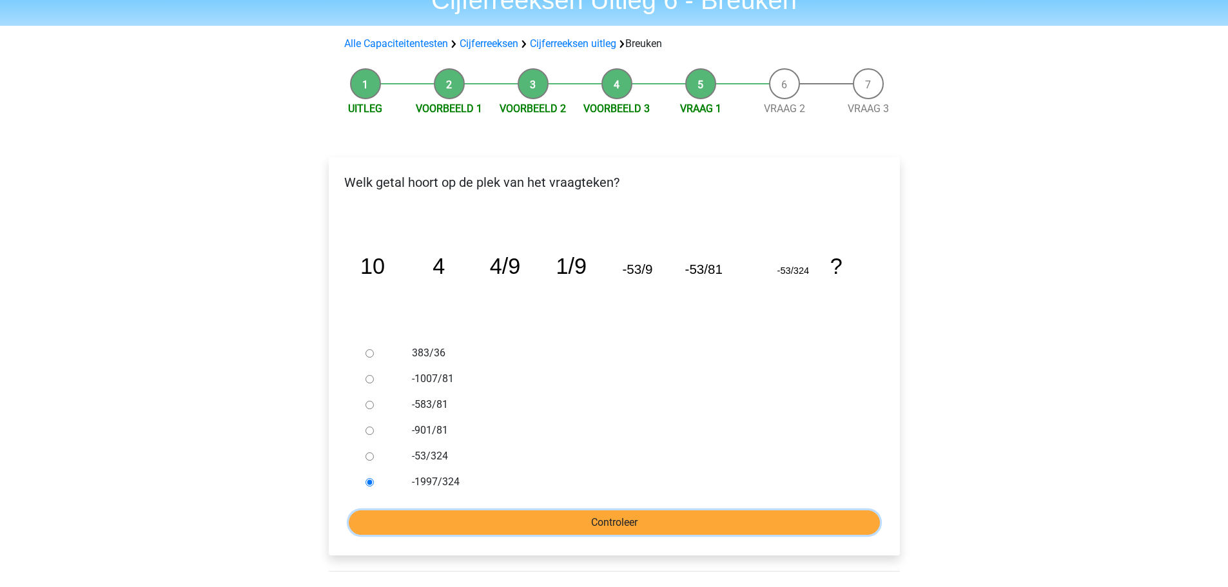
click at [443, 528] on input "Controleer" at bounding box center [614, 522] width 531 height 24
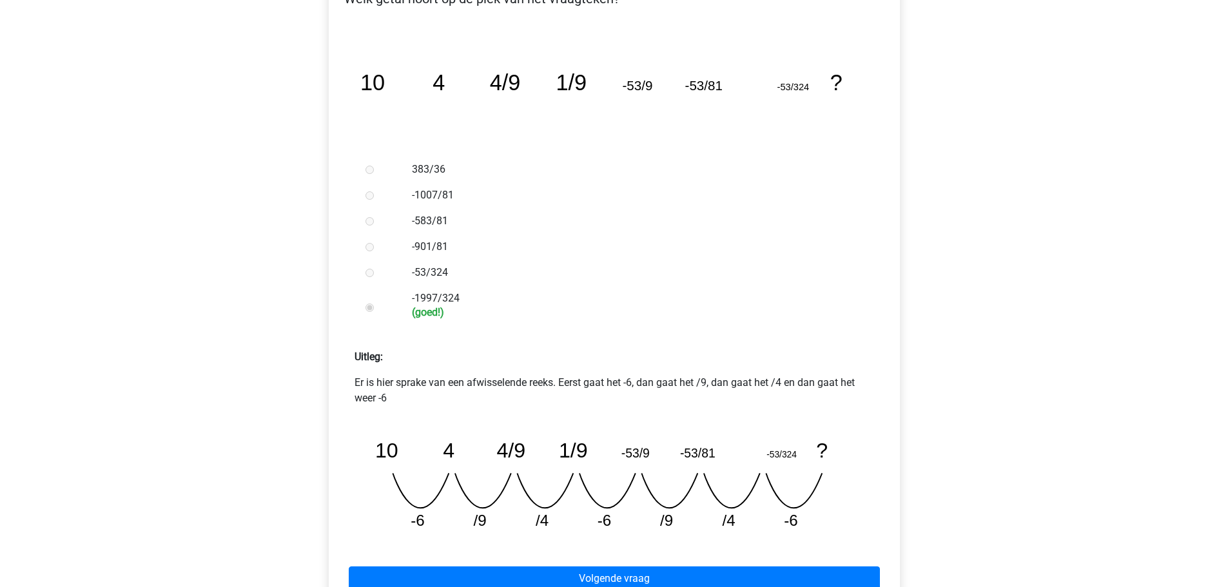
scroll to position [258, 0]
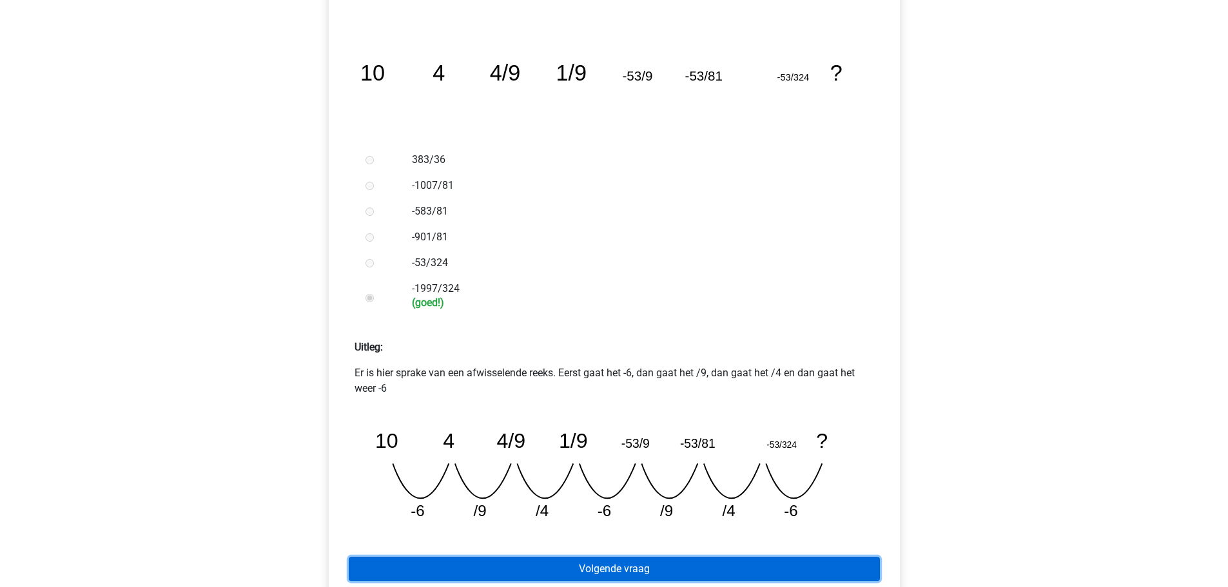
click at [617, 560] on link "Volgende vraag" at bounding box center [614, 569] width 531 height 24
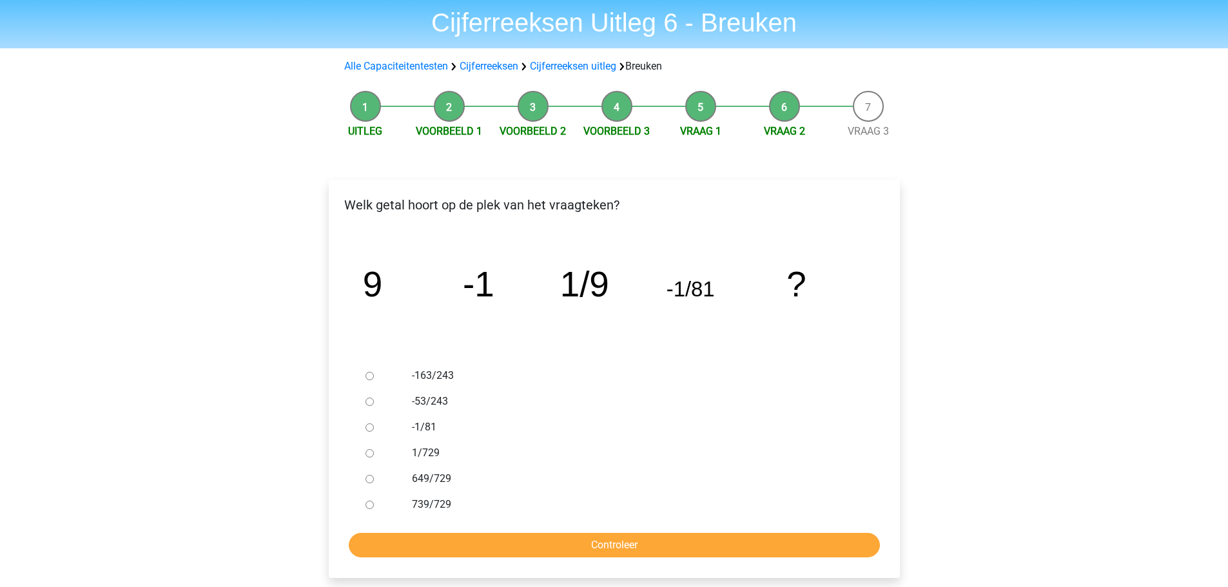
scroll to position [64, 0]
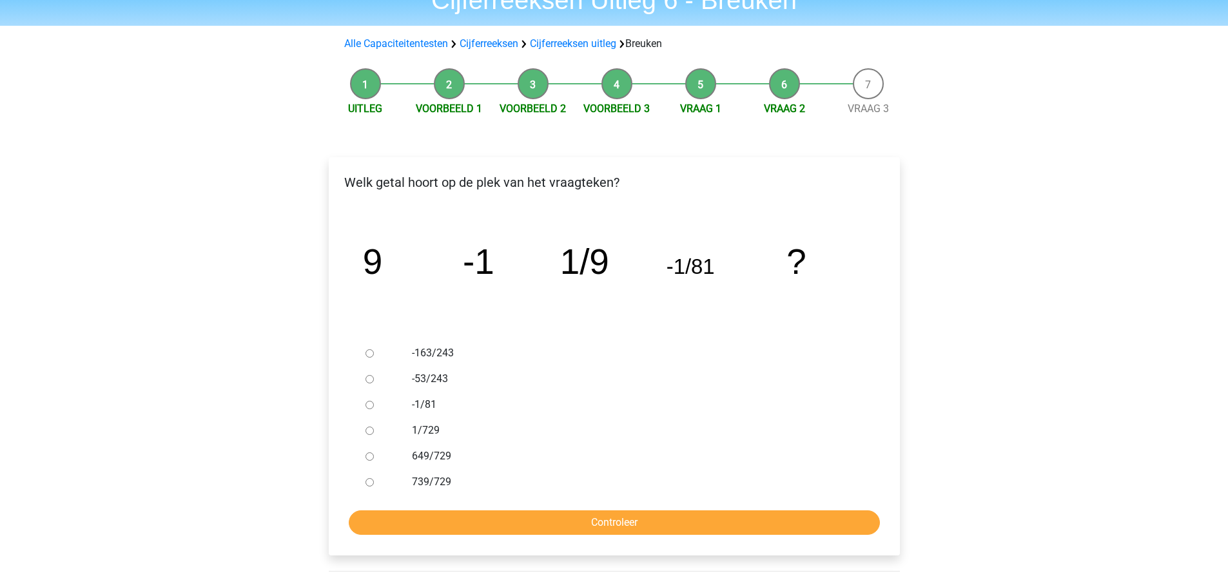
click at [369, 403] on input "-1/81" at bounding box center [369, 405] width 8 height 8
radio input "true"
click at [507, 529] on input "Controleer" at bounding box center [614, 522] width 531 height 24
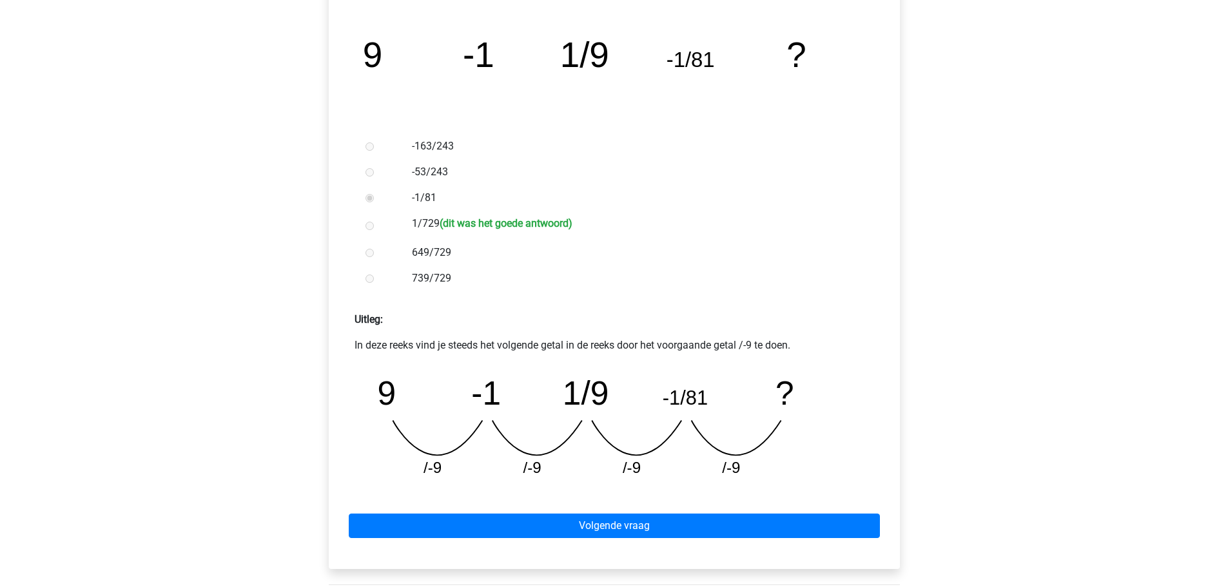
scroll to position [322, 0]
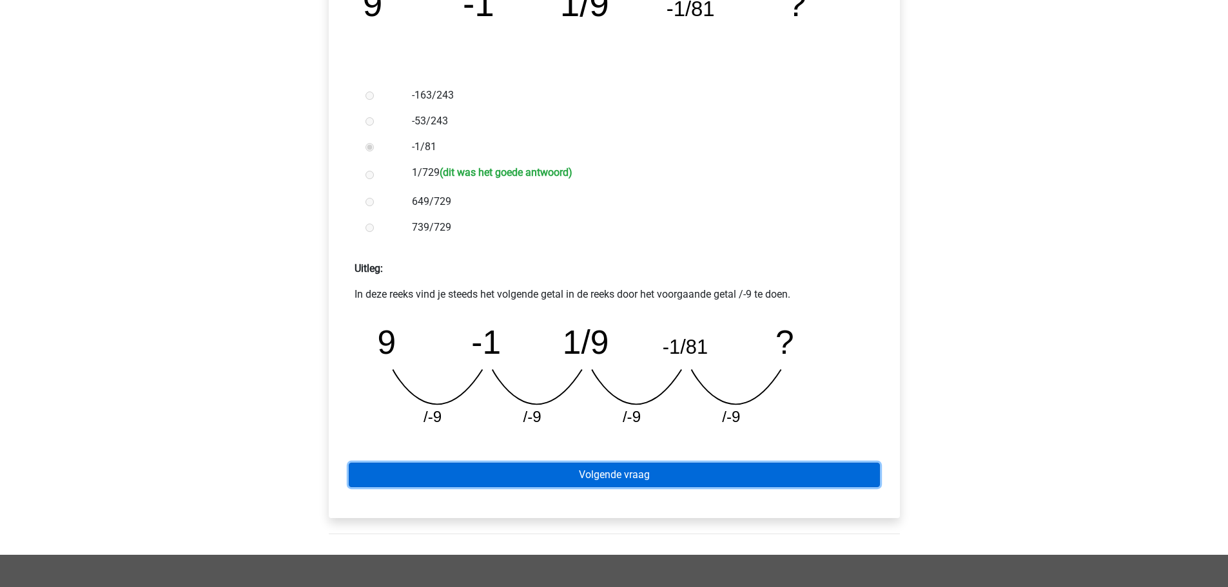
click at [594, 469] on link "Volgende vraag" at bounding box center [614, 475] width 531 height 24
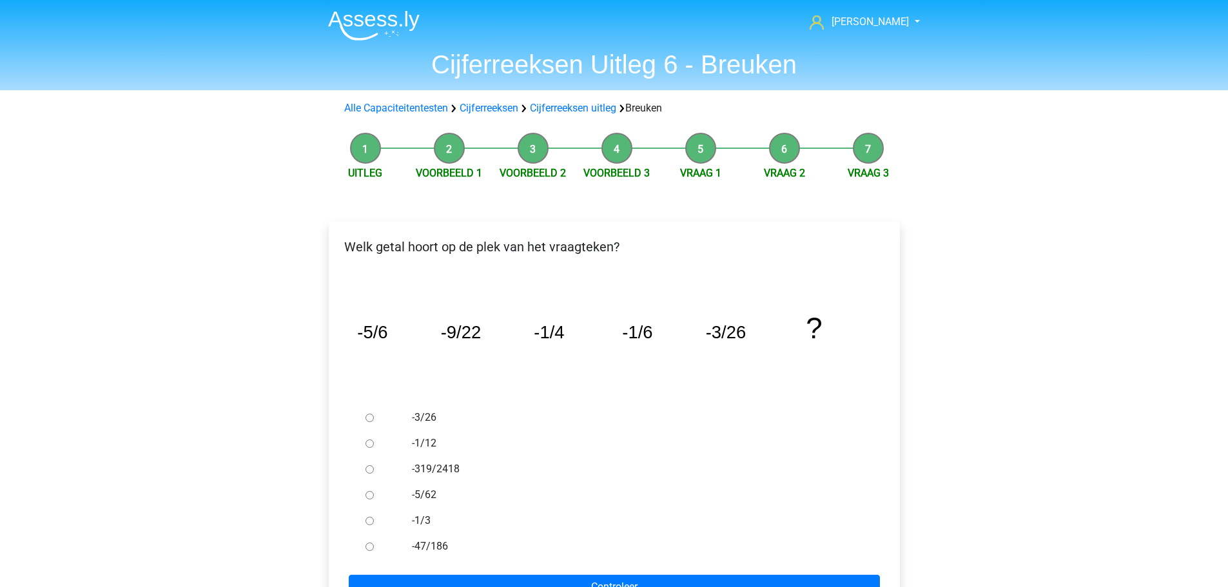
click at [366, 420] on input "-3/26" at bounding box center [369, 418] width 8 height 8
radio input "true"
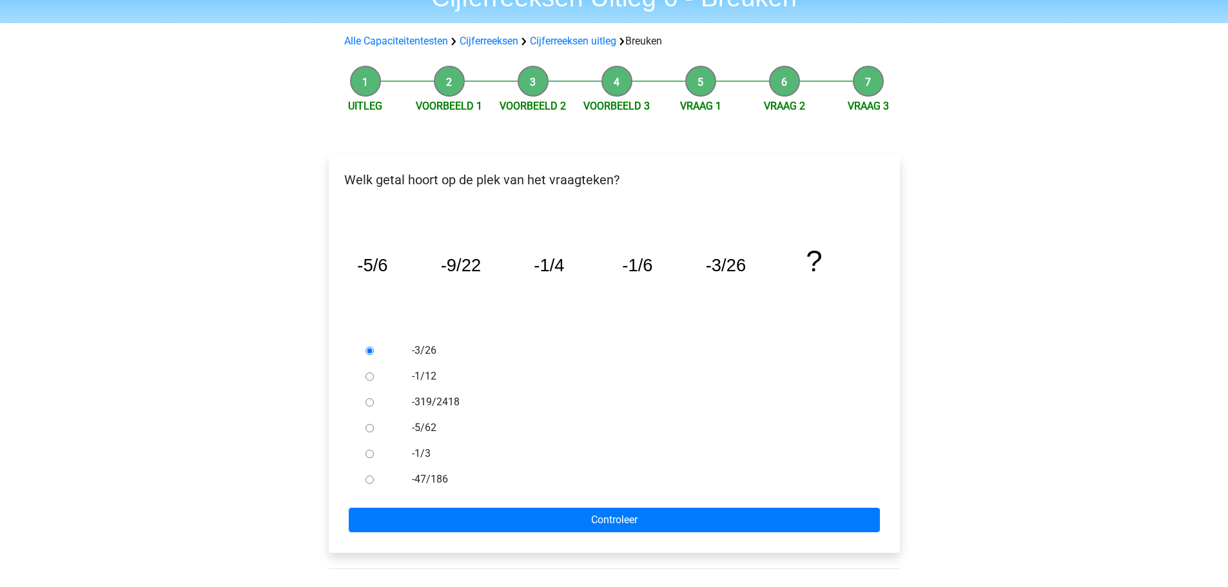
scroll to position [193, 0]
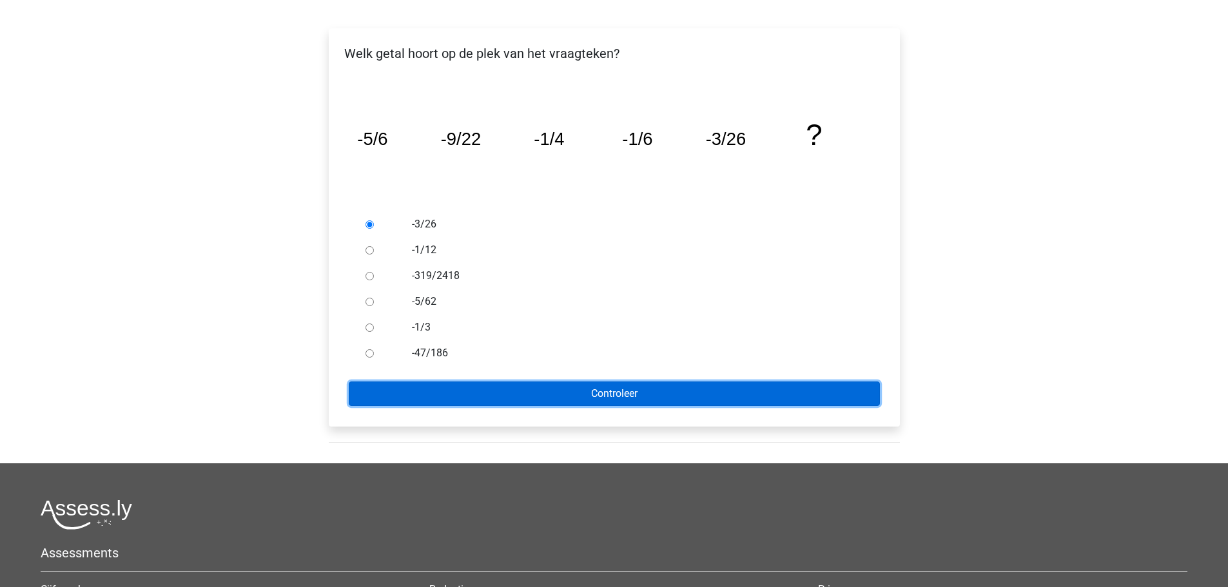
click at [503, 389] on input "Controleer" at bounding box center [614, 394] width 531 height 24
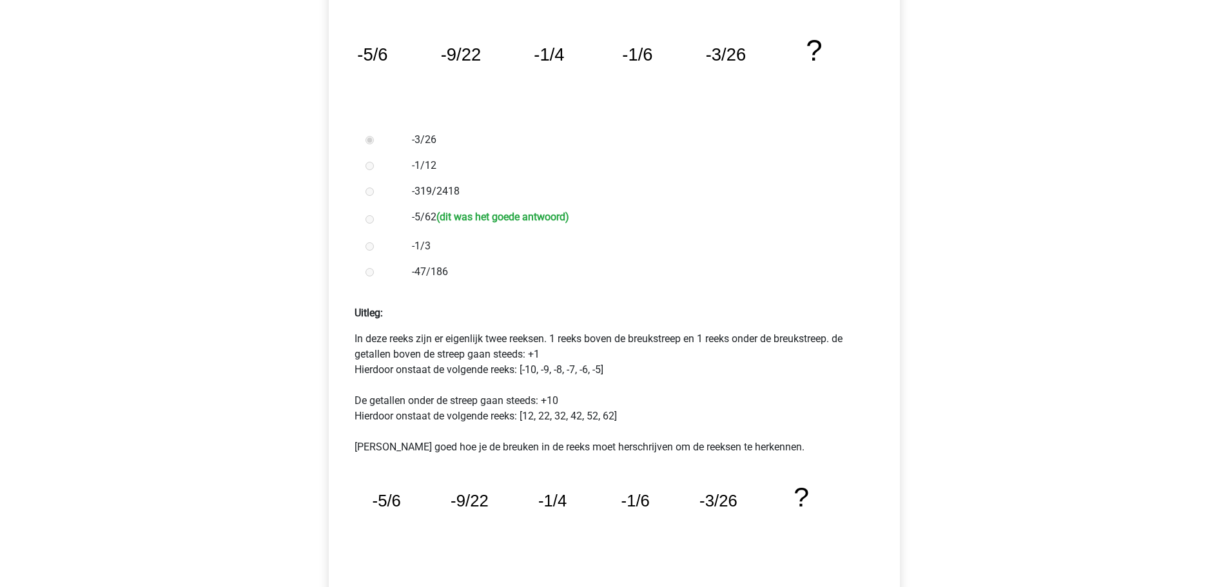
scroll to position [258, 0]
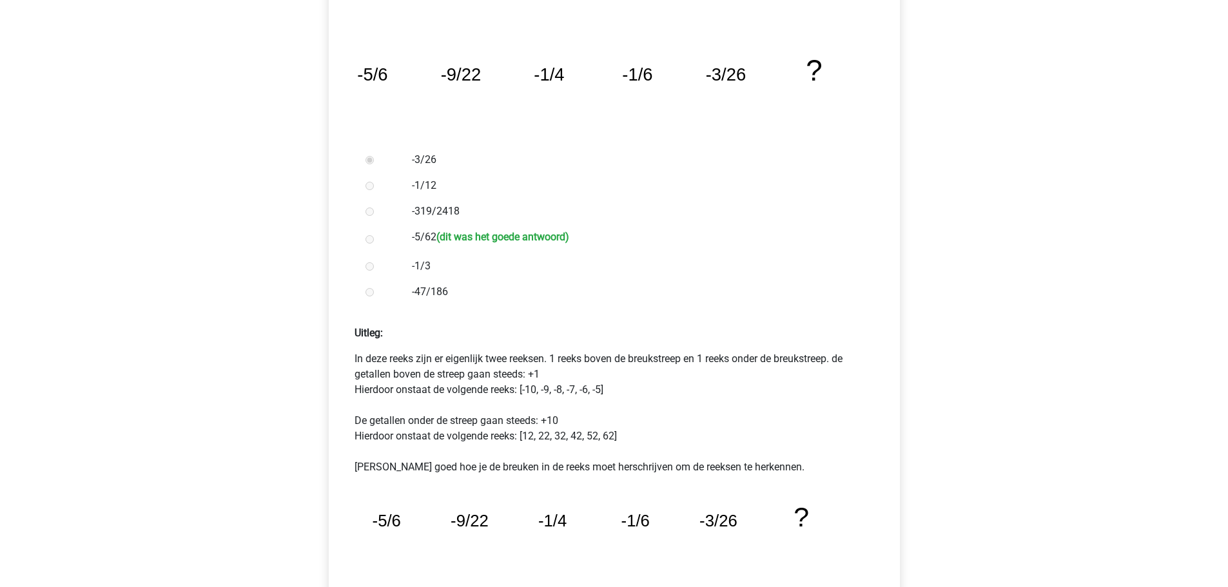
click at [27, 76] on div "Gijs [EMAIL_ADDRESS][DOMAIN_NAME] Nederlands English" at bounding box center [614, 405] width 1228 height 1326
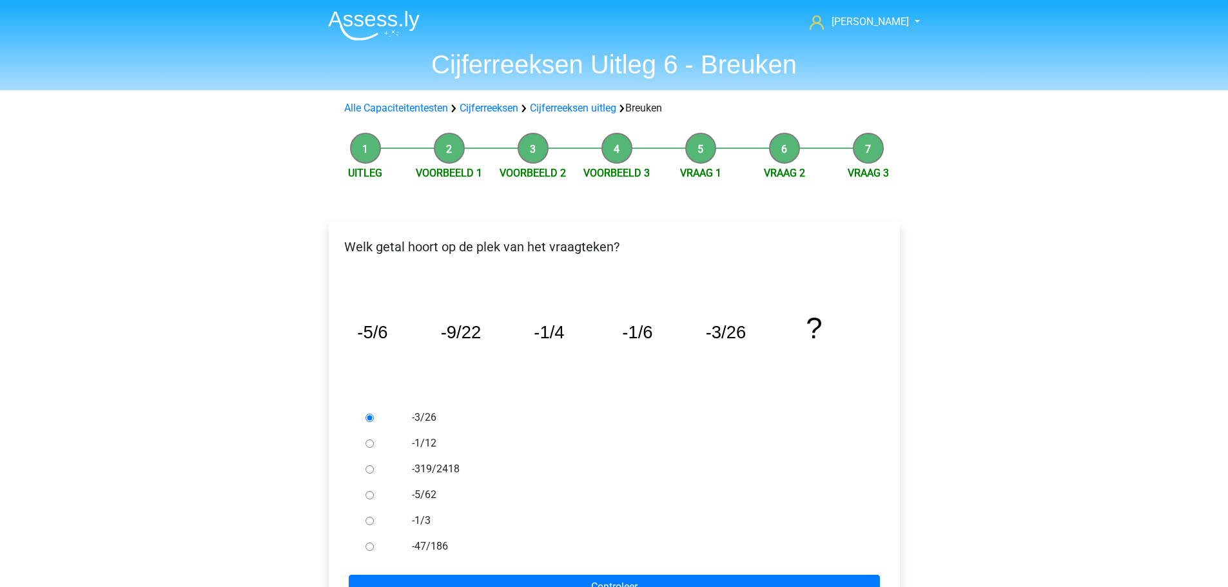
scroll to position [193, 0]
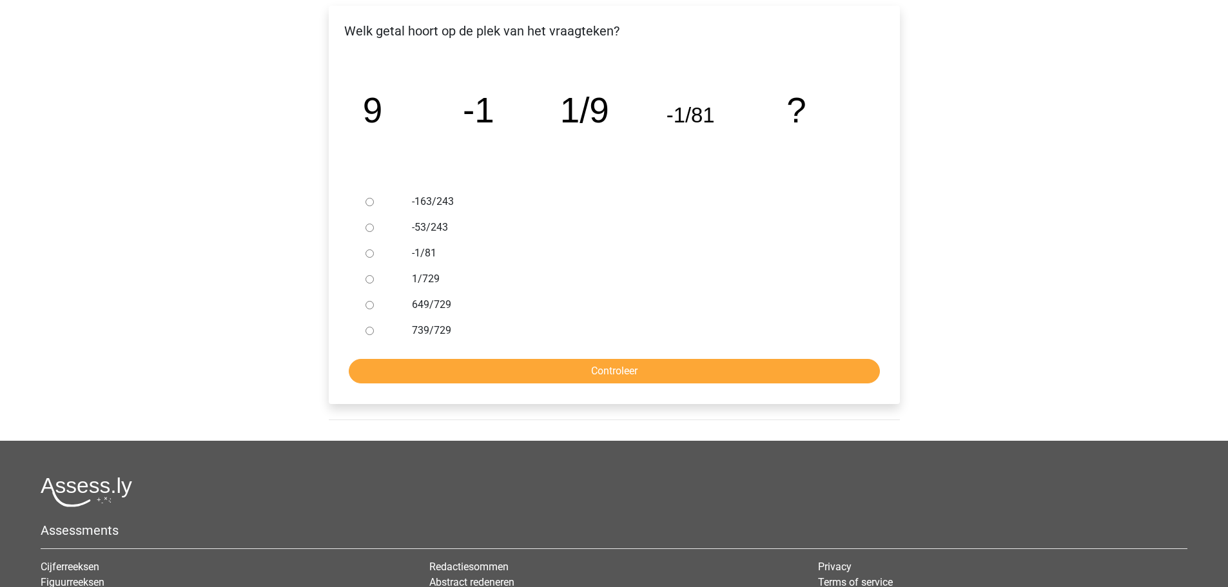
scroll to position [193, 0]
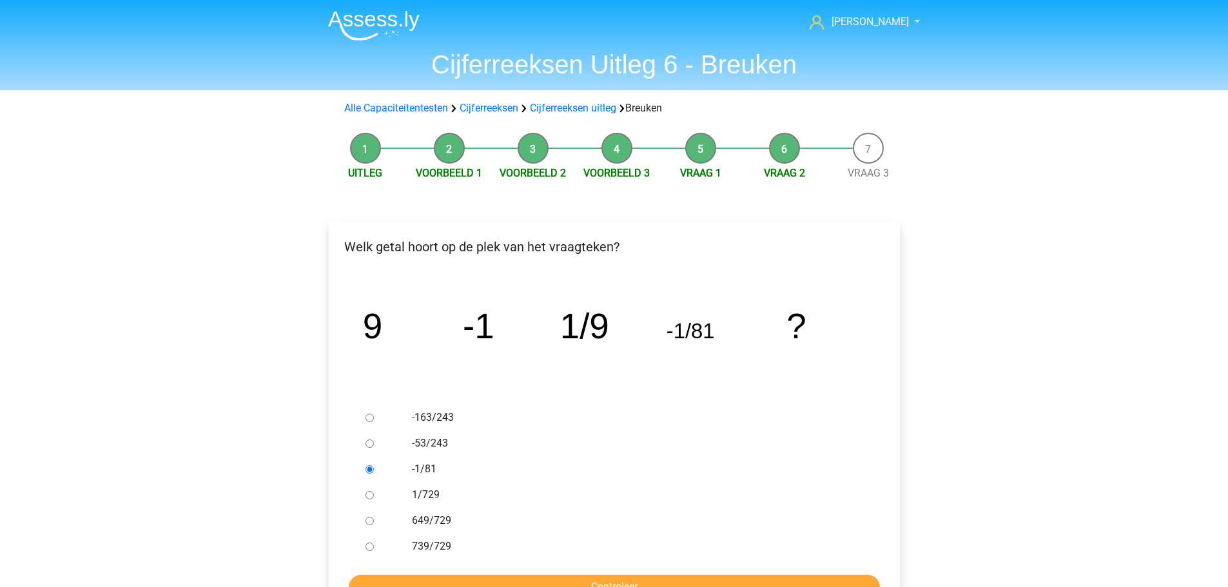
scroll to position [63, 0]
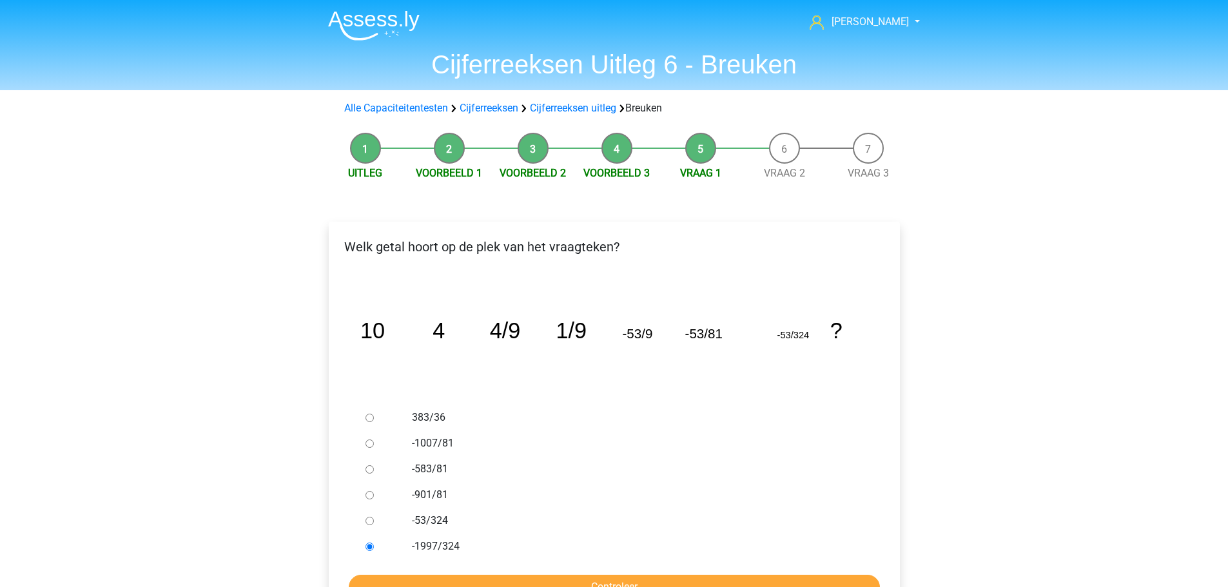
scroll to position [63, 0]
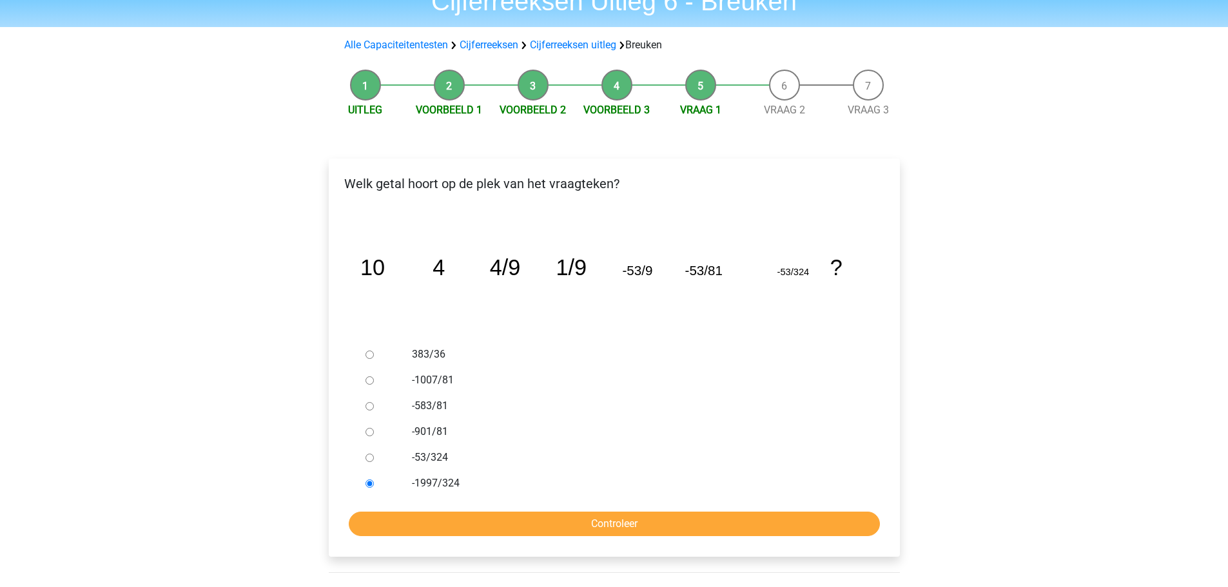
click at [206, 189] on div "Gijs [EMAIL_ADDRESS][DOMAIN_NAME] Nederlands English" at bounding box center [614, 435] width 1228 height 997
click at [338, 275] on div "Welk getal hoort op de plek van het vraagteken? image/svg+xml 10 4 4/9 1/9 -53/…" at bounding box center [614, 358] width 571 height 398
click at [394, 298] on icon "image/svg+xml 10 4 4/9 1/9 -53/9 -53/81 -53/324 ?" at bounding box center [614, 275] width 530 height 133
click at [371, 356] on input "383/36" at bounding box center [369, 355] width 8 height 8
radio input "true"
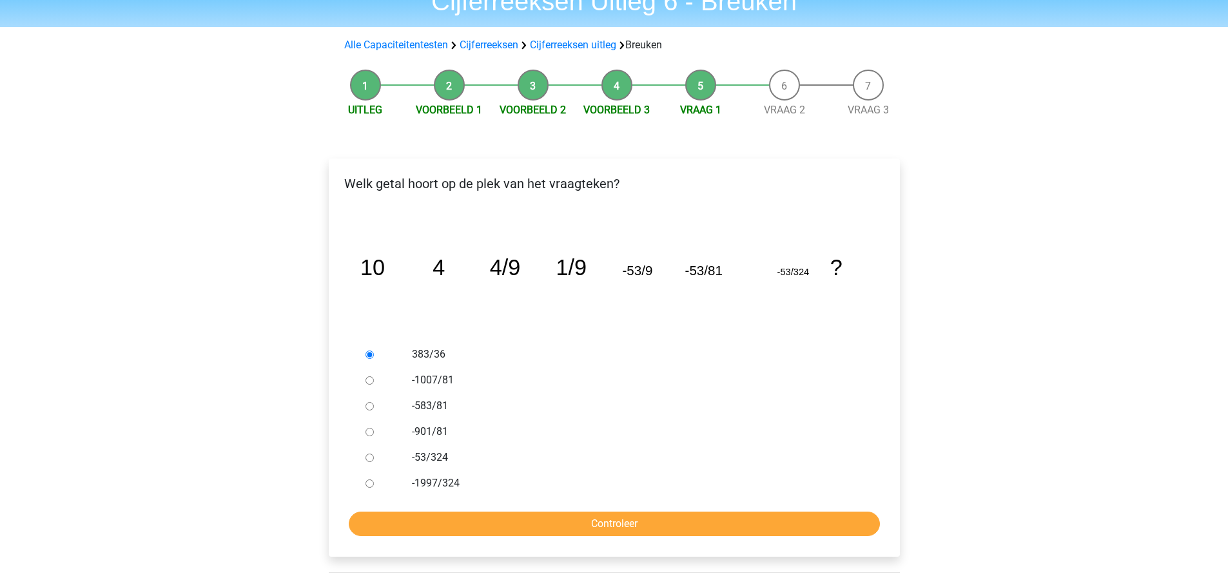
click at [704, 81] on li "Vraag 1" at bounding box center [701, 94] width 84 height 48
click at [563, 48] on link "Cijferreeksen uitleg" at bounding box center [573, 45] width 86 height 12
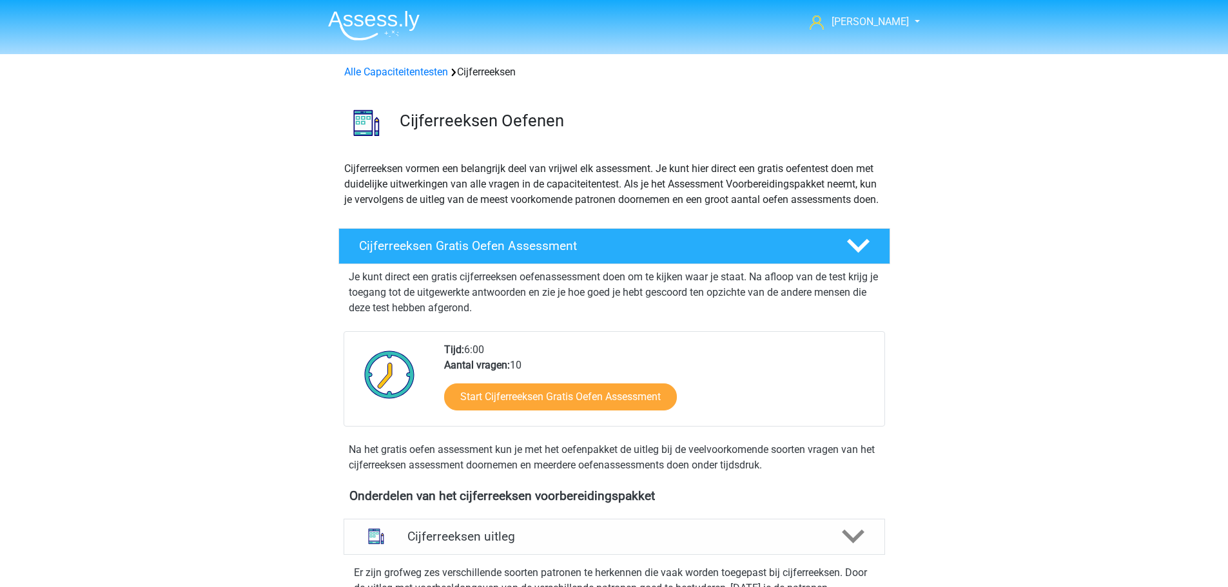
scroll to position [529, 0]
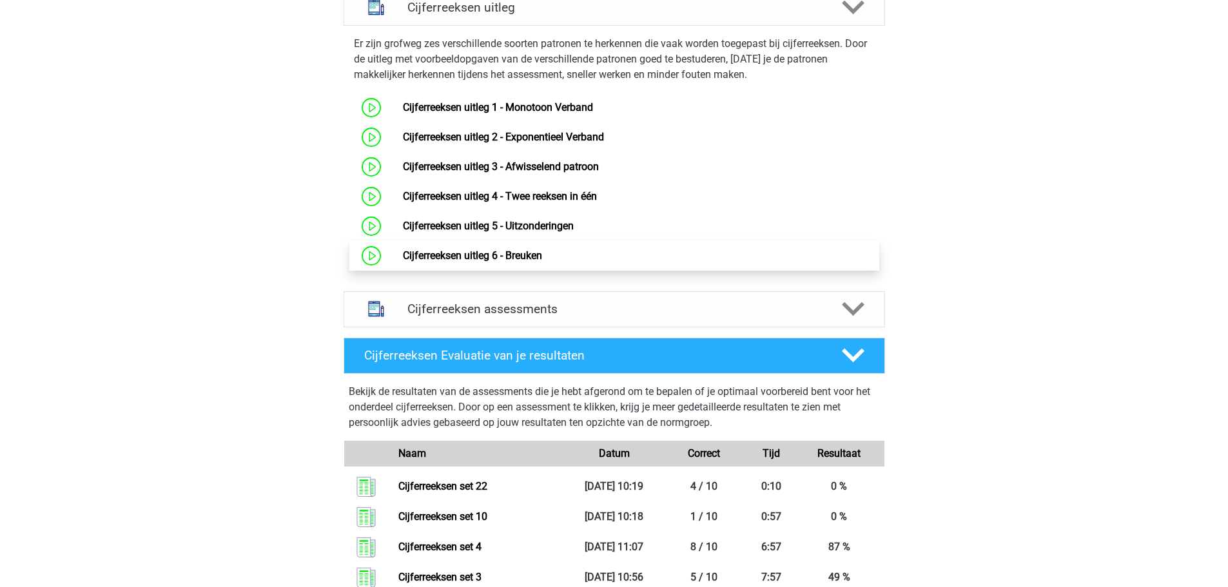
click at [501, 262] on link "Cijferreeksen uitleg 6 - Breuken" at bounding box center [472, 255] width 139 height 12
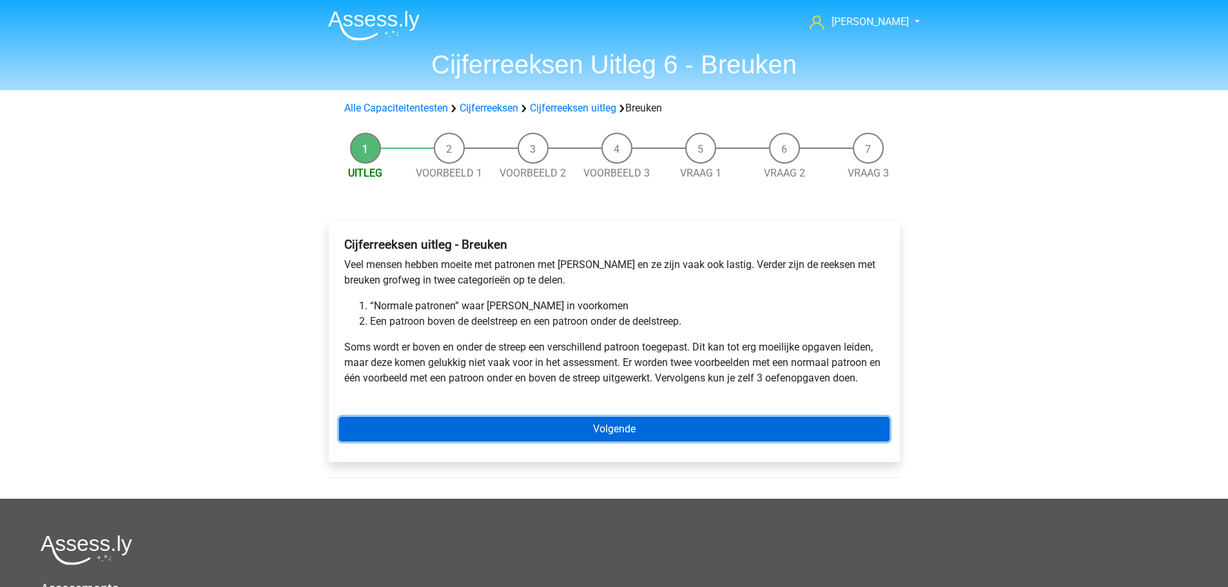
click at [569, 429] on link "Volgende" at bounding box center [614, 429] width 550 height 24
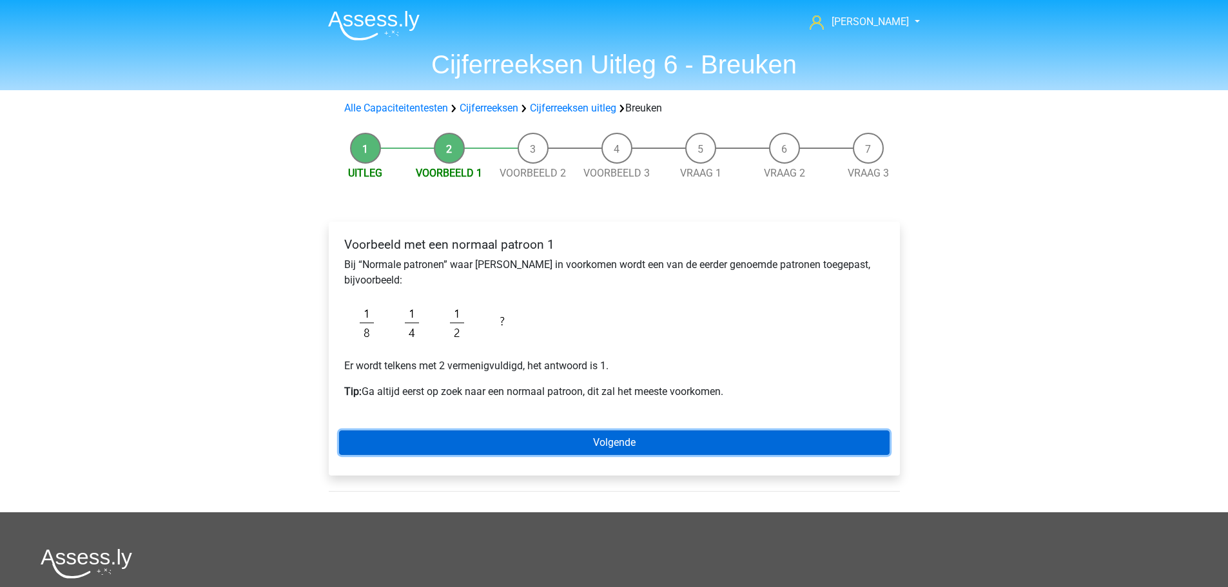
click at [594, 445] on link "Volgende" at bounding box center [614, 443] width 550 height 24
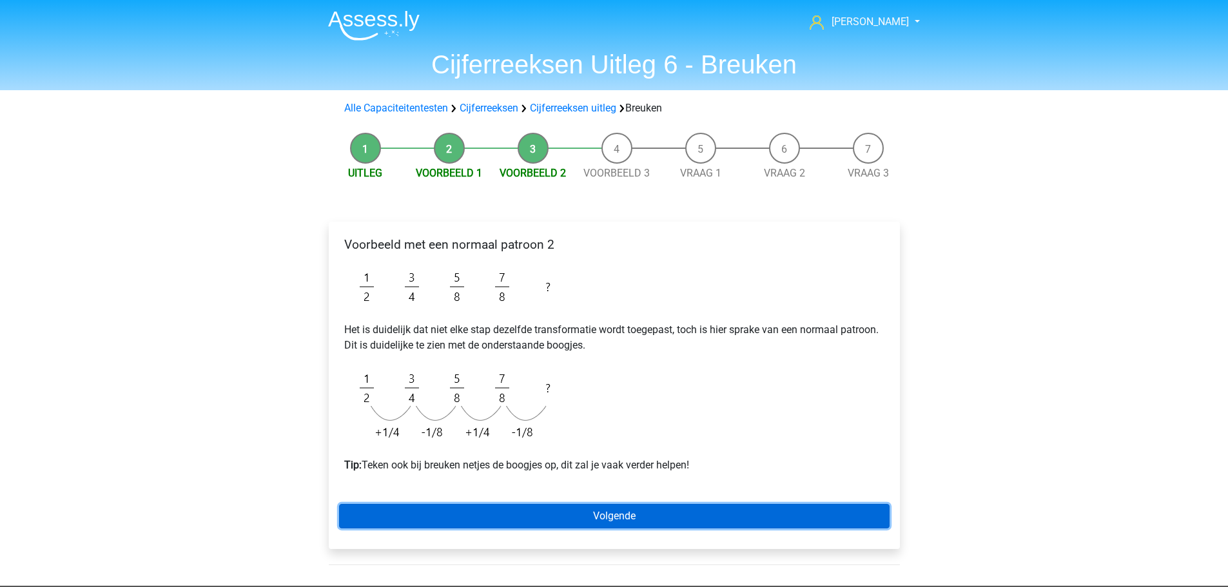
click at [608, 515] on link "Volgende" at bounding box center [614, 516] width 550 height 24
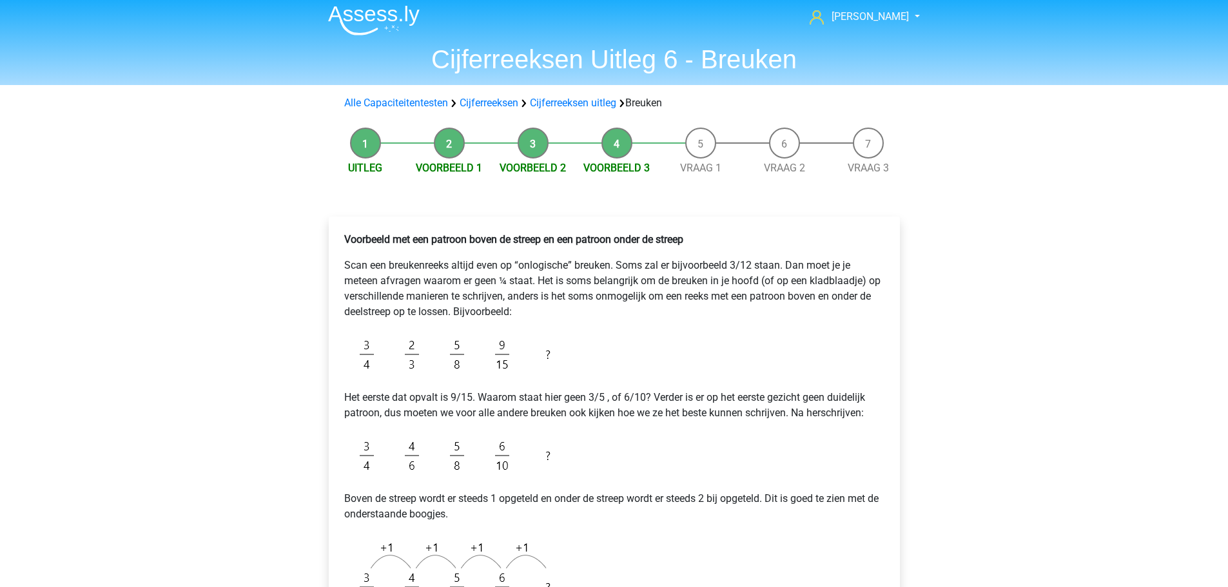
scroll to position [322, 0]
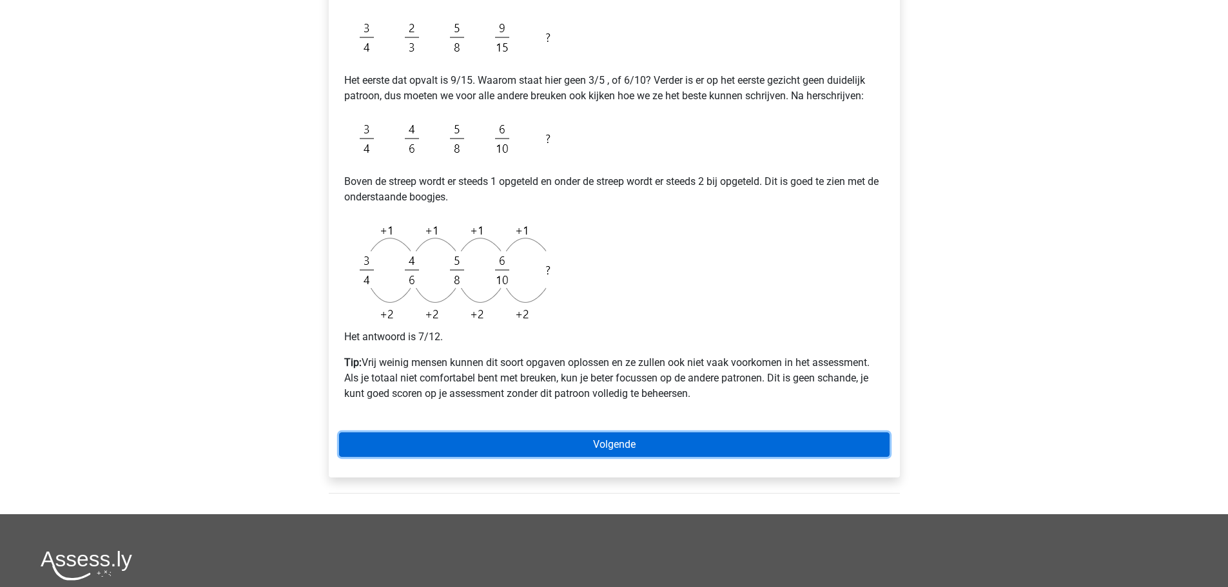
click at [606, 443] on link "Volgende" at bounding box center [614, 445] width 550 height 24
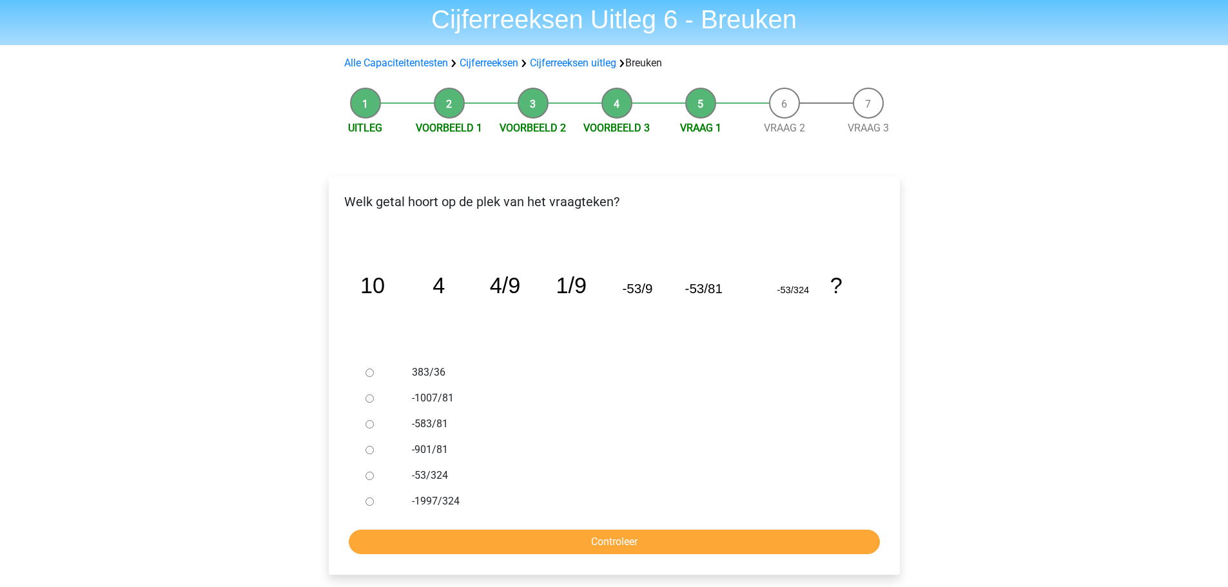
scroll to position [64, 0]
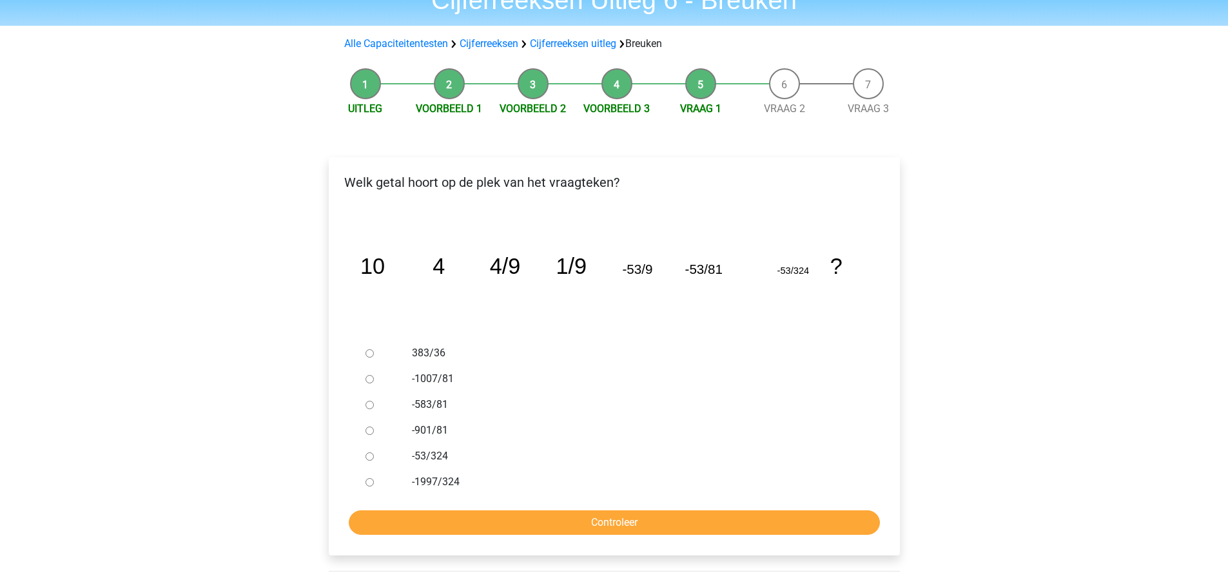
drag, startPoint x: 204, startPoint y: 376, endPoint x: 218, endPoint y: 376, distance: 13.6
click at [204, 376] on div "Gijs [EMAIL_ADDRESS][DOMAIN_NAME] Nederlands English" at bounding box center [614, 434] width 1228 height 997
click at [377, 484] on div at bounding box center [381, 482] width 43 height 26
click at [371, 483] on input "-1997/324" at bounding box center [369, 482] width 8 height 8
radio input "true"
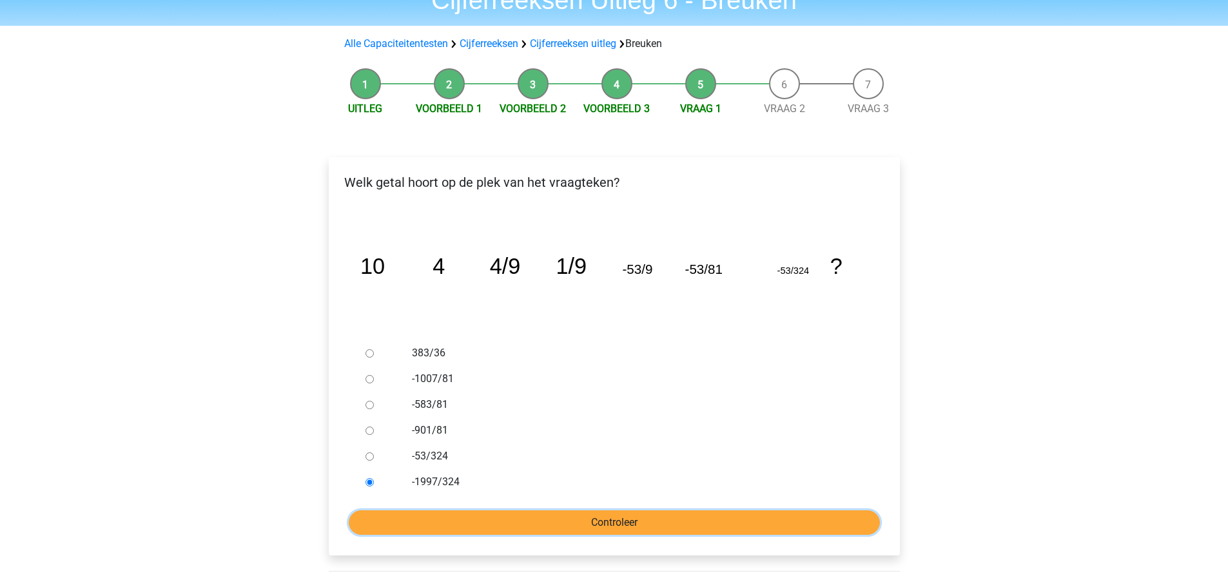
click at [491, 514] on input "Controleer" at bounding box center [614, 522] width 531 height 24
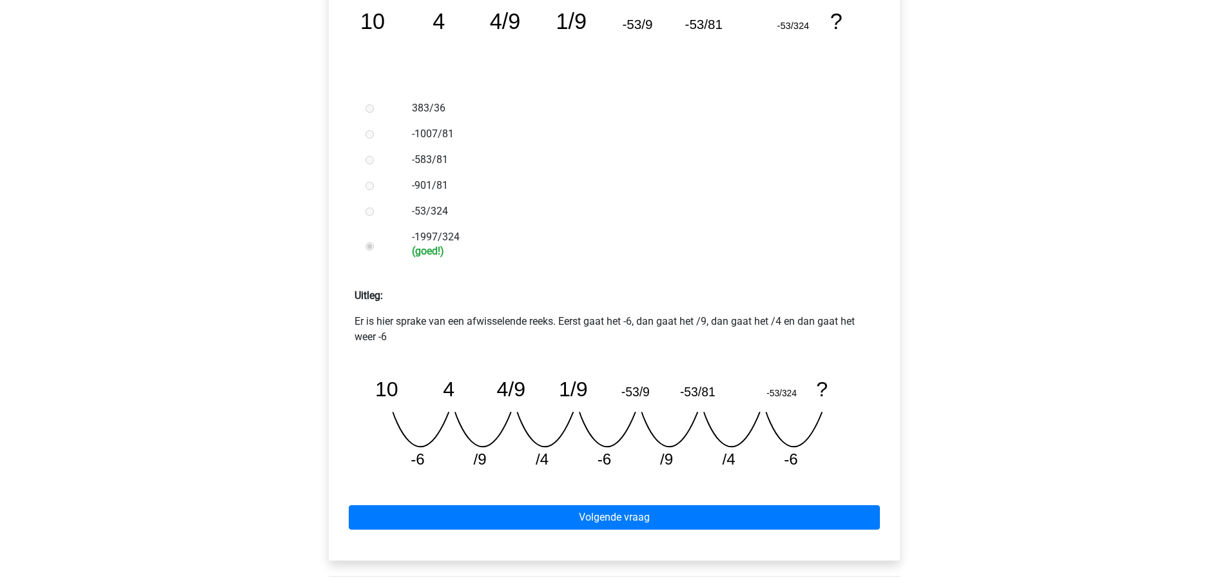
scroll to position [387, 0]
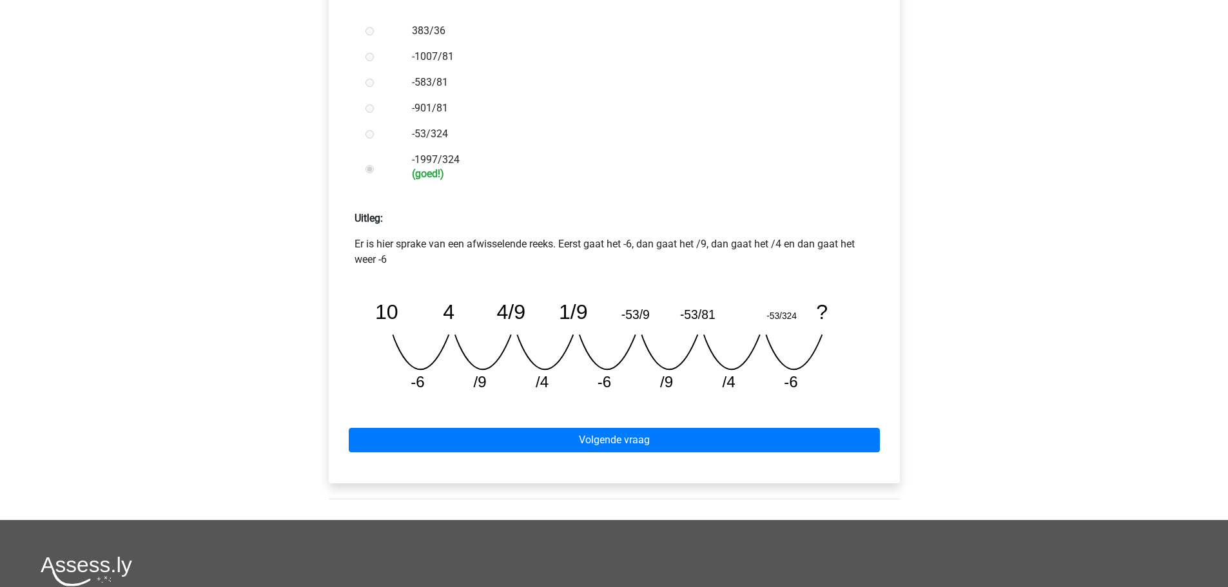
click at [139, 215] on div "Gijs [EMAIL_ADDRESS][DOMAIN_NAME] Nederlands English" at bounding box center [614, 236] width 1228 height 1247
